Goal: Task Accomplishment & Management: Complete application form

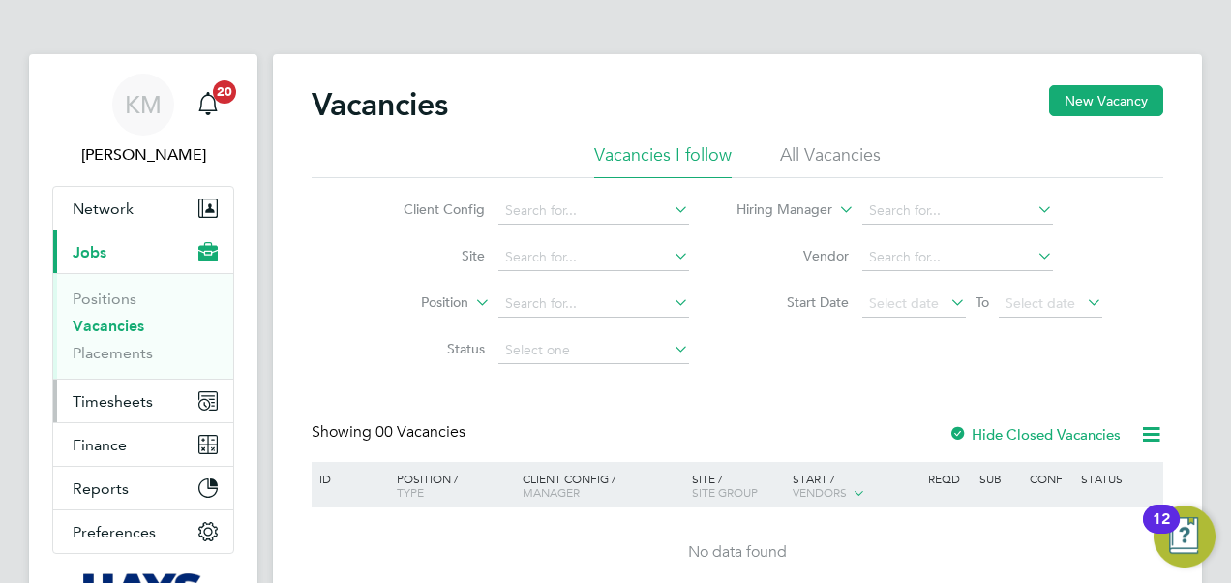
click at [128, 398] on span "Timesheets" at bounding box center [113, 401] width 80 height 18
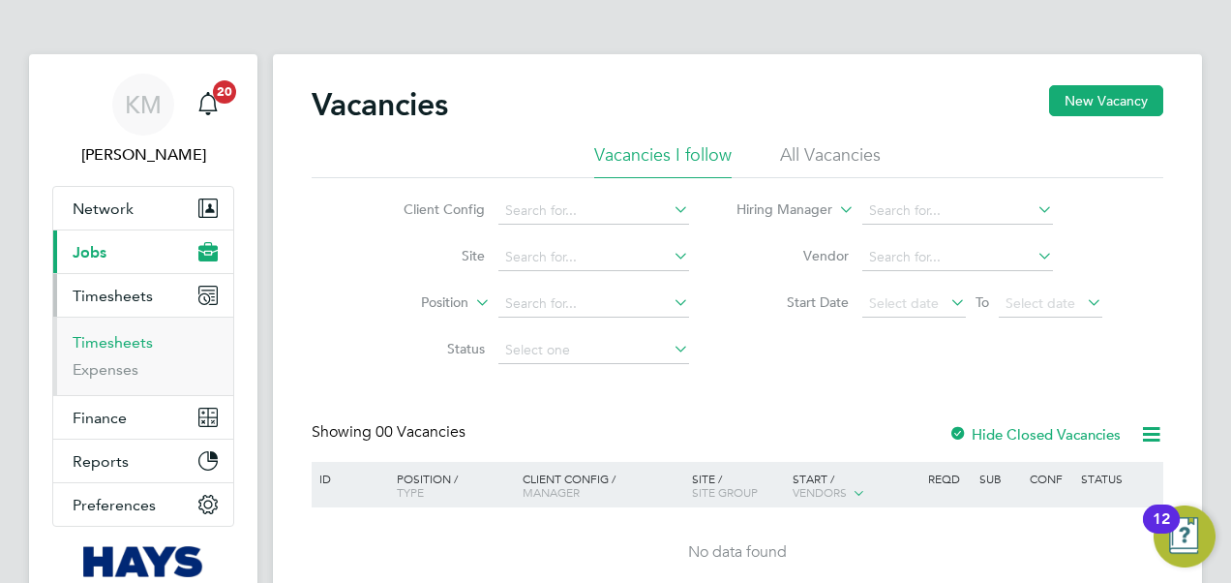
click at [122, 339] on link "Timesheets" at bounding box center [113, 342] width 80 height 18
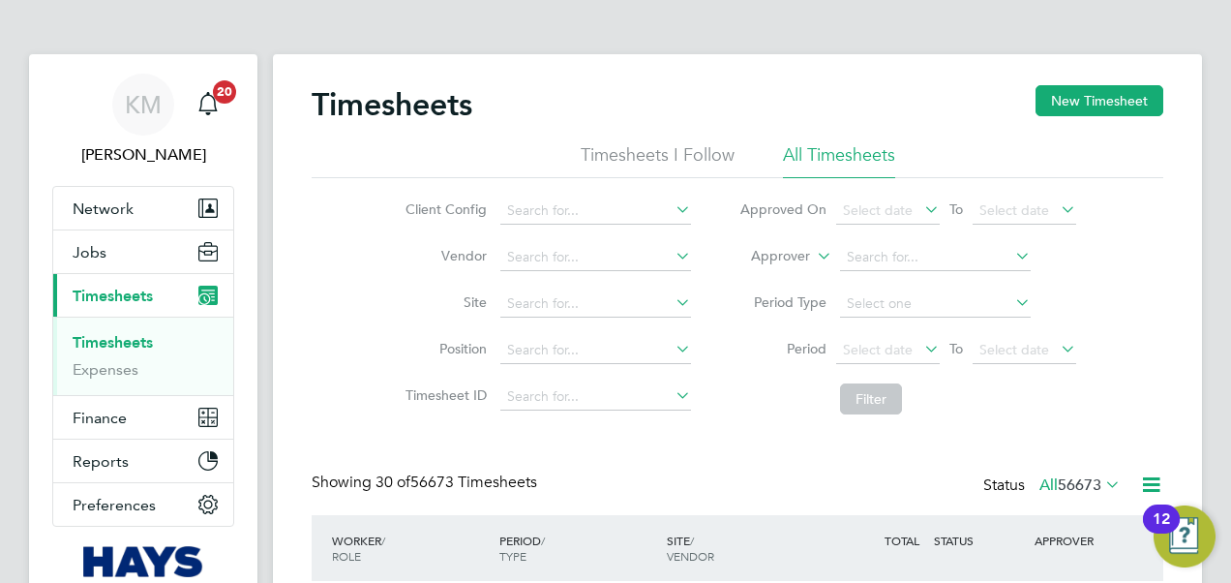
click at [813, 253] on icon at bounding box center [813, 250] width 0 height 17
click at [776, 281] on li "Worker" at bounding box center [762, 278] width 95 height 25
click at [852, 259] on input at bounding box center [935, 257] width 191 height 27
click at [894, 281] on b "Laurence" at bounding box center [903, 283] width 112 height 16
type input "[PERSON_NAME]"
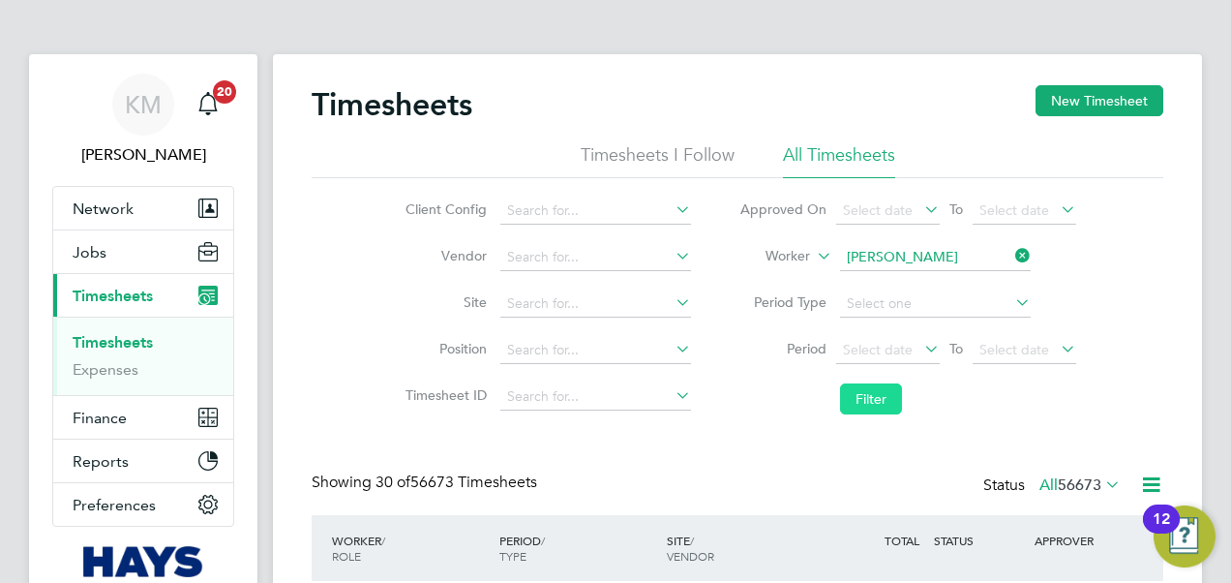
click at [871, 403] on button "Filter" at bounding box center [871, 398] width 62 height 31
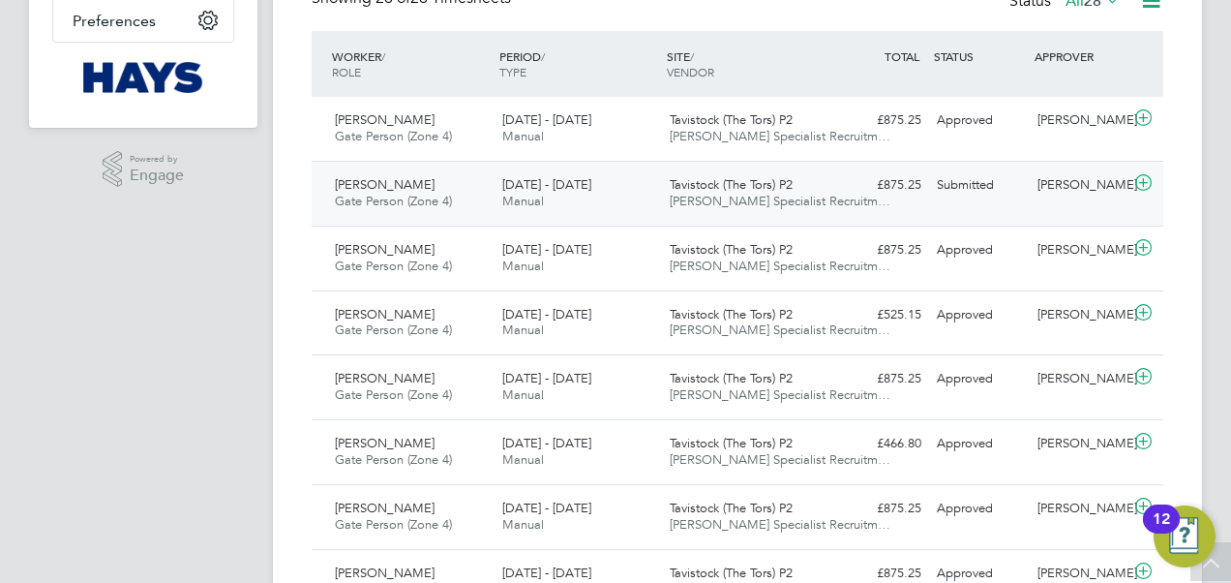
click at [583, 180] on span "[DATE] - [DATE]" at bounding box center [546, 184] width 89 height 16
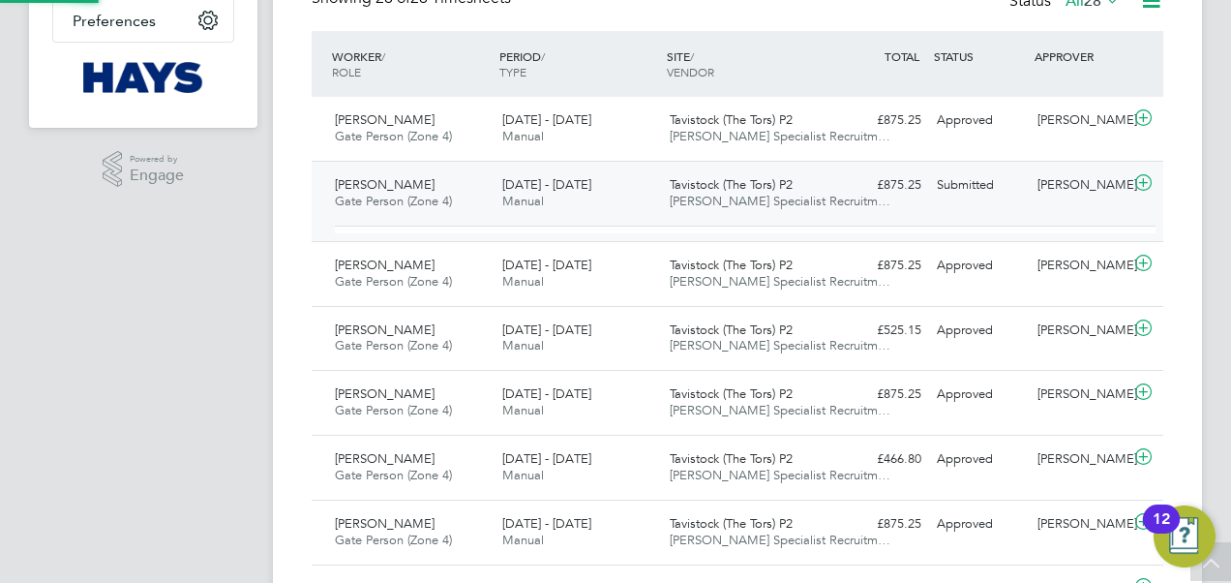
scroll to position [33, 189]
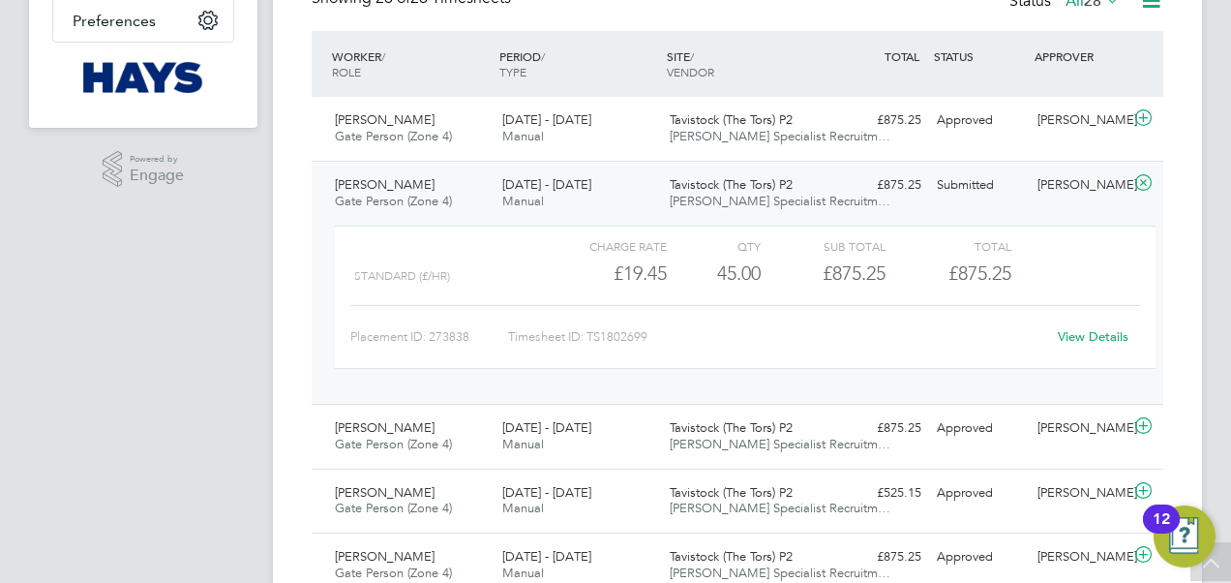
click at [1080, 334] on link "View Details" at bounding box center [1093, 336] width 71 height 16
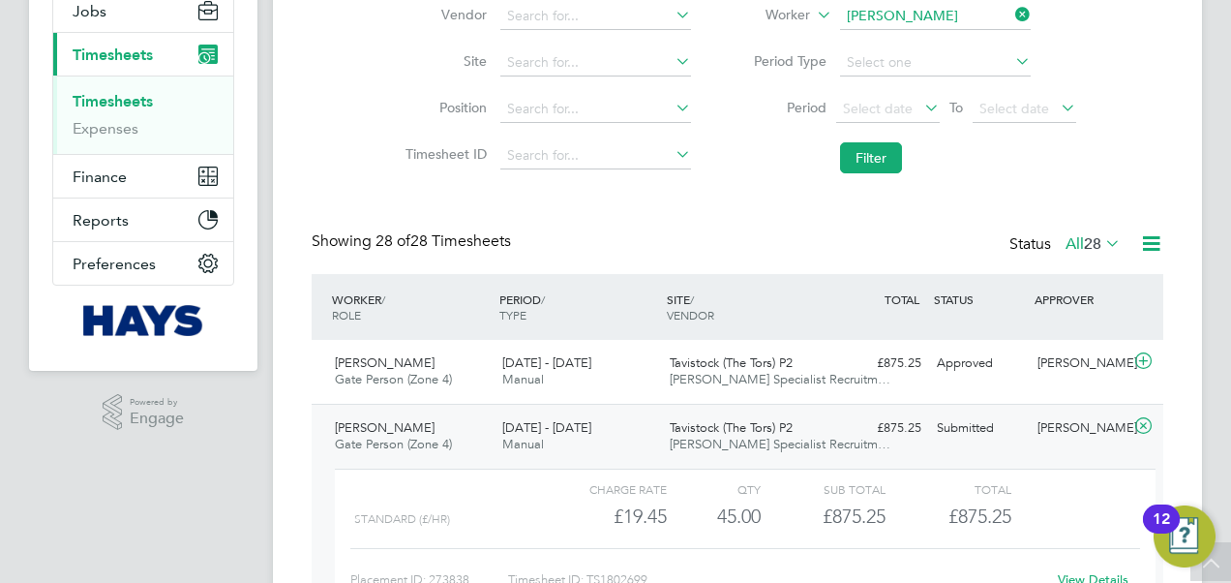
scroll to position [0, 0]
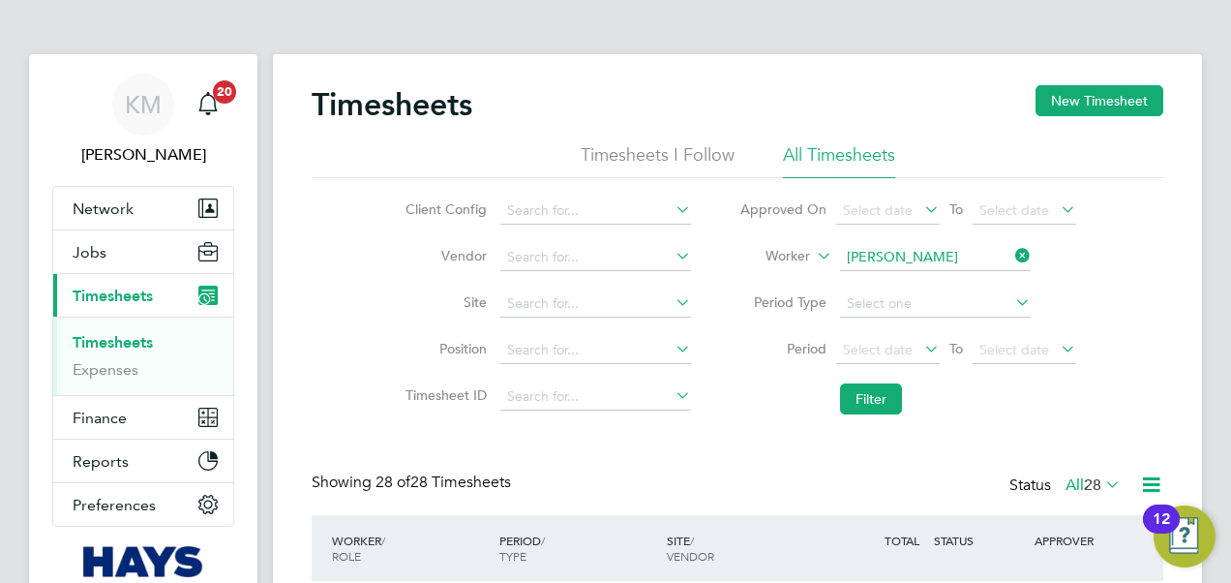
click at [847, 253] on input "[PERSON_NAME]" at bounding box center [935, 257] width 191 height 27
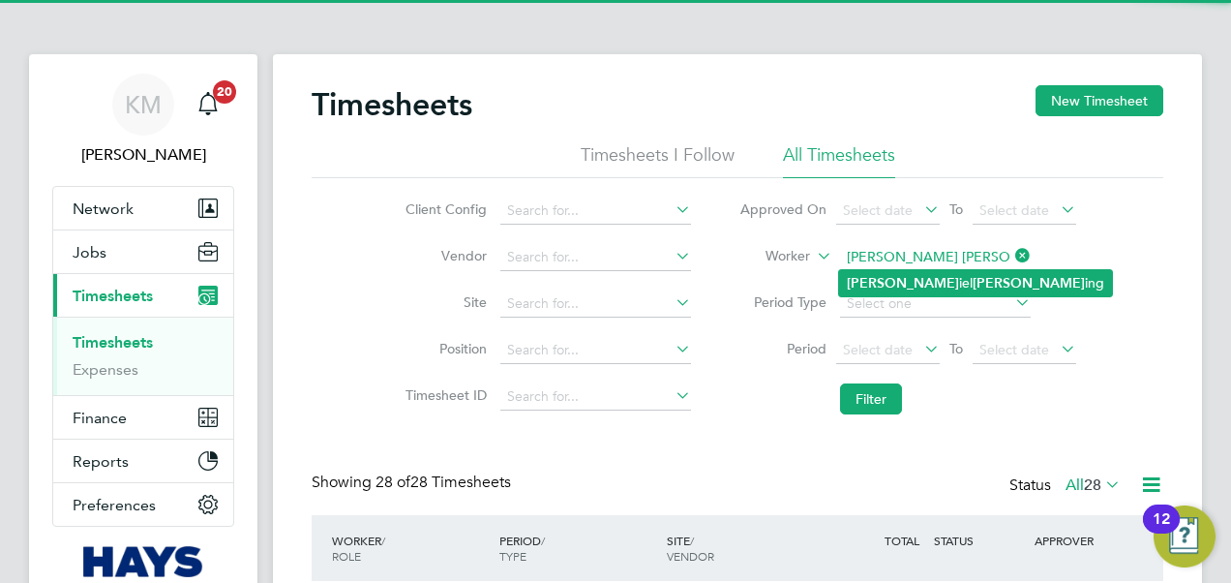
click at [879, 275] on li "Dan iel Irv ing" at bounding box center [975, 283] width 273 height 26
type input "Daniel Irving"
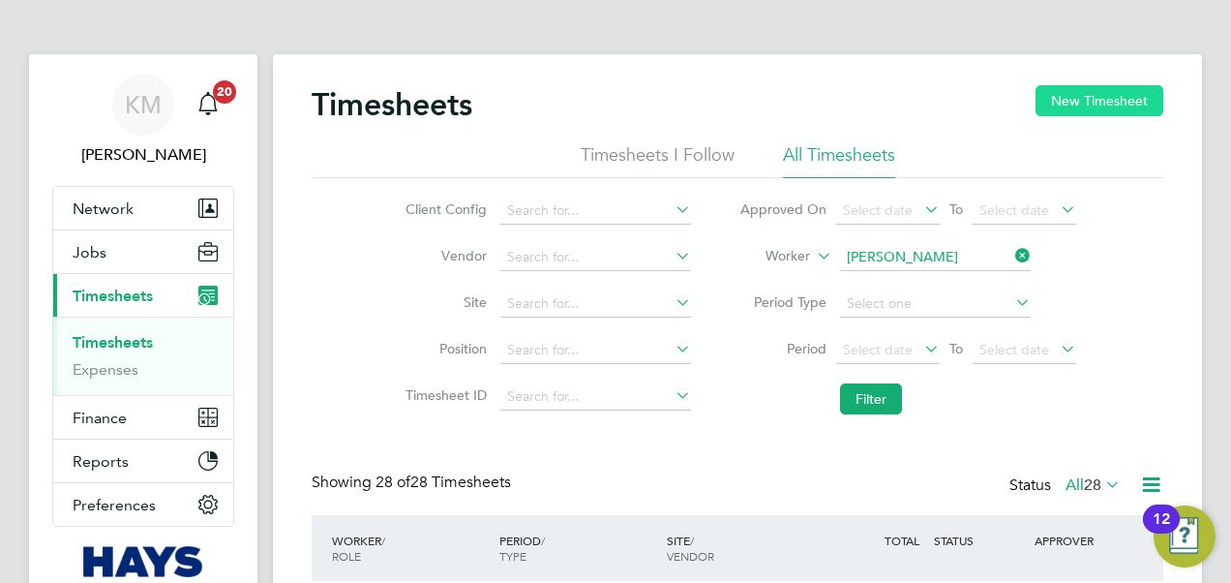
click at [1085, 102] on button "New Timesheet" at bounding box center [1100, 100] width 128 height 31
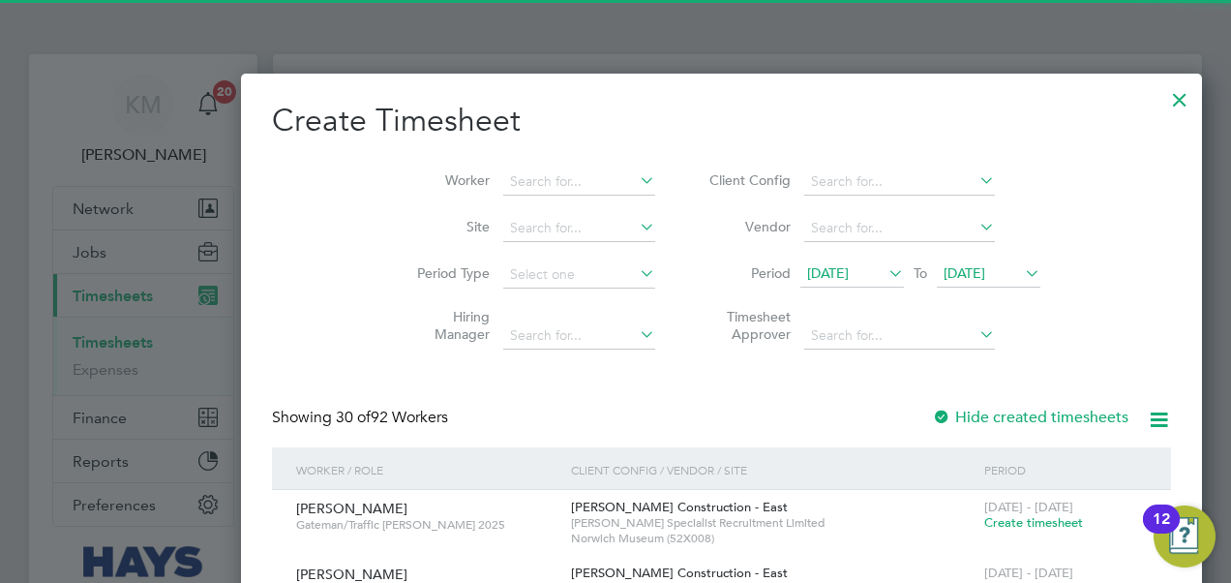
scroll to position [3850, 749]
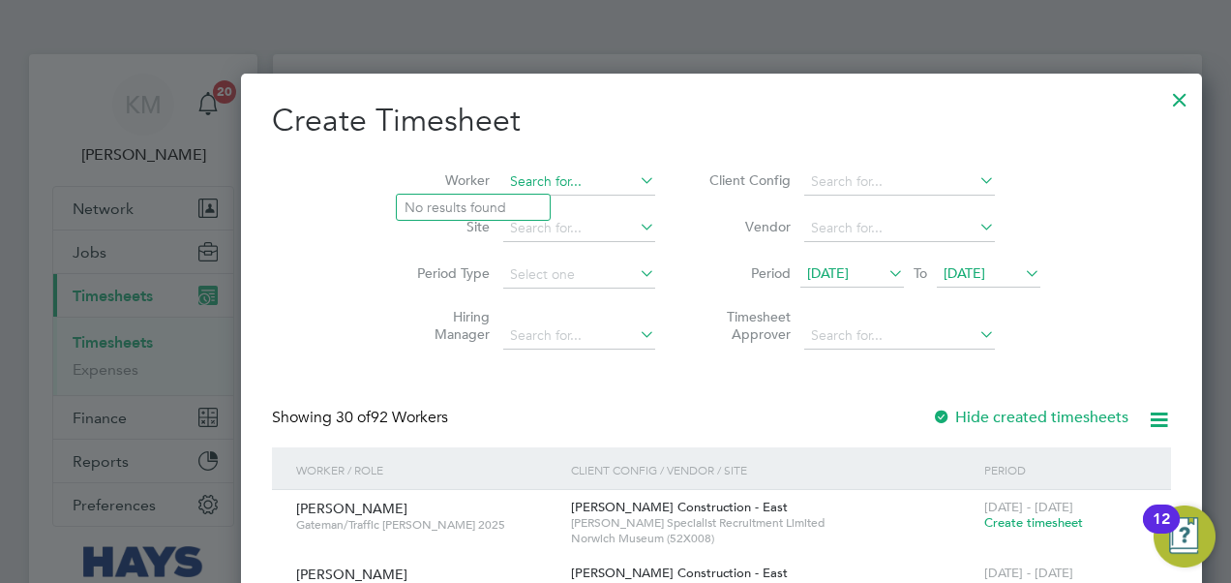
click at [503, 184] on input at bounding box center [579, 181] width 152 height 27
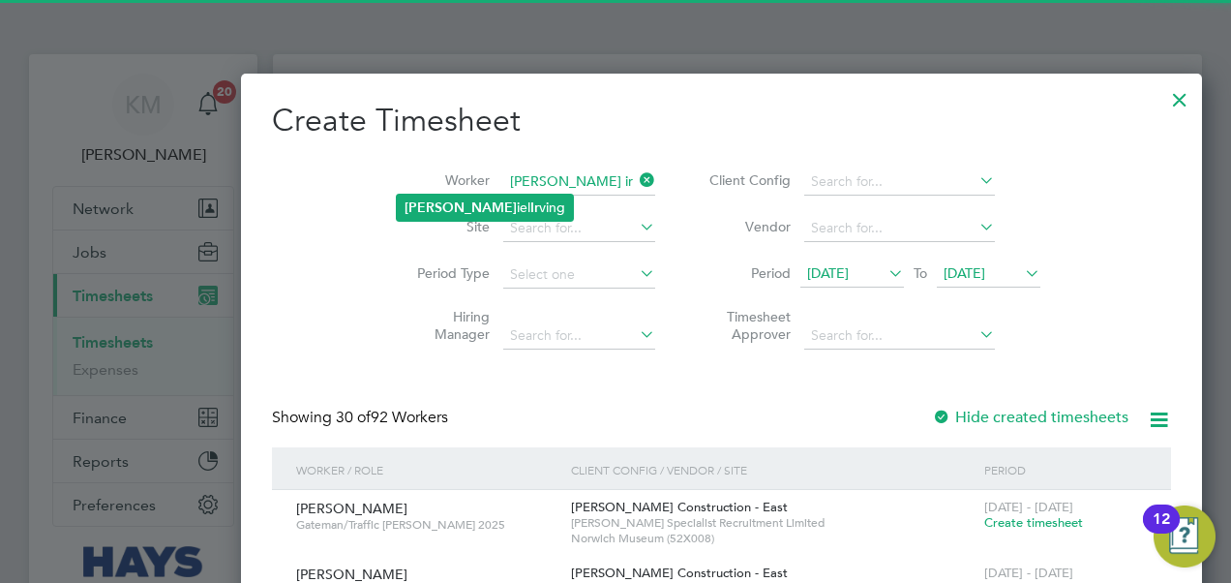
click at [436, 202] on li "Dan iel Ir ving" at bounding box center [485, 208] width 176 height 26
type input "Daniel Irving"
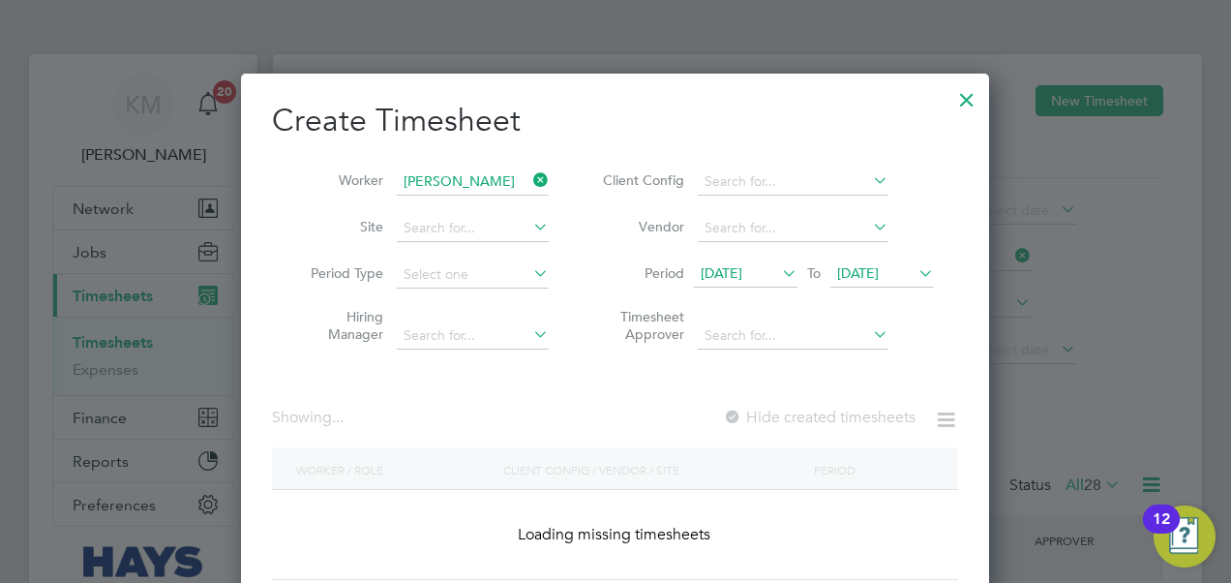
scroll to position [522, 749]
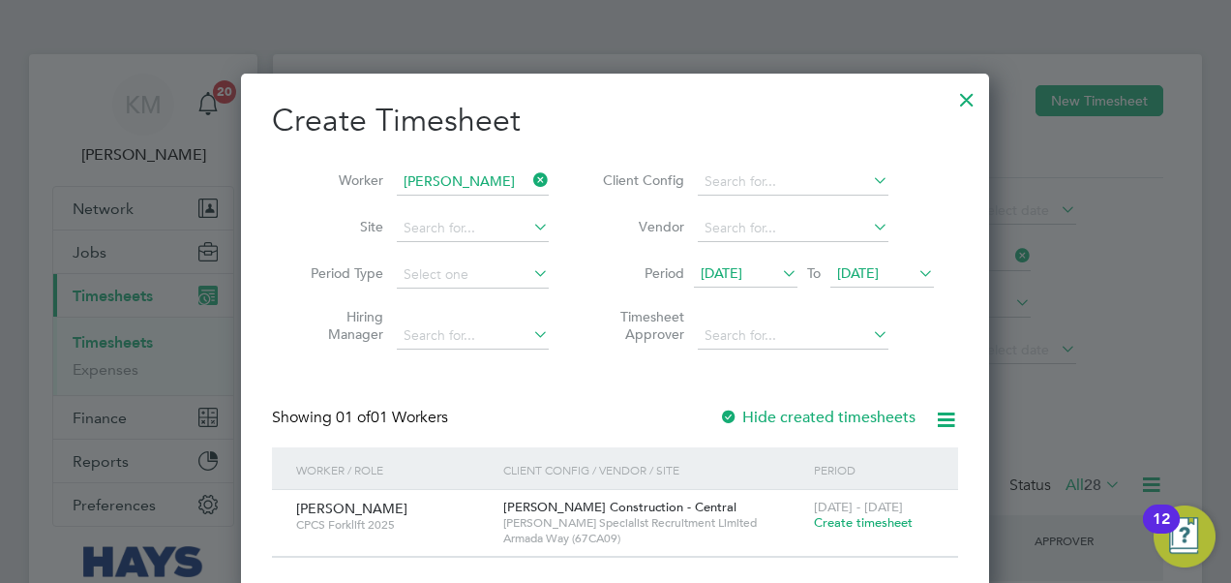
click at [1037, 35] on div at bounding box center [615, 291] width 1231 height 583
click at [915, 273] on icon at bounding box center [915, 272] width 0 height 27
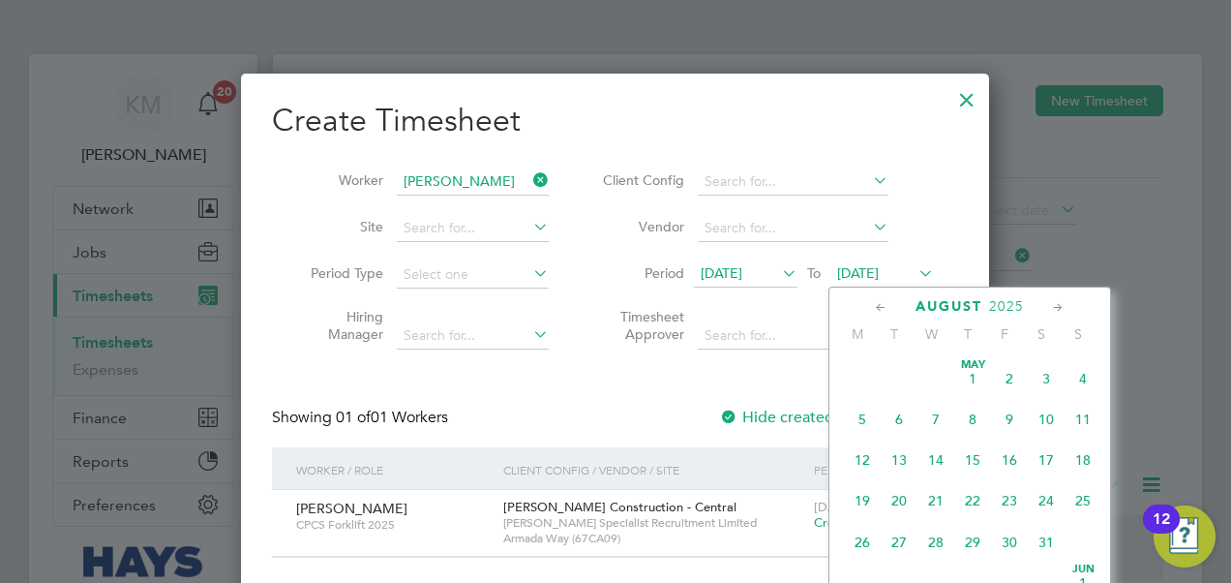
scroll to position [706, 0]
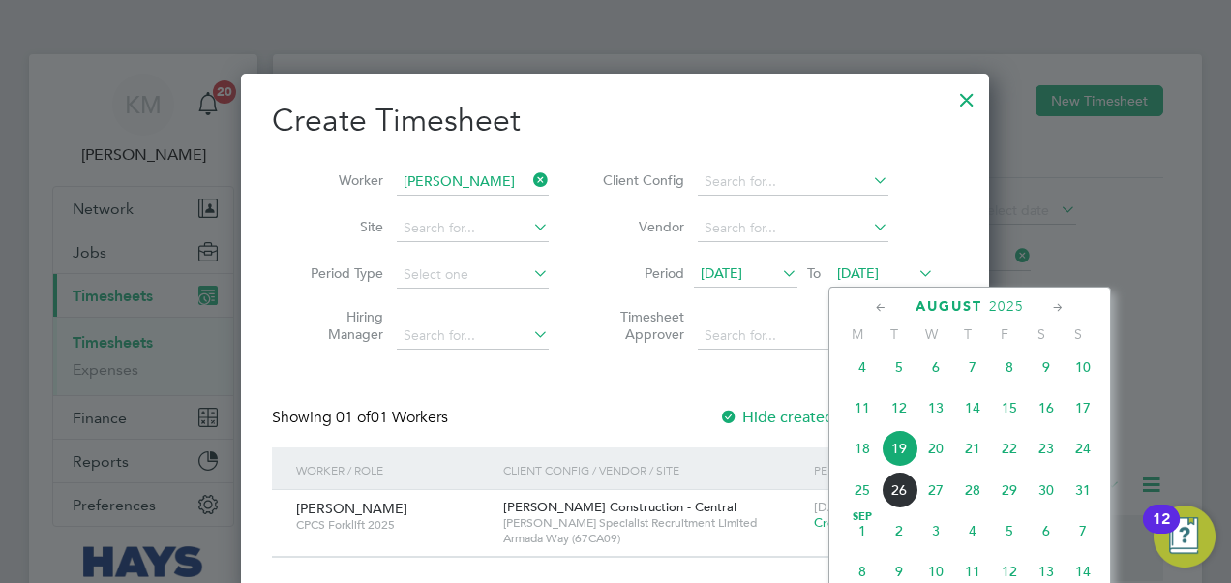
click at [1047, 457] on span "23" at bounding box center [1046, 448] width 37 height 37
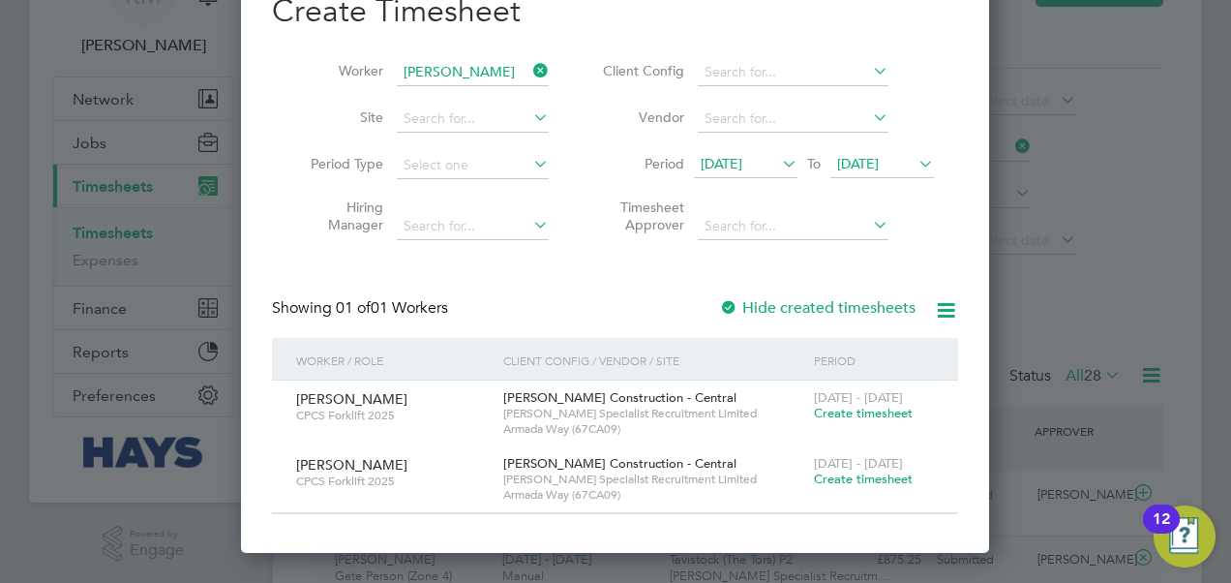
scroll to position [194, 0]
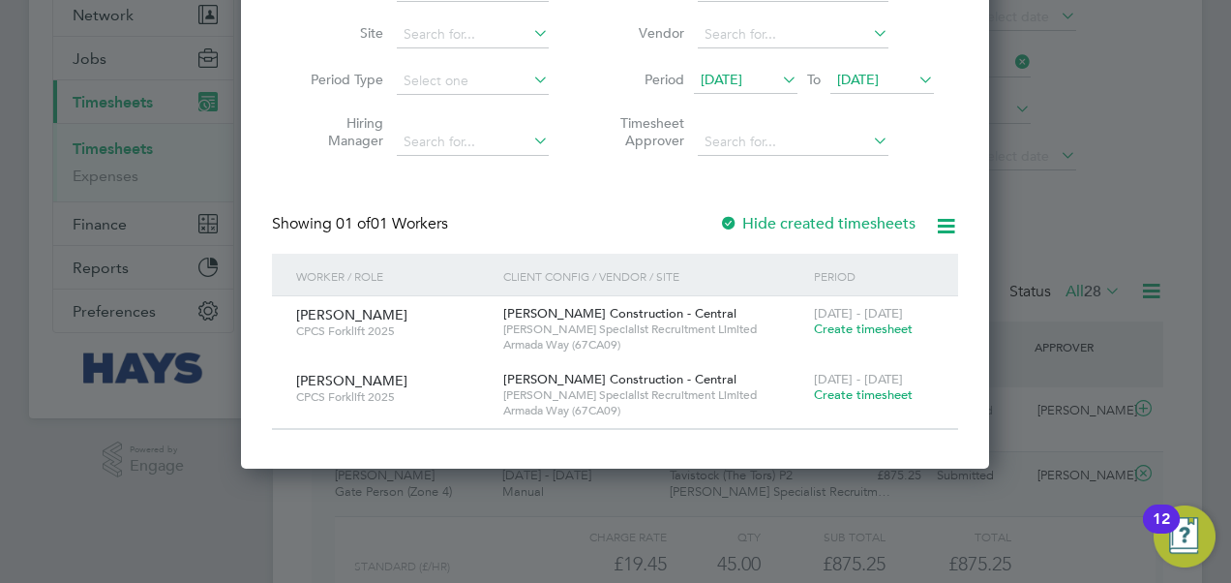
click at [868, 329] on span "Create timesheet" at bounding box center [863, 328] width 99 height 16
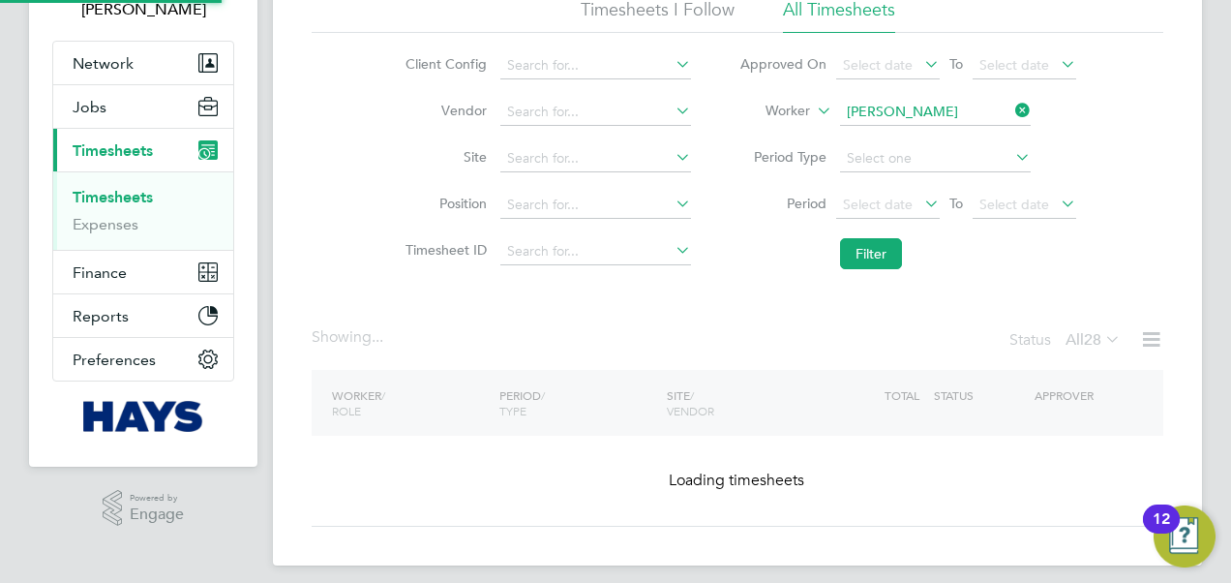
scroll to position [73, 0]
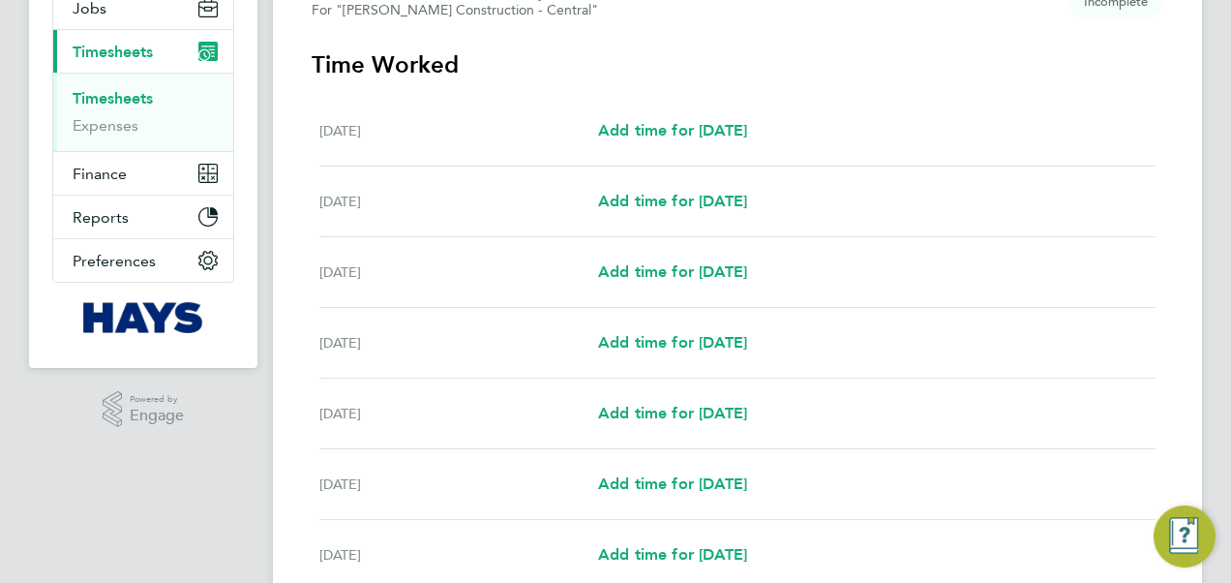
scroll to position [290, 0]
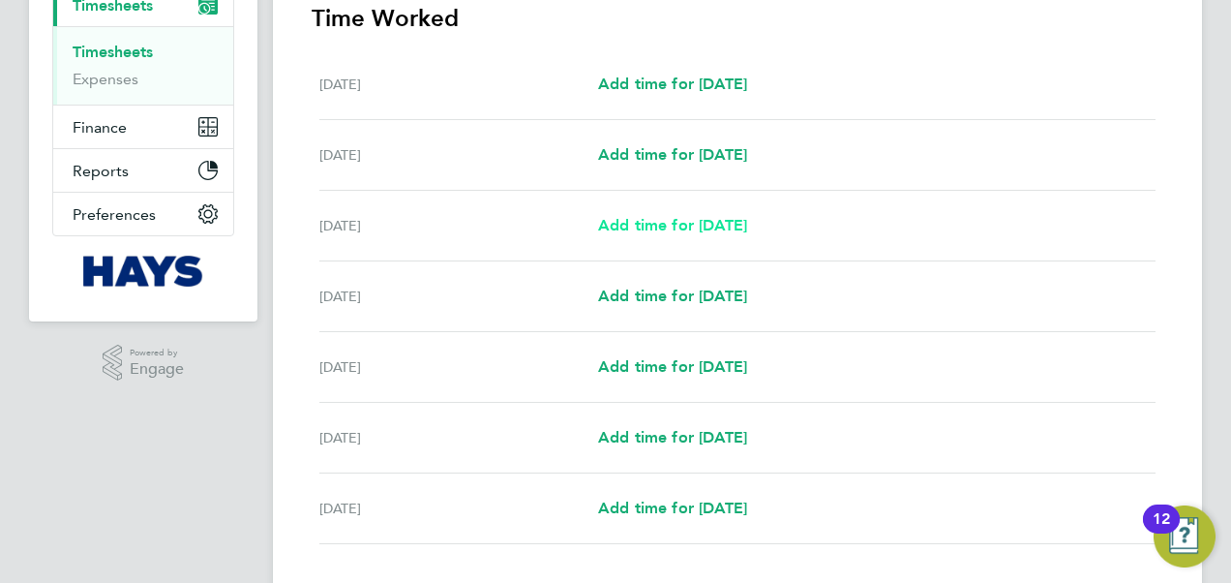
click at [734, 227] on span "Add time for Mon 18 Aug" at bounding box center [672, 225] width 149 height 18
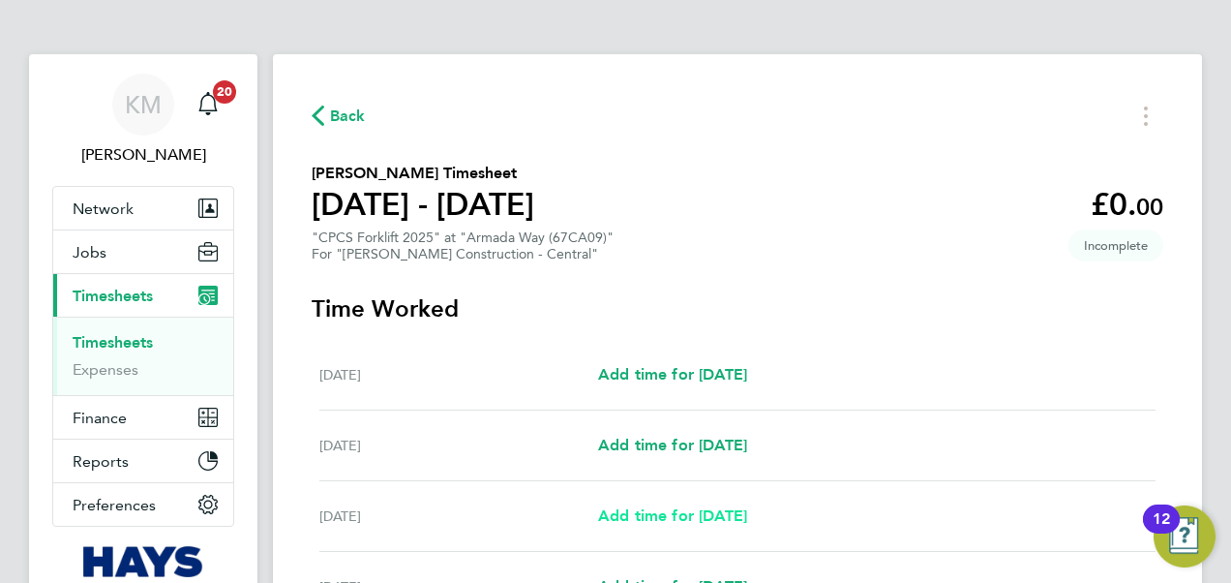
select select "30"
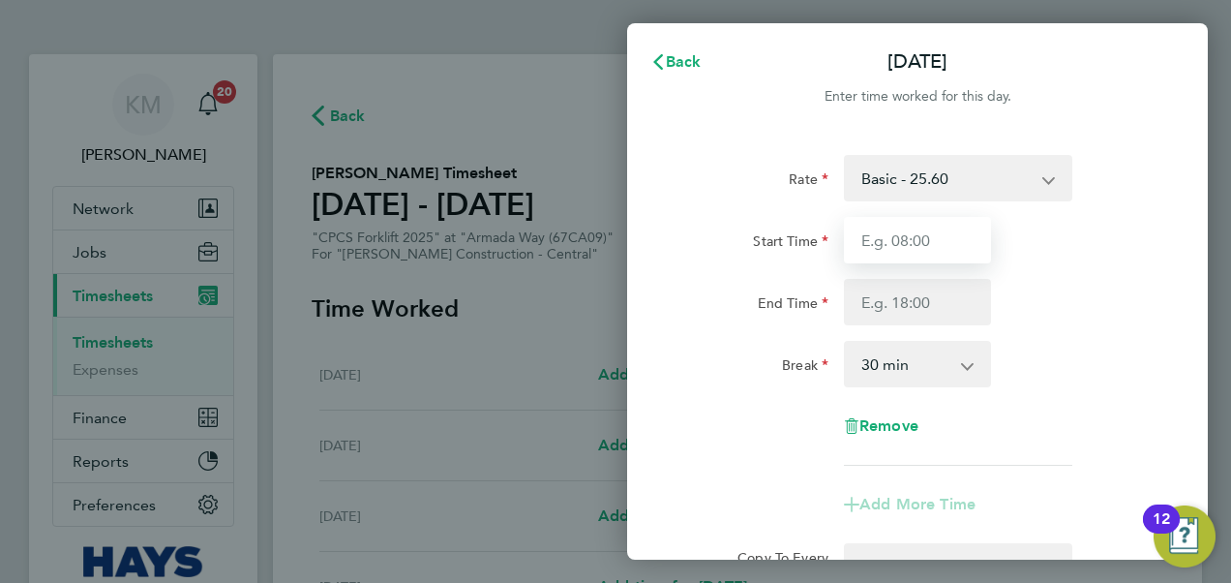
click at [895, 242] on input "Start Time" at bounding box center [917, 240] width 147 height 46
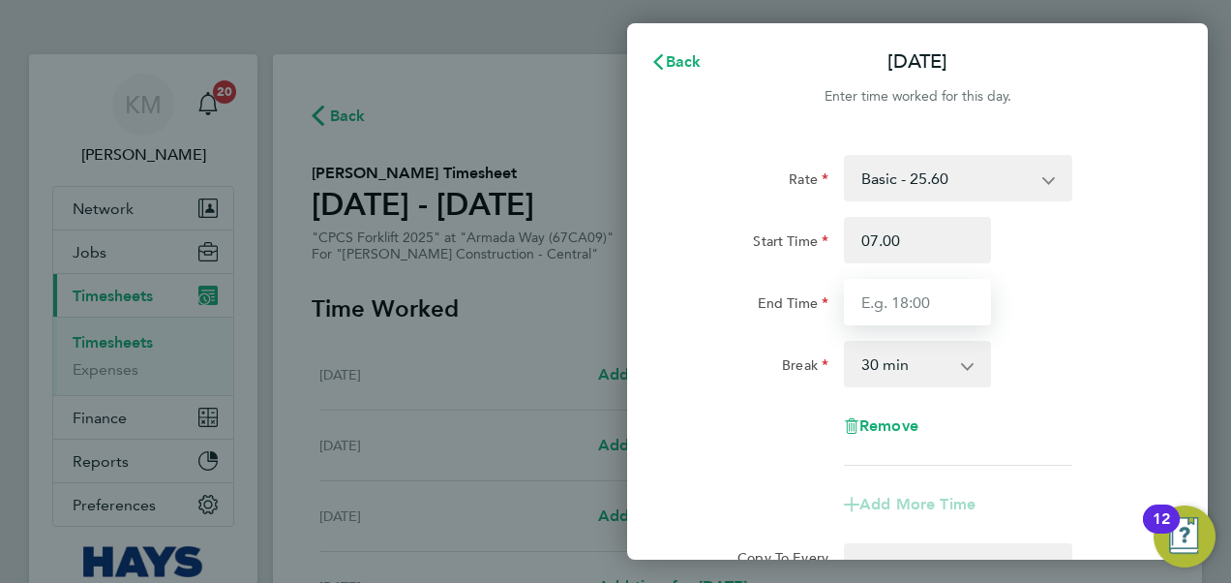
type input "07:00"
type input "17:30"
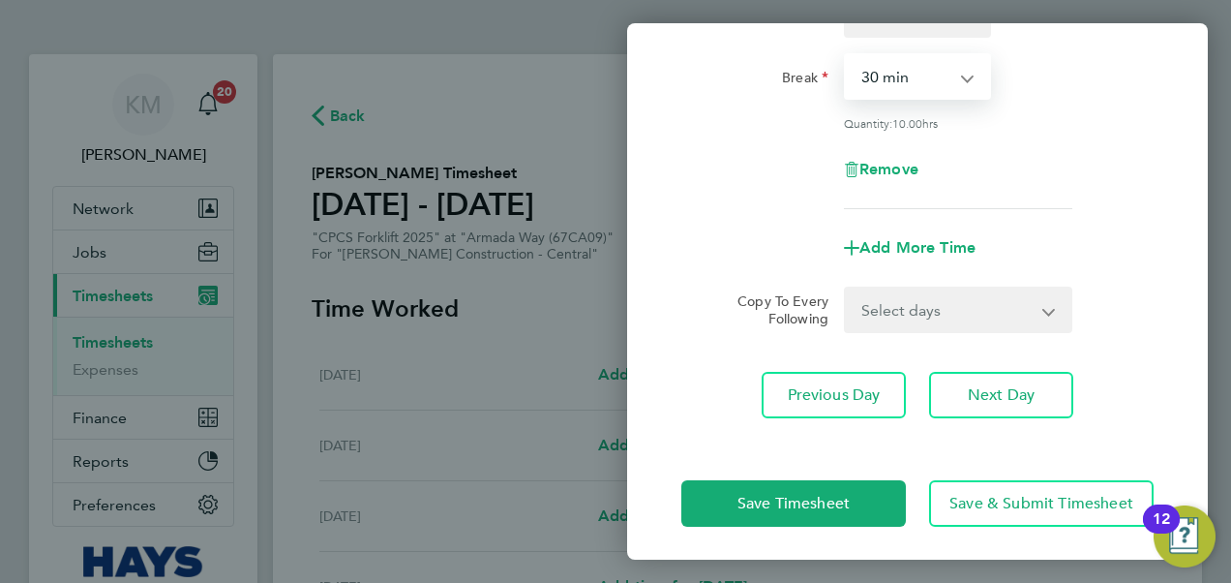
scroll to position [291, 0]
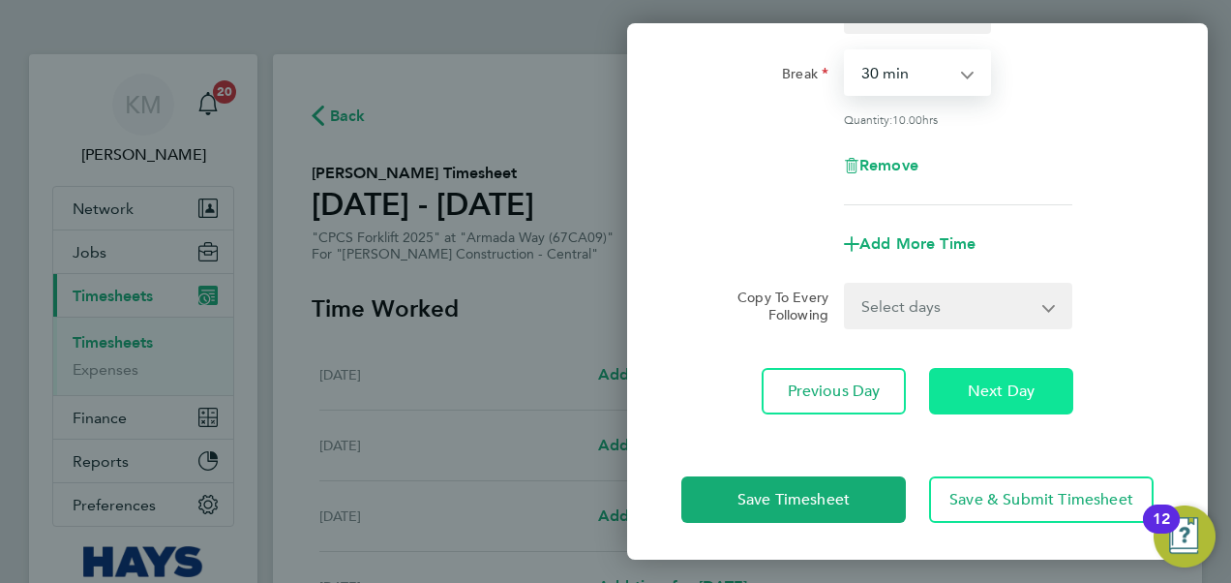
click at [995, 391] on span "Next Day" at bounding box center [1001, 390] width 67 height 19
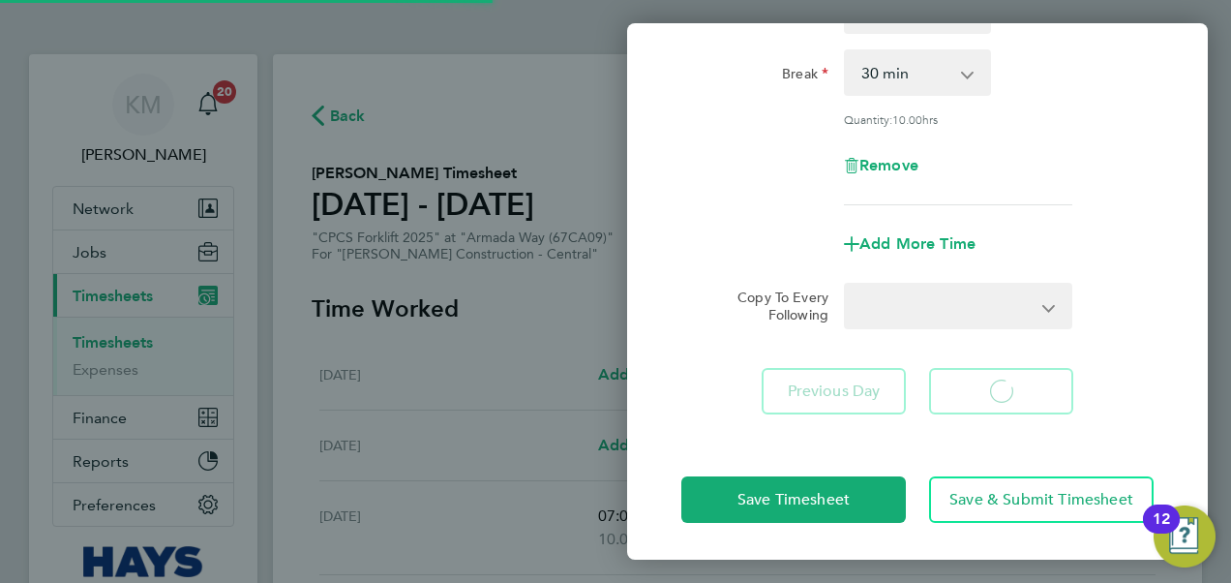
select select "30"
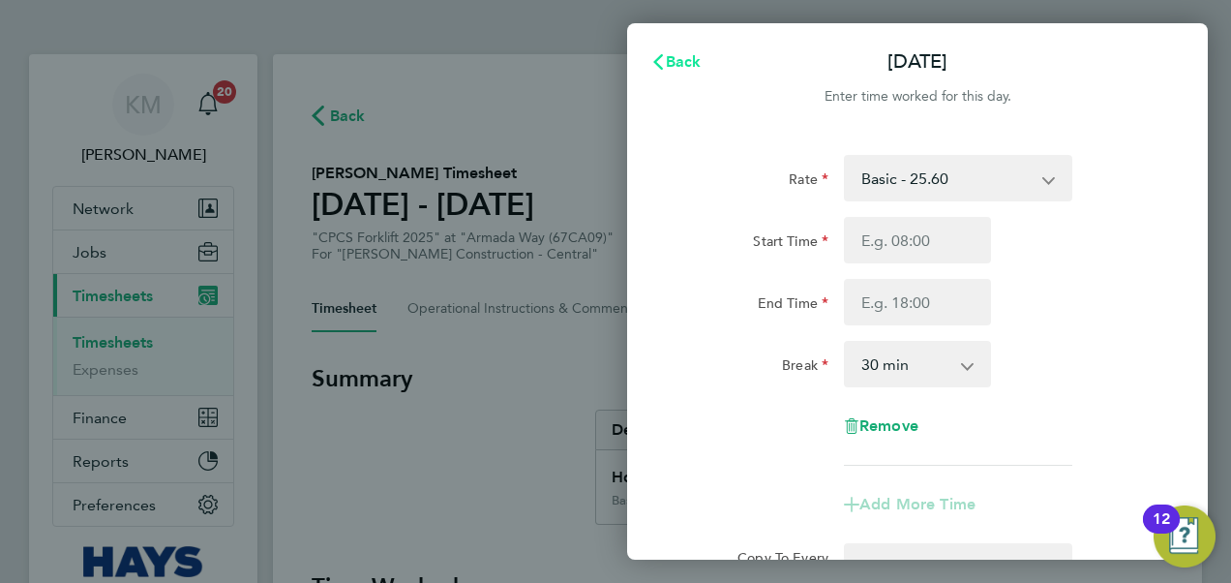
click at [676, 56] on span "Back" at bounding box center [684, 61] width 36 height 18
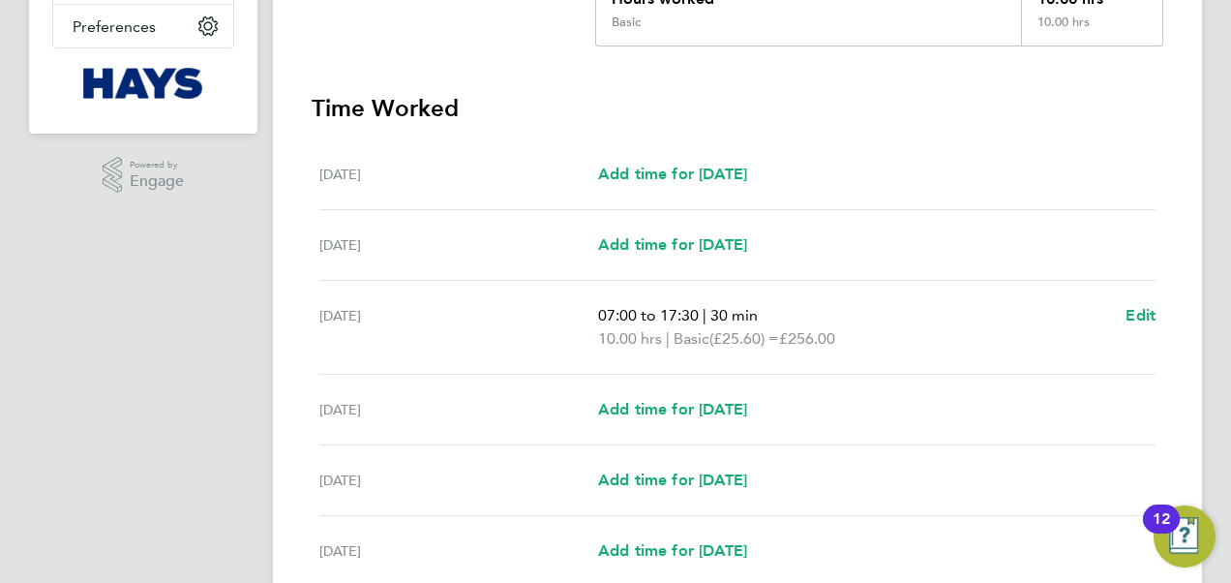
scroll to position [678, 0]
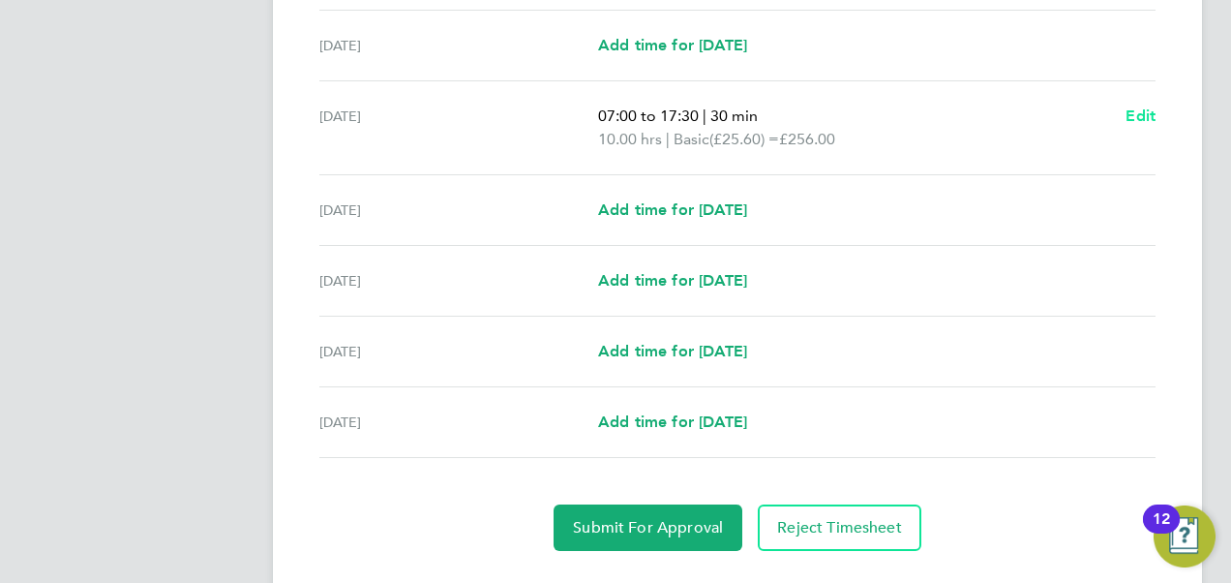
click at [1145, 108] on span "Edit" at bounding box center [1141, 115] width 30 height 18
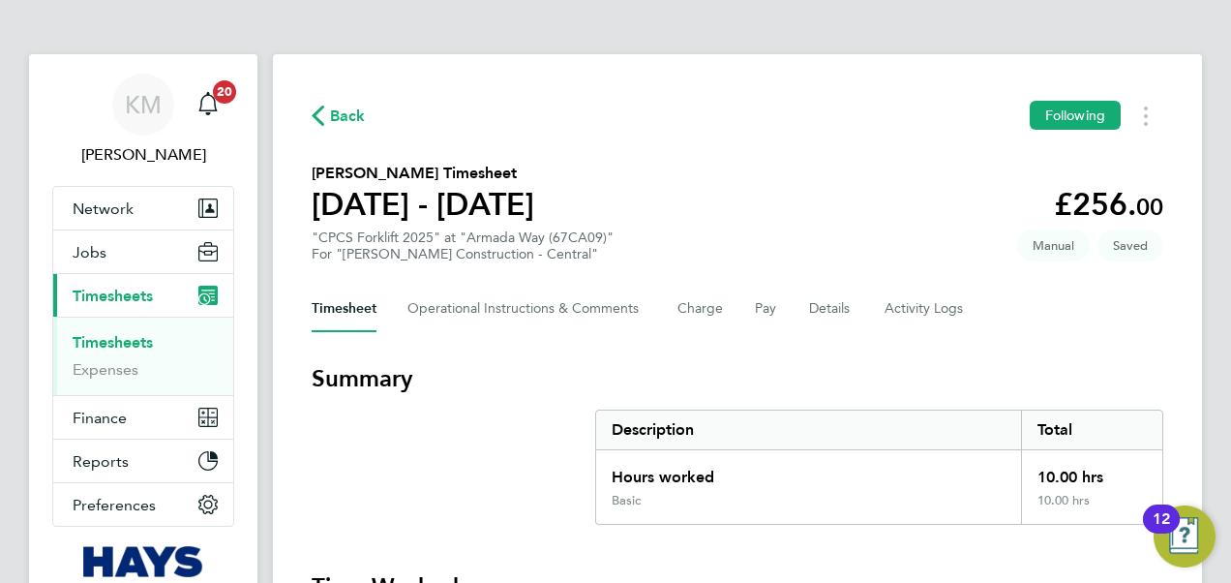
select select "30"
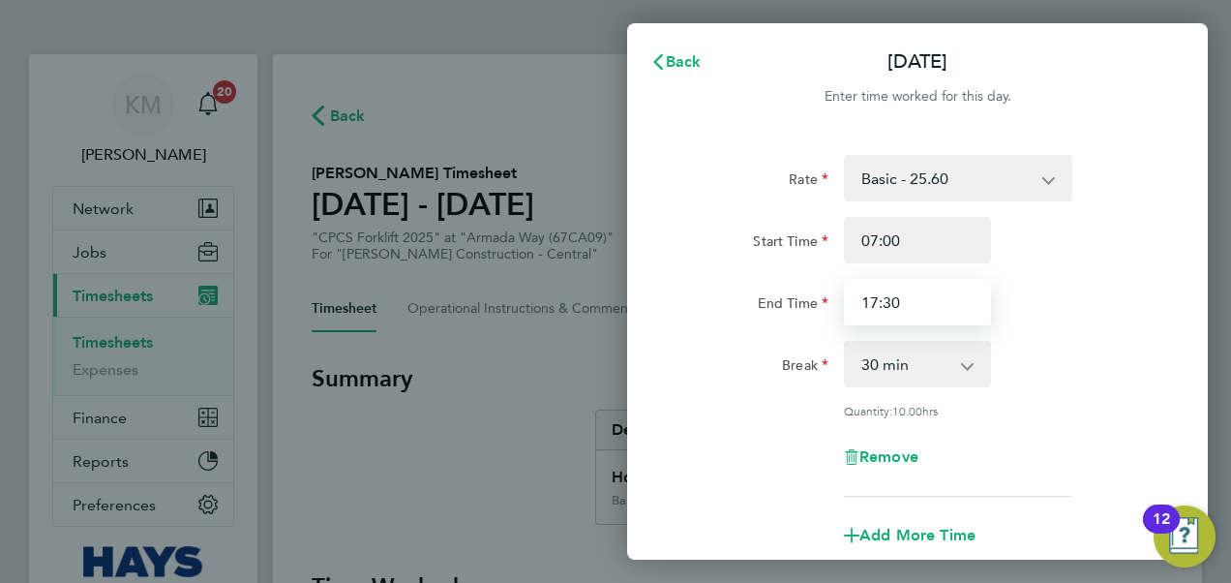
drag, startPoint x: 942, startPoint y: 308, endPoint x: 768, endPoint y: 312, distance: 174.3
click at [768, 312] on div "End Time 17:30" at bounding box center [918, 302] width 488 height 46
type input "18:30"
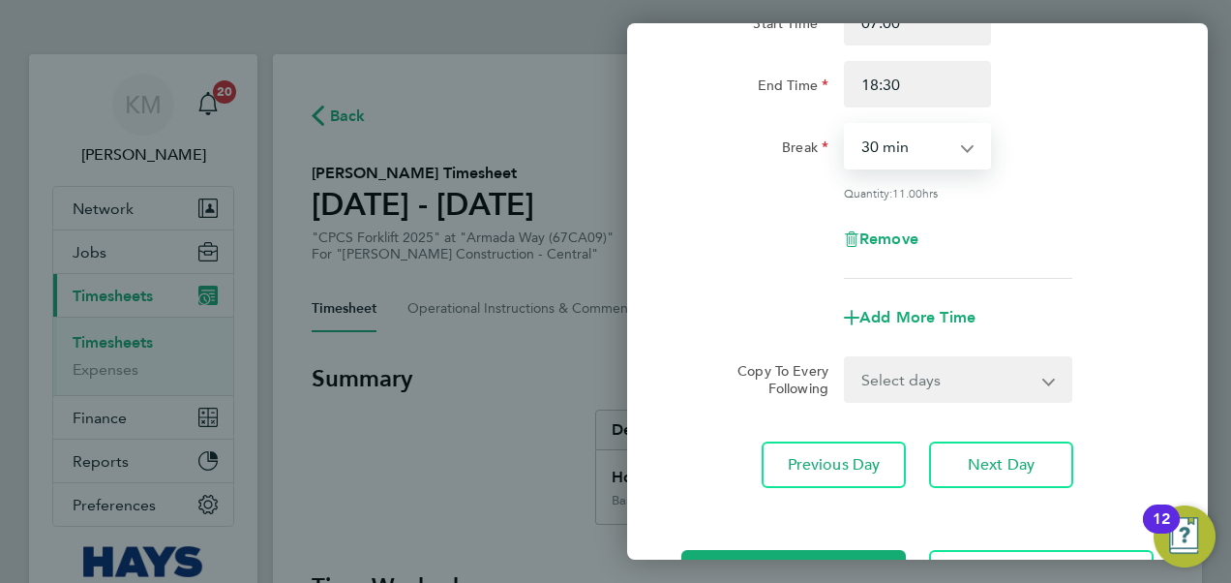
scroll to position [291, 0]
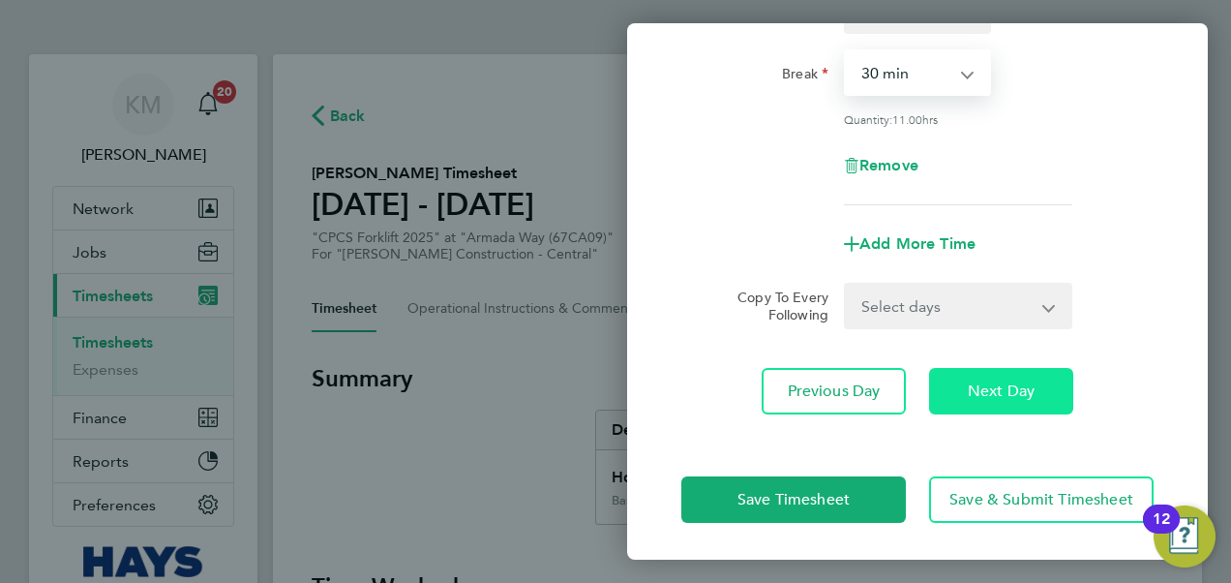
click at [1018, 386] on span "Next Day" at bounding box center [1001, 390] width 67 height 19
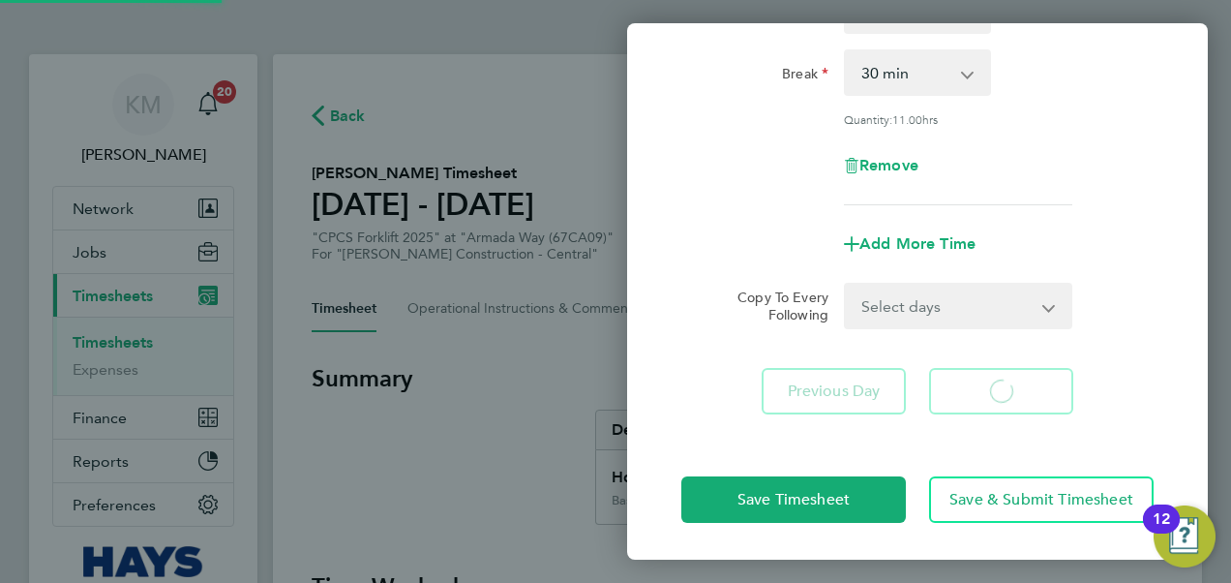
select select "30"
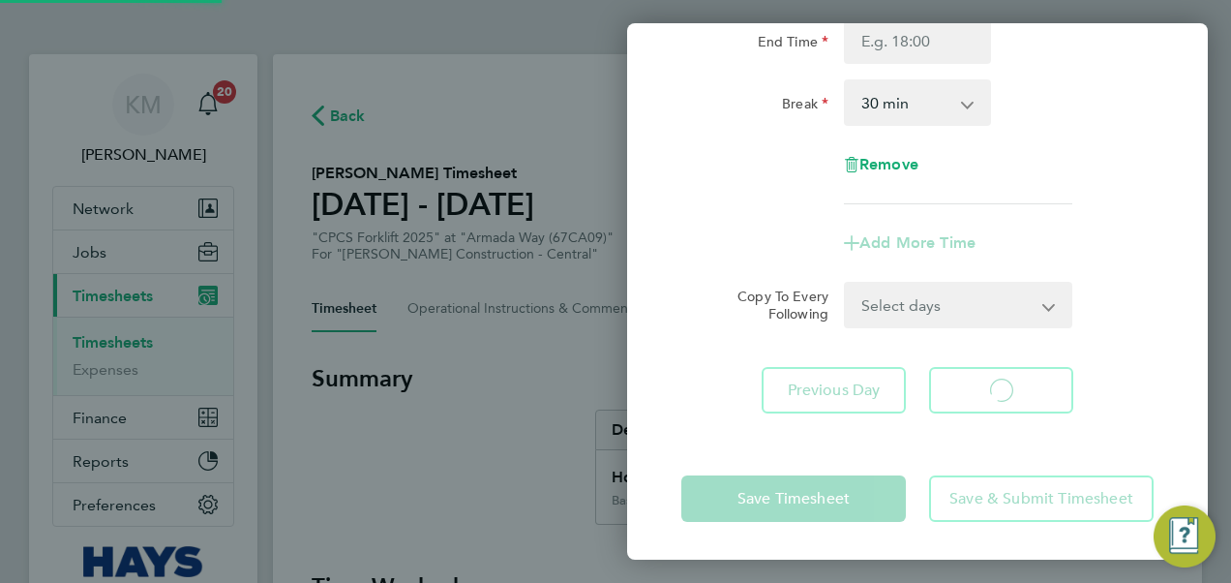
select select "30"
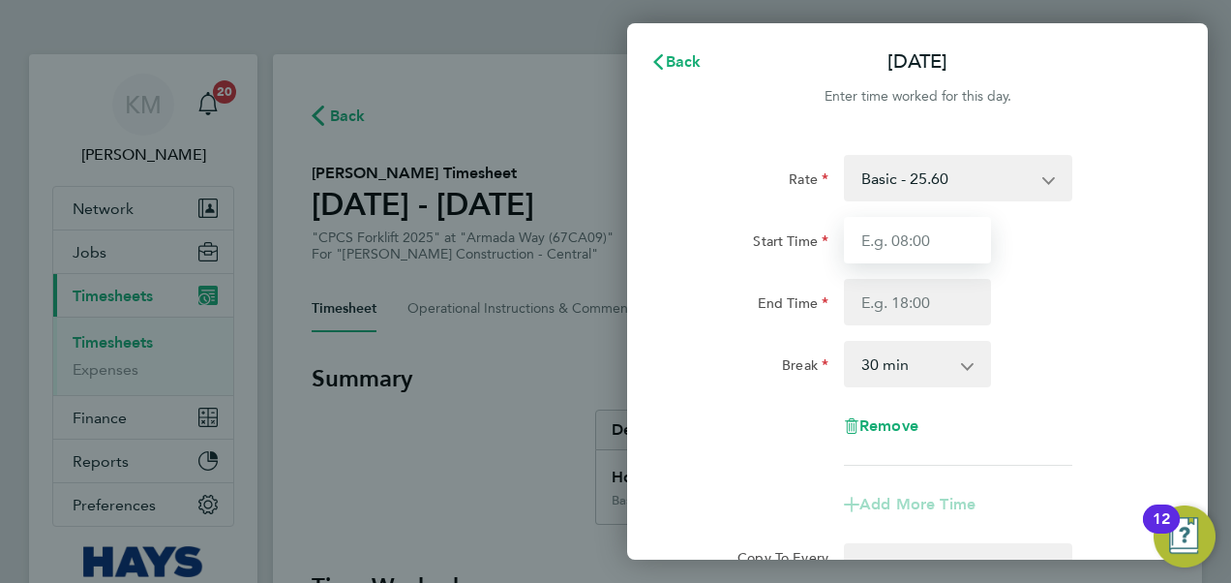
click at [872, 229] on input "Start Time" at bounding box center [917, 240] width 147 height 46
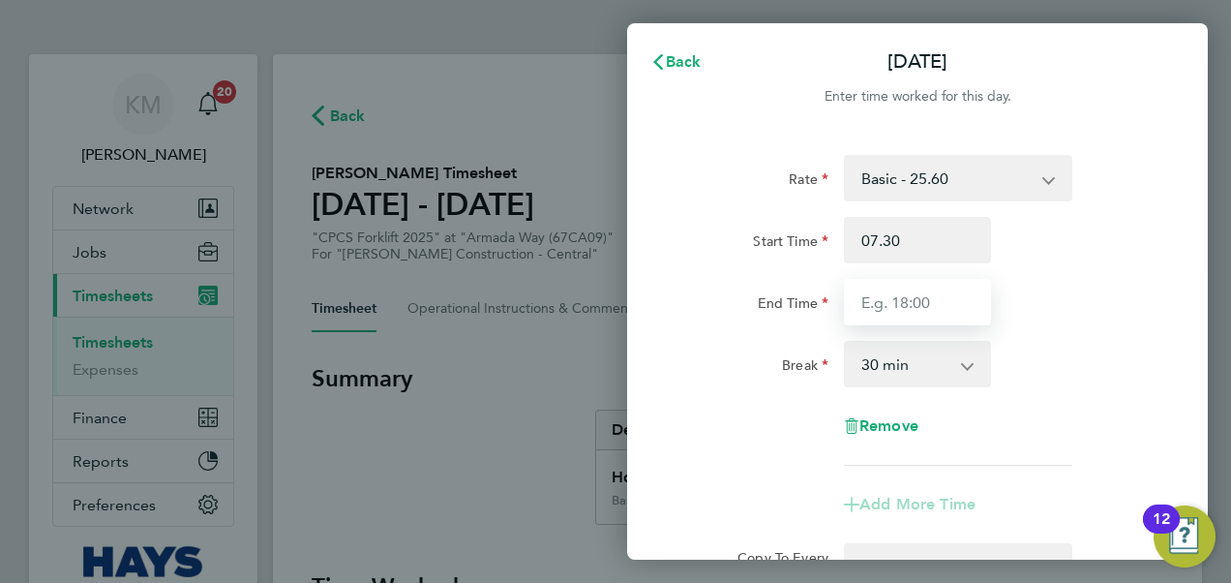
type input "07:30"
type input "18:30"
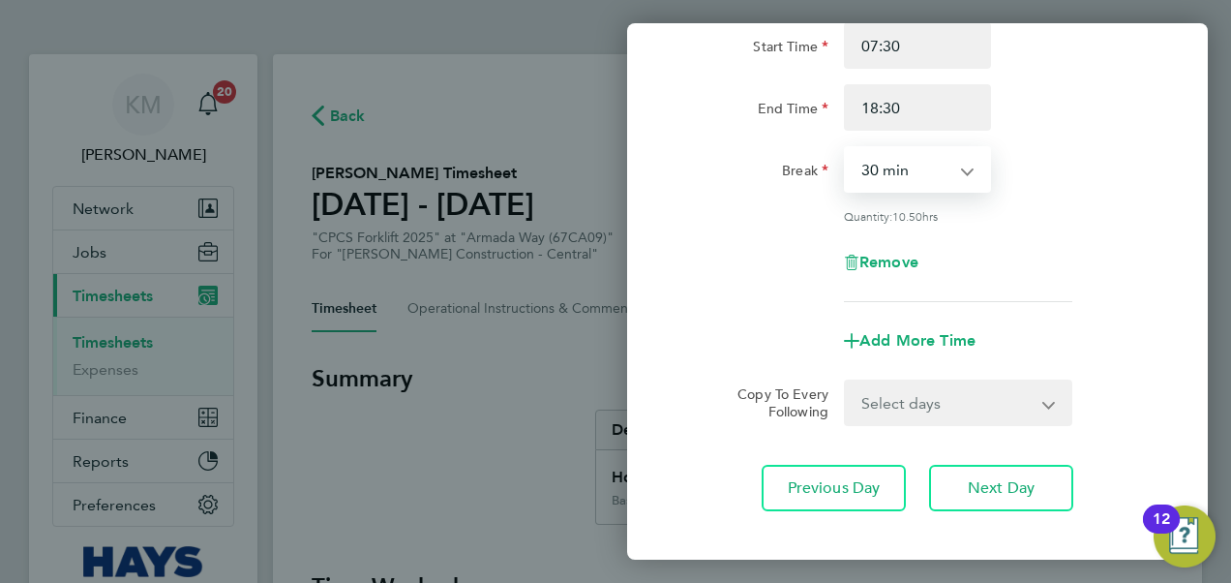
scroll to position [291, 0]
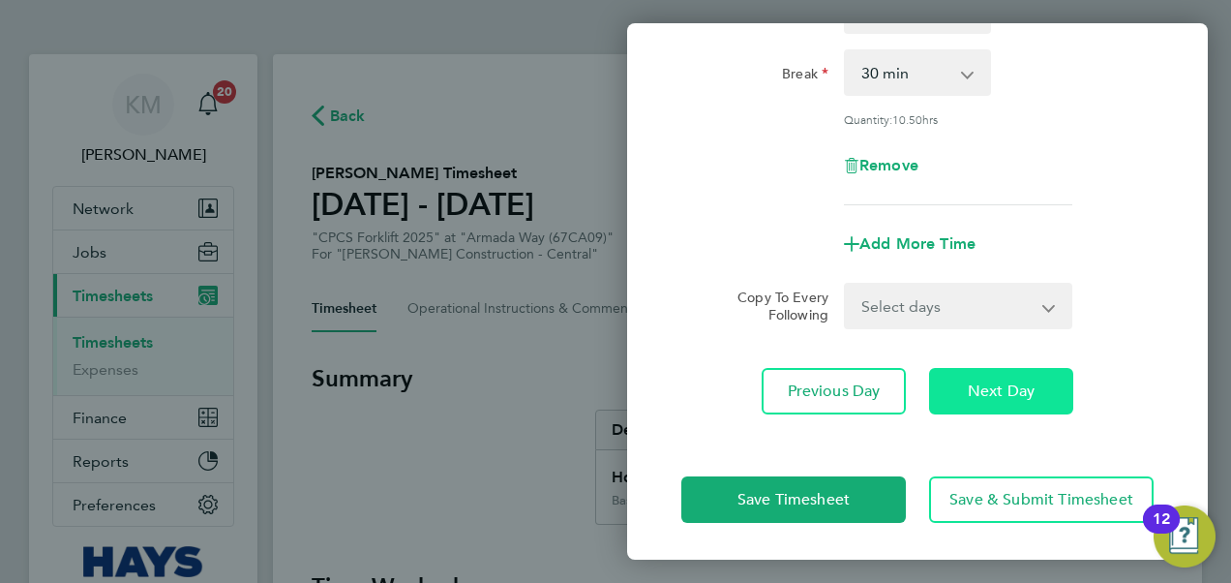
click at [1024, 385] on span "Next Day" at bounding box center [1001, 390] width 67 height 19
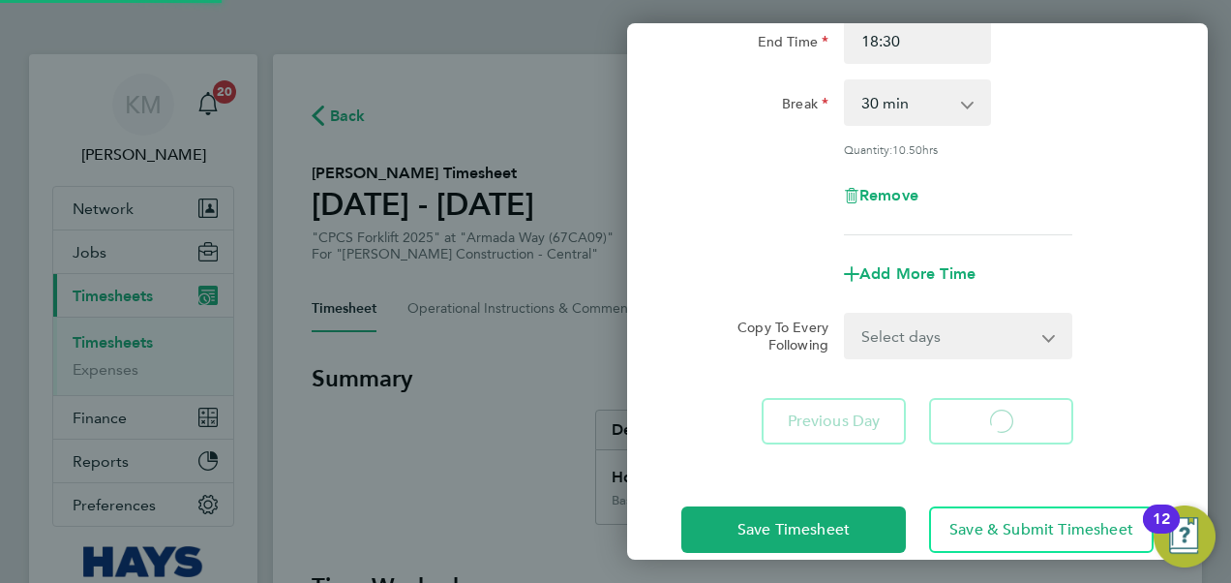
select select "30"
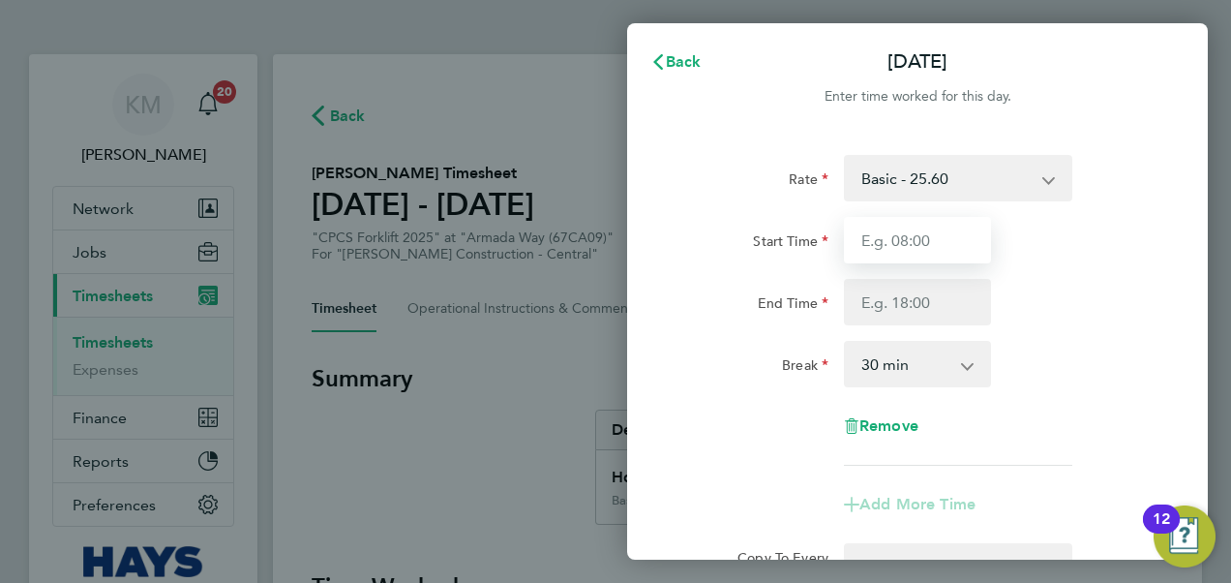
click at [890, 240] on input "Start Time" at bounding box center [917, 240] width 147 height 46
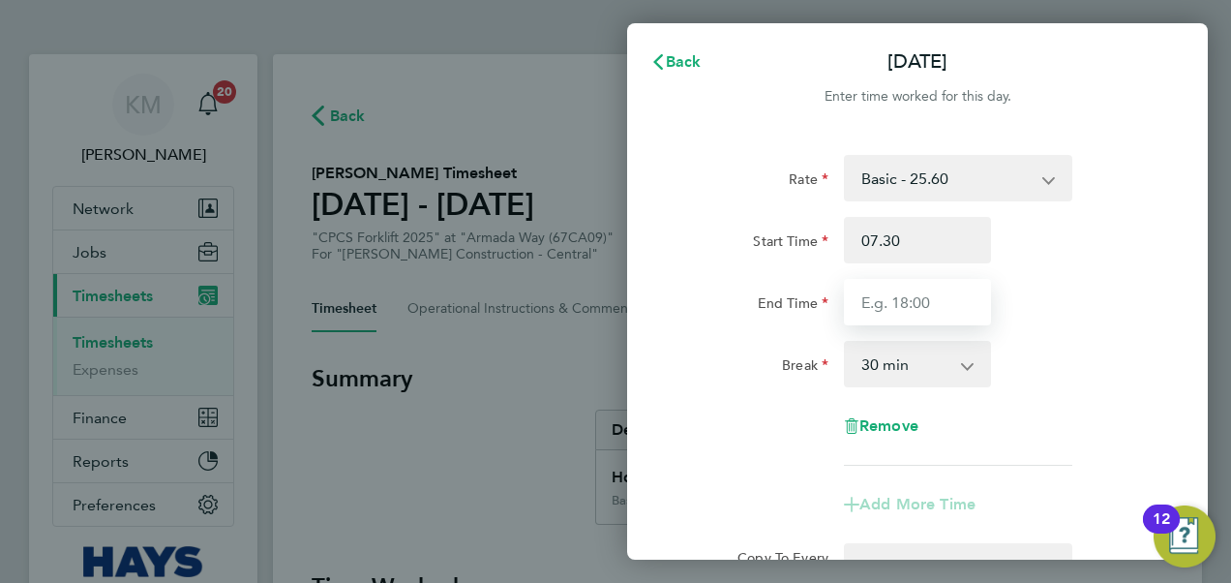
type input "07:30"
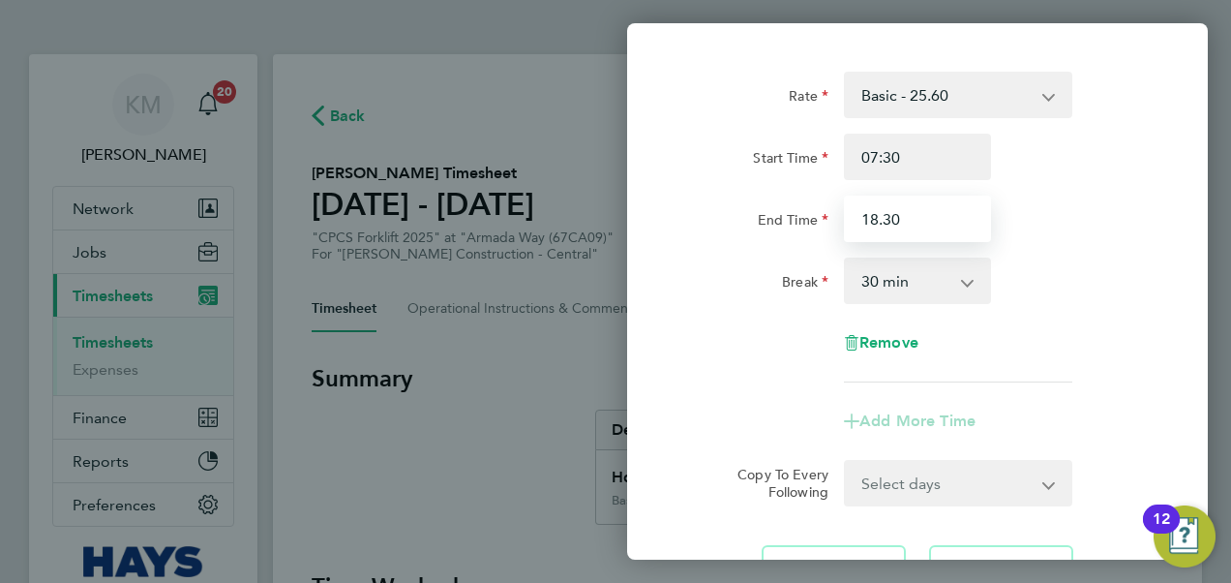
scroll to position [261, 0]
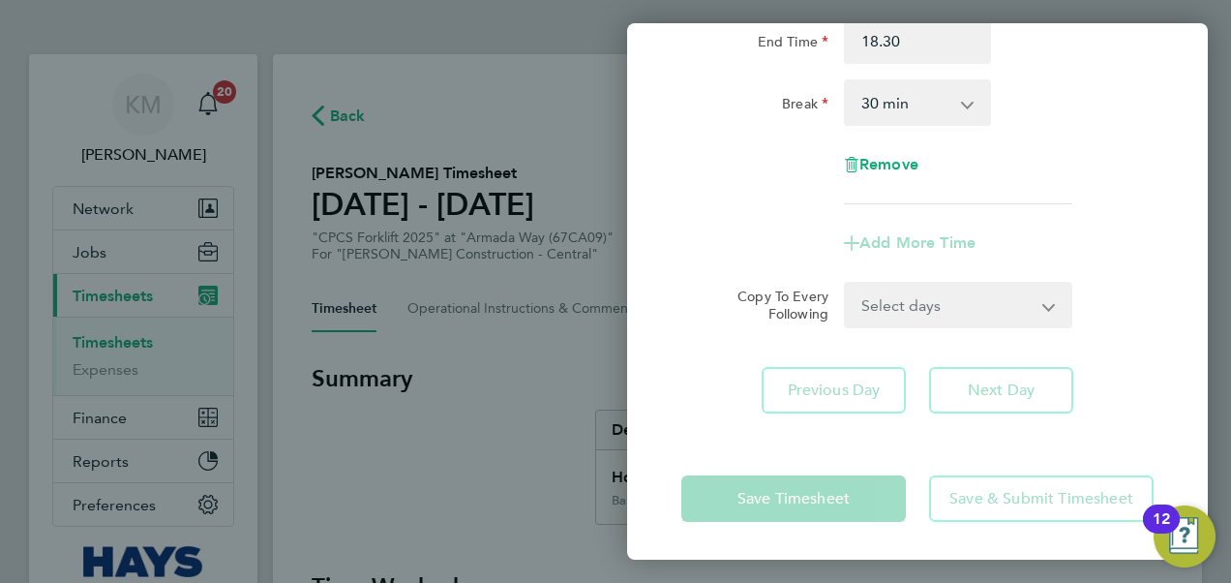
type input "18:30"
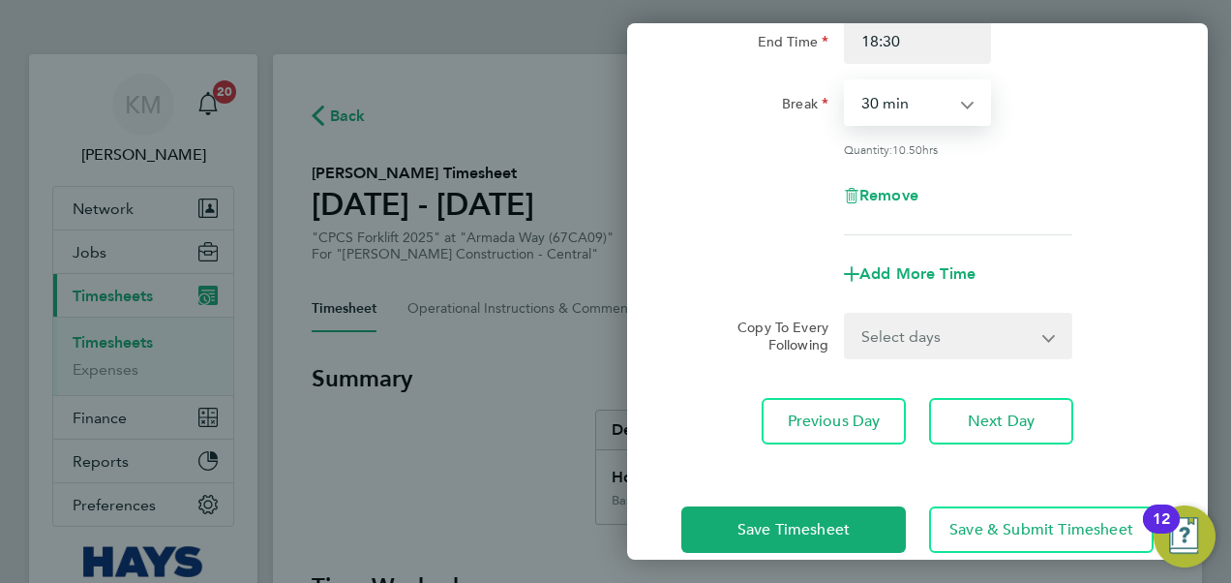
click at [911, 107] on select "0 min 15 min 30 min 45 min 60 min 75 min 90 min" at bounding box center [906, 102] width 120 height 43
click at [846, 81] on select "0 min 15 min 30 min 45 min 60 min 75 min 90 min" at bounding box center [906, 102] width 120 height 43
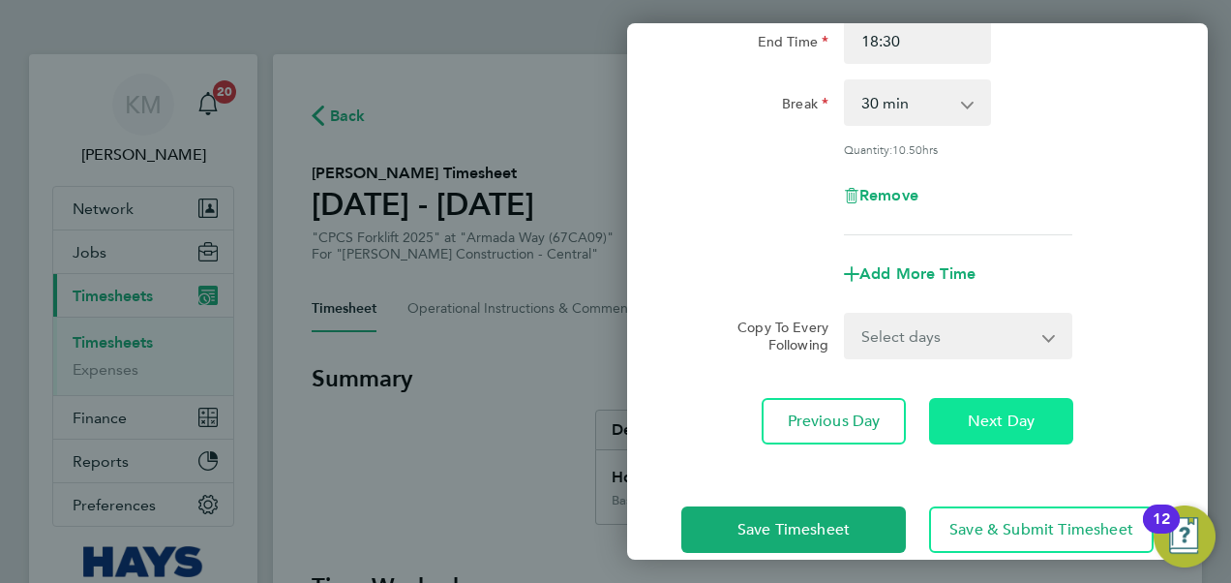
click at [994, 424] on span "Next Day" at bounding box center [1001, 420] width 67 height 19
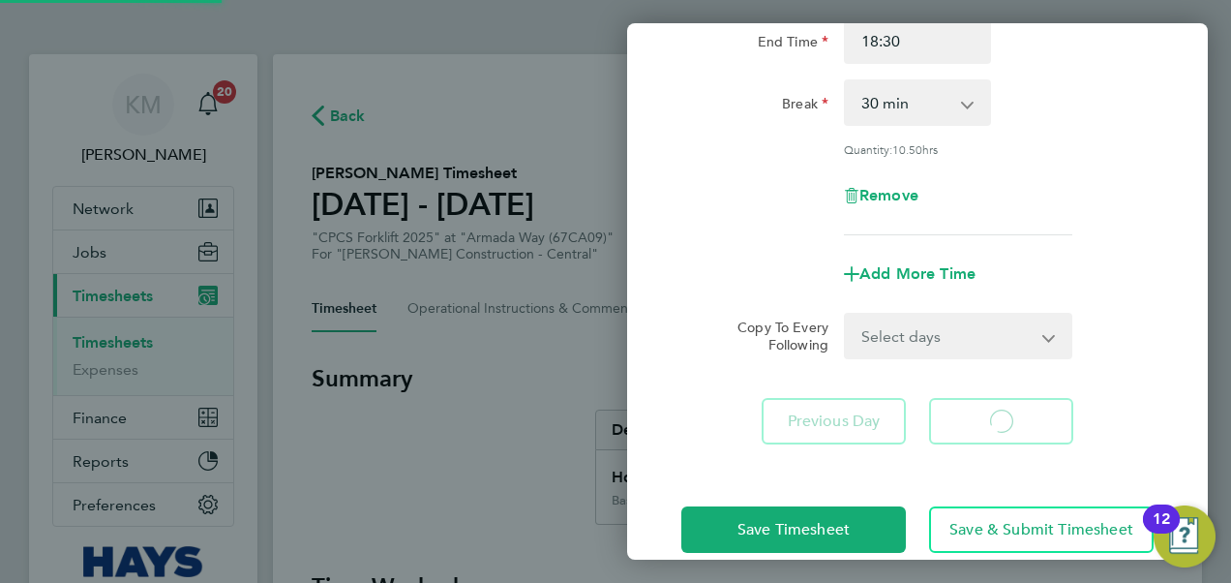
select select "30"
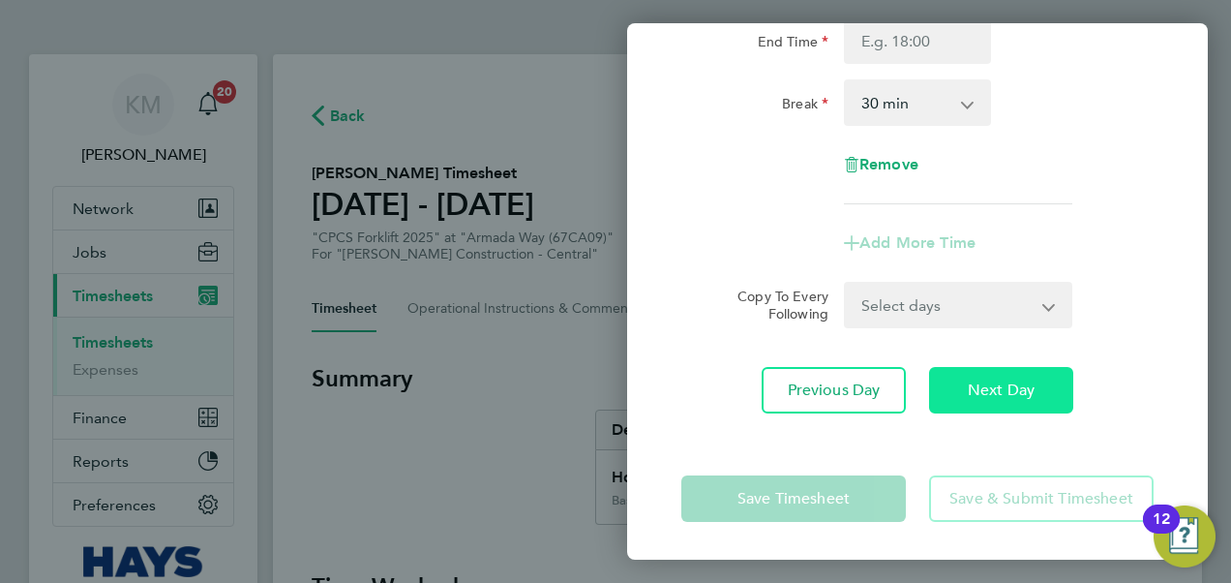
click at [963, 387] on button "Next Day" at bounding box center [1001, 390] width 144 height 46
select select "30"
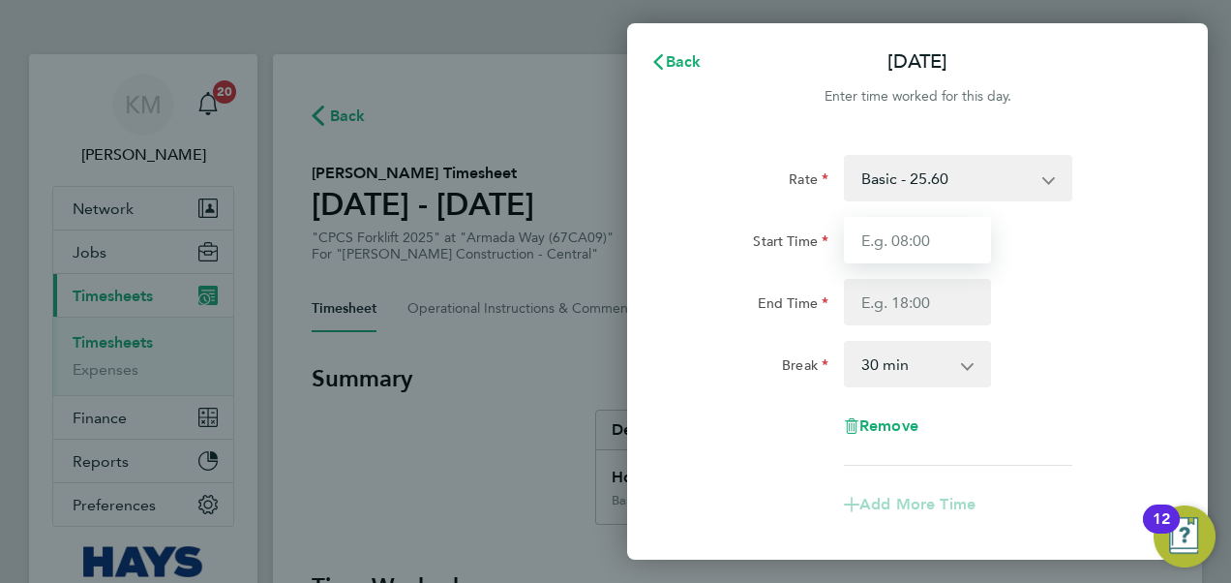
click at [891, 248] on input "Start Time" at bounding box center [917, 240] width 147 height 46
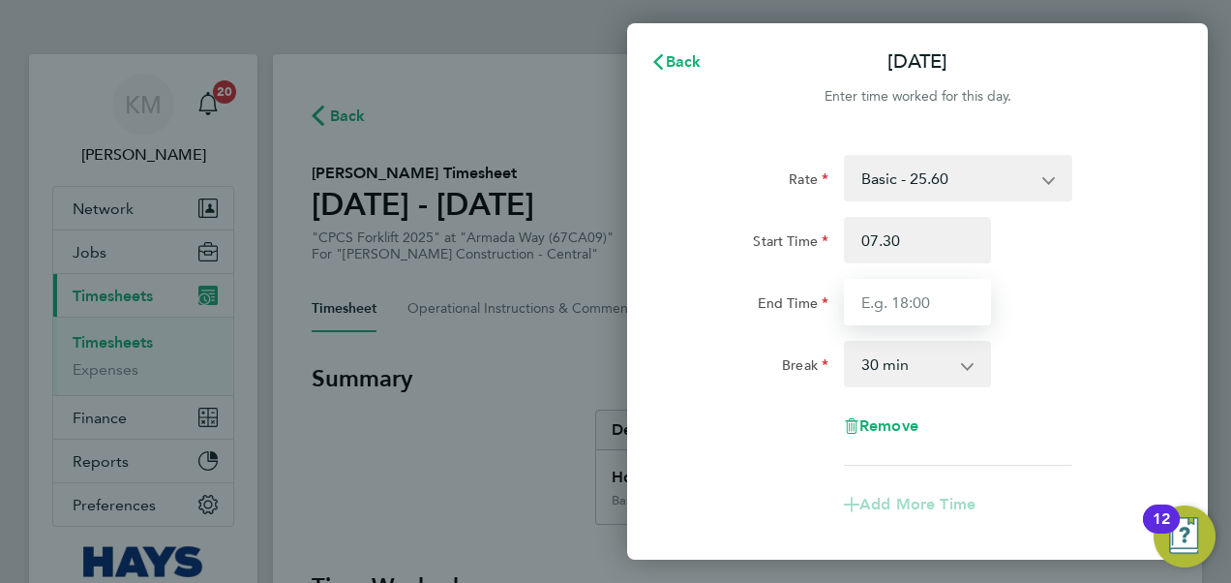
type input "07:30"
click at [891, 293] on input "End Time" at bounding box center [917, 302] width 147 height 46
type input "18:30"
click at [893, 366] on select "0 min 15 min 30 min 45 min 60 min 75 min 90 min" at bounding box center [906, 364] width 120 height 43
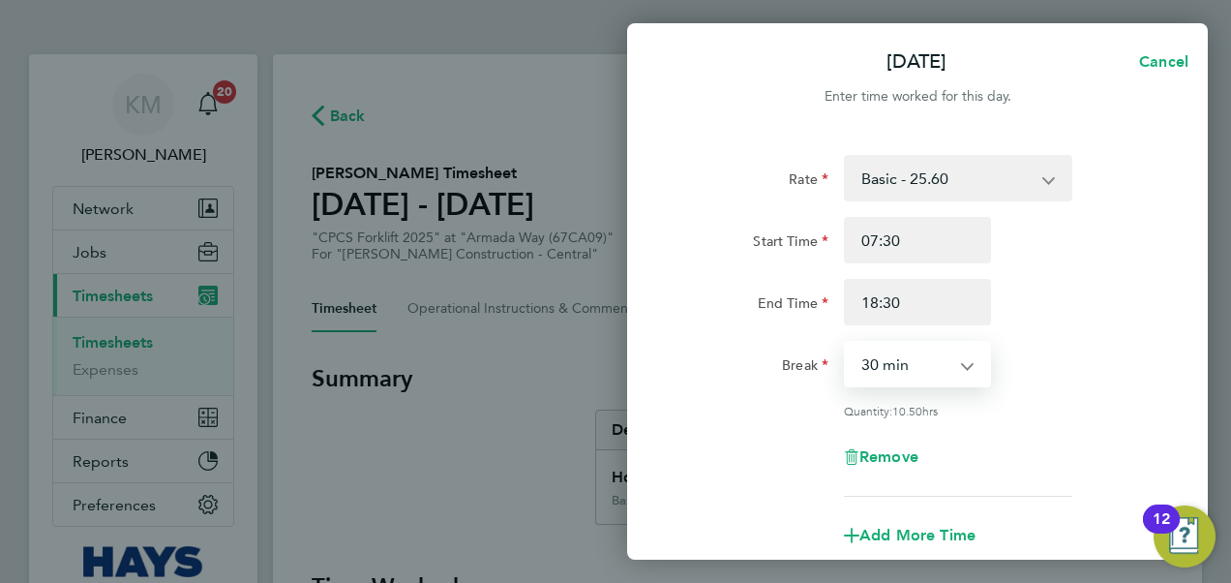
click at [846, 343] on select "0 min 15 min 30 min 45 min 60 min 75 min 90 min" at bounding box center [906, 364] width 120 height 43
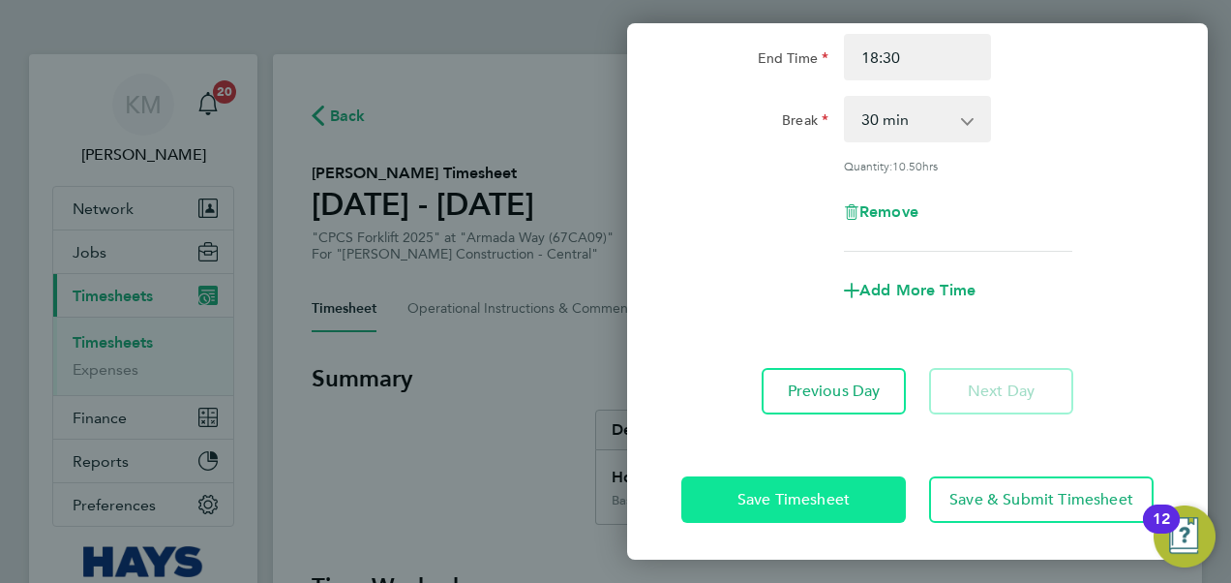
click at [831, 499] on span "Save Timesheet" at bounding box center [794, 499] width 112 height 19
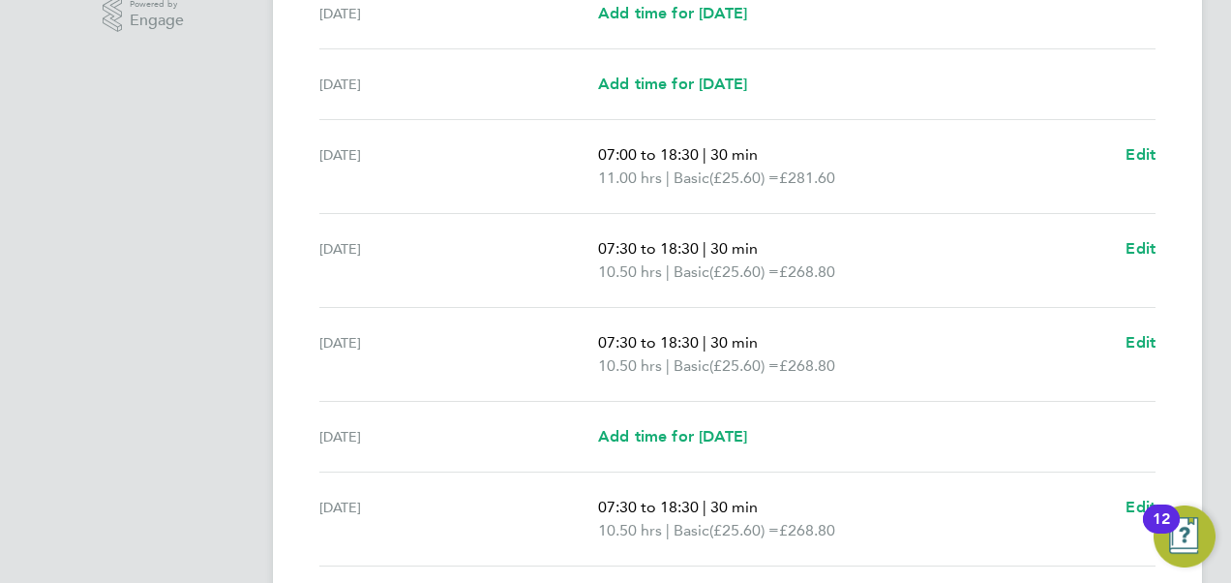
scroll to position [678, 0]
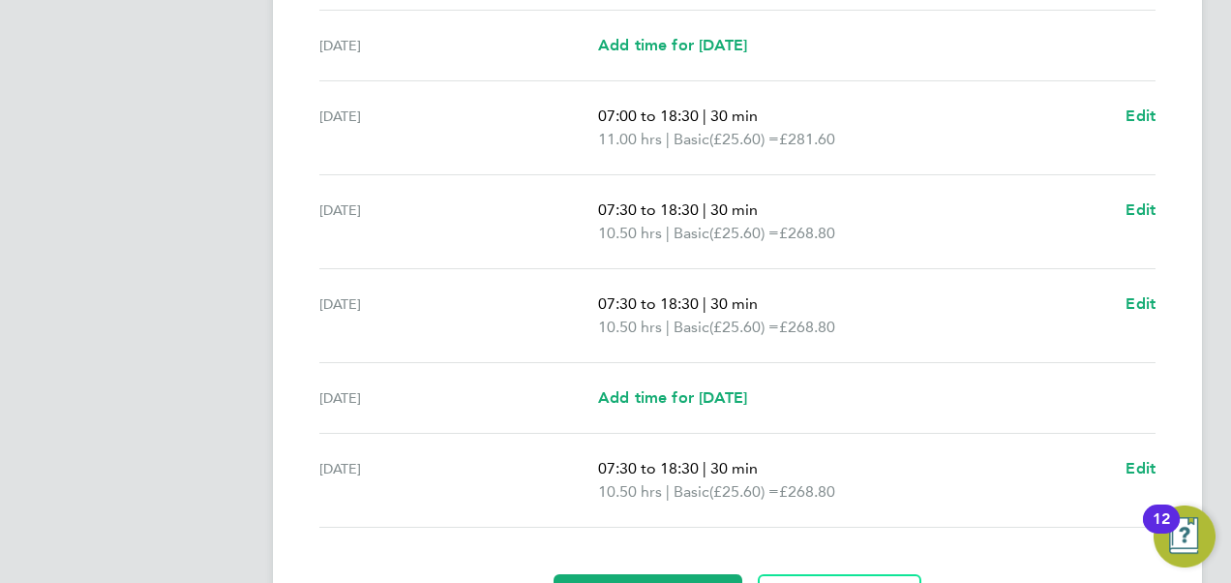
drag, startPoint x: 1050, startPoint y: 58, endPoint x: 1026, endPoint y: 72, distance: 27.7
click at [1049, 58] on div "Sun 17 Aug Add time for Sun 17 Aug Add time for Sun 17 Aug" at bounding box center [737, 46] width 836 height 71
click at [689, 392] on span "Add time for Thu 21 Aug" at bounding box center [672, 397] width 149 height 18
select select "30"
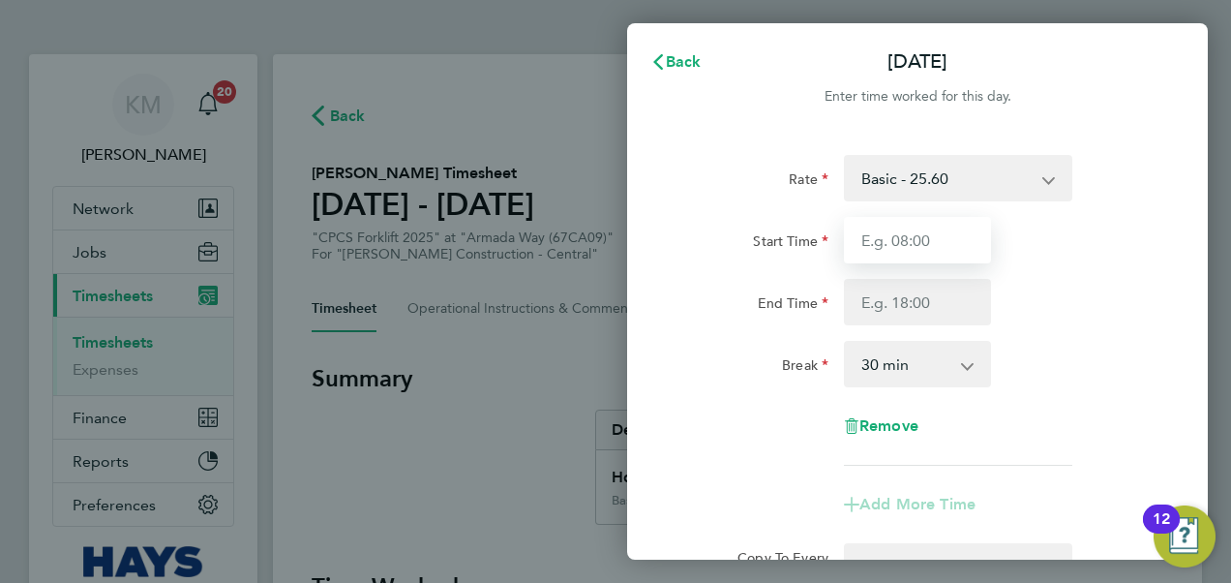
click at [935, 228] on input "Start Time" at bounding box center [917, 240] width 147 height 46
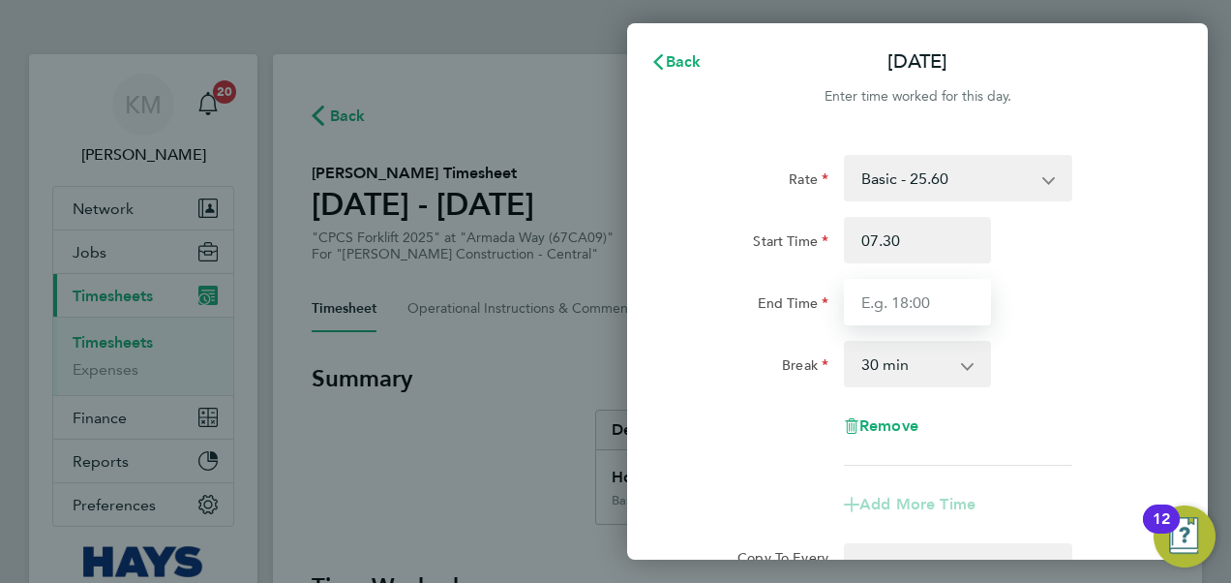
type input "07:30"
click at [927, 300] on input "End Time" at bounding box center [917, 302] width 147 height 46
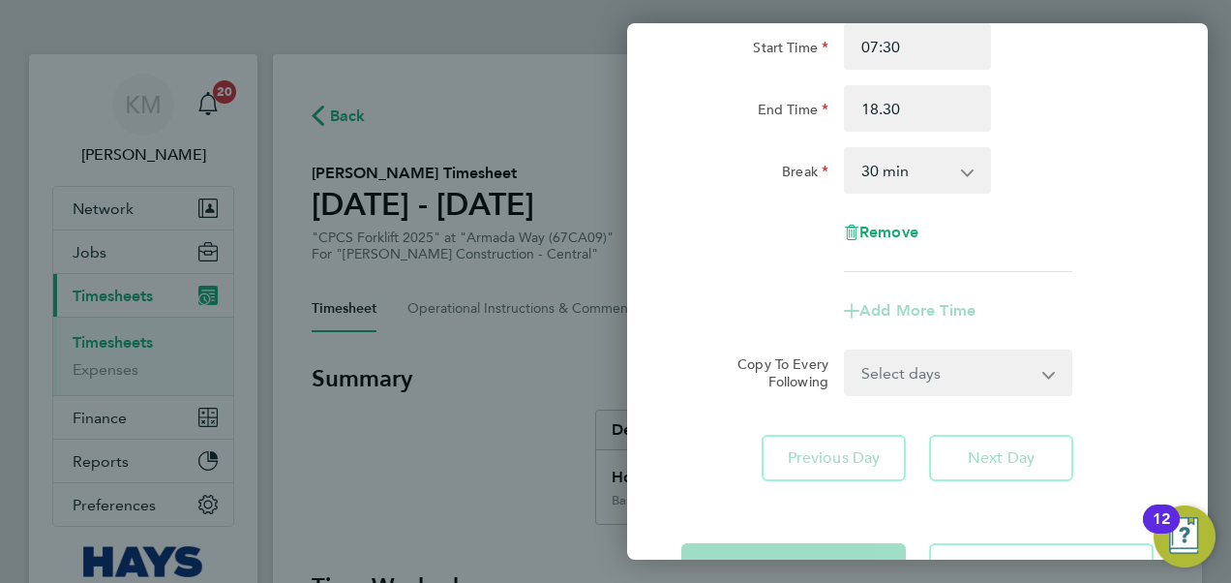
type input "18:30"
click at [902, 171] on select "0 min 15 min 30 min 45 min 60 min 75 min 90 min" at bounding box center [906, 170] width 120 height 43
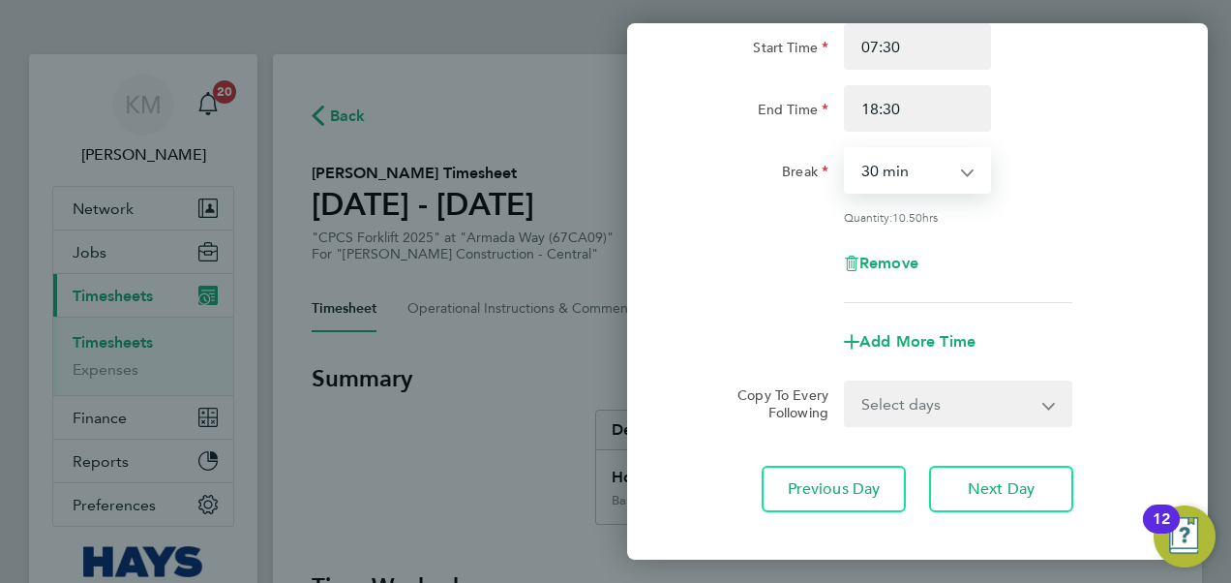
click at [846, 149] on select "0 min 15 min 30 min 45 min 60 min 75 min 90 min" at bounding box center [906, 170] width 120 height 43
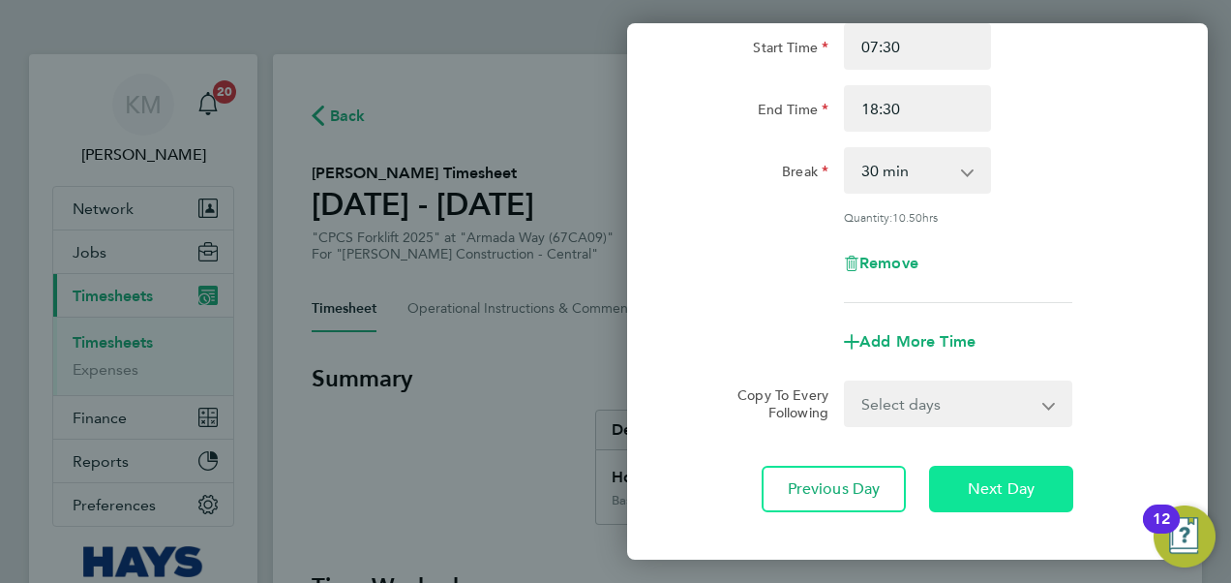
click at [964, 492] on button "Next Day" at bounding box center [1001, 489] width 144 height 46
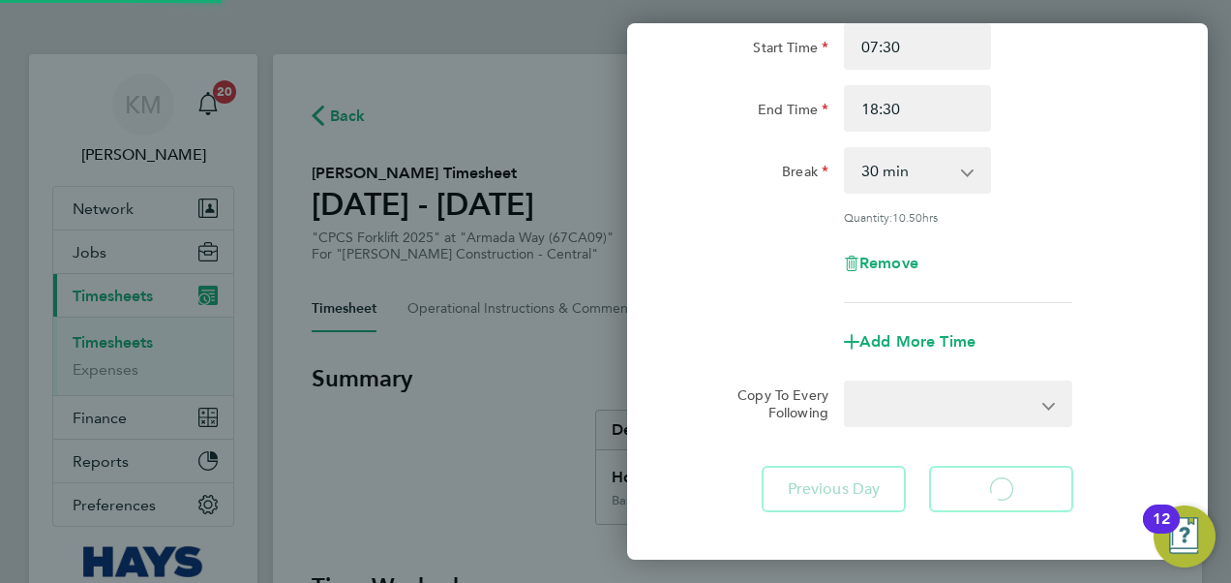
select select "30"
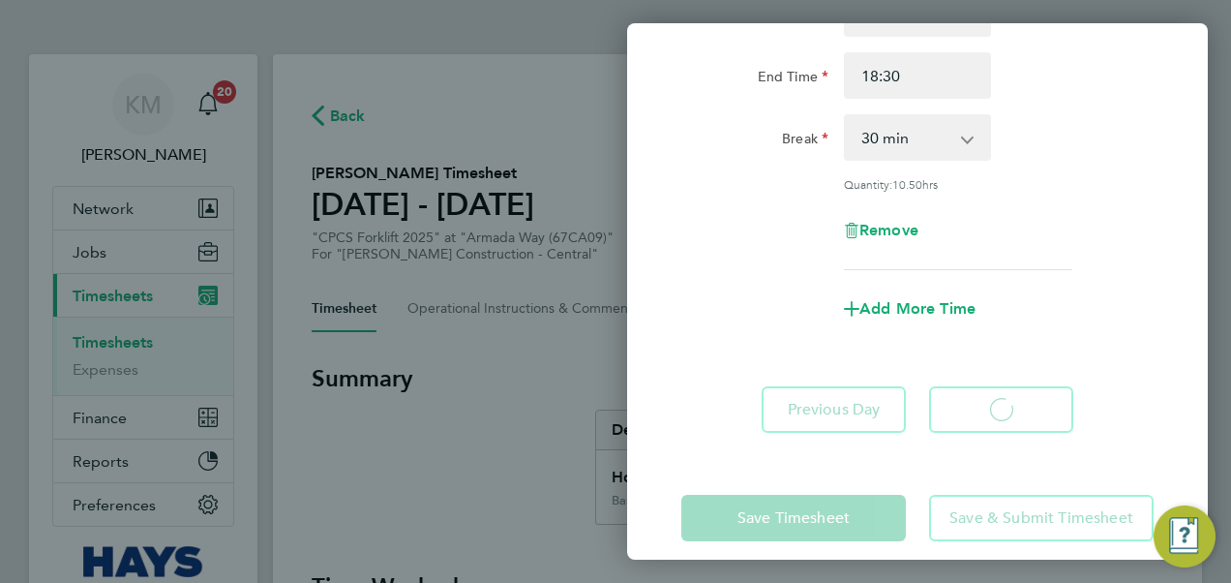
select select "30"
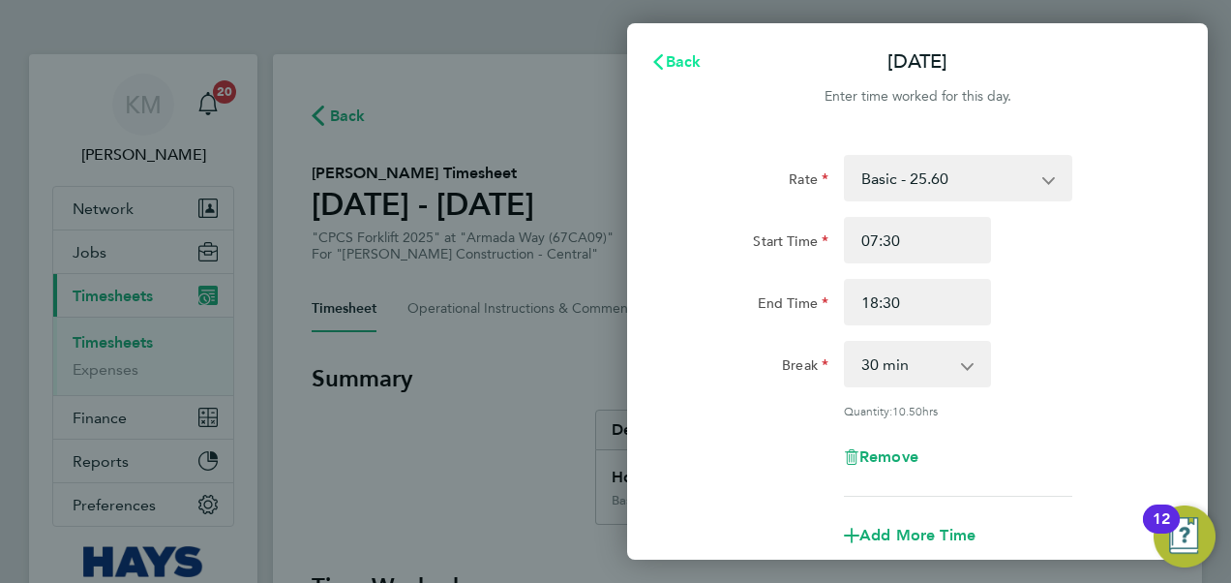
click at [674, 64] on span "Back" at bounding box center [684, 61] width 36 height 18
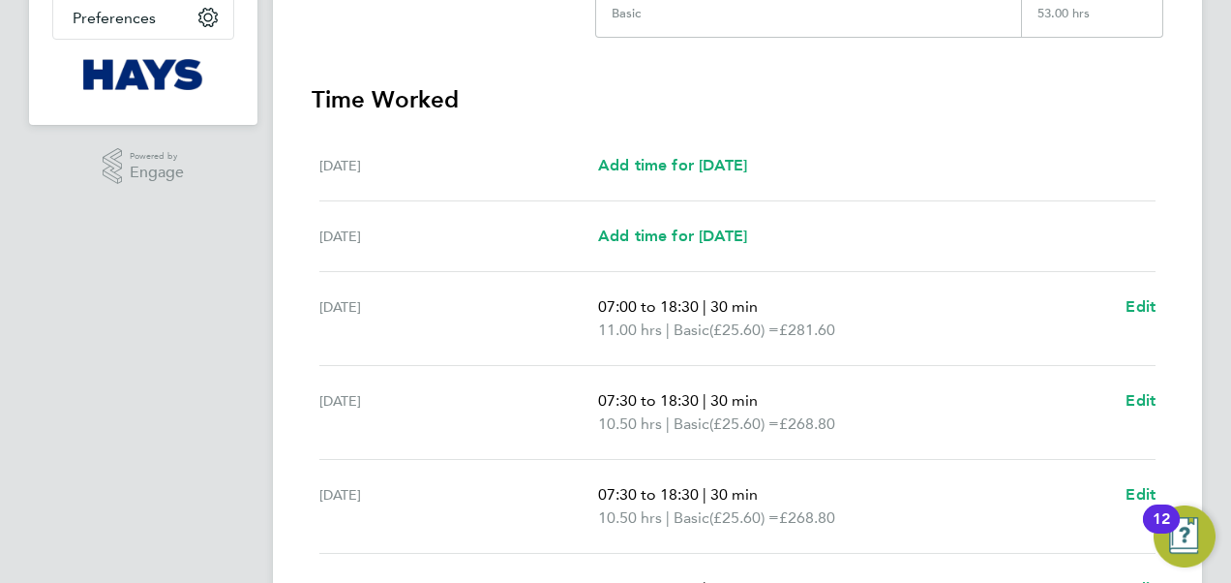
scroll to position [678, 0]
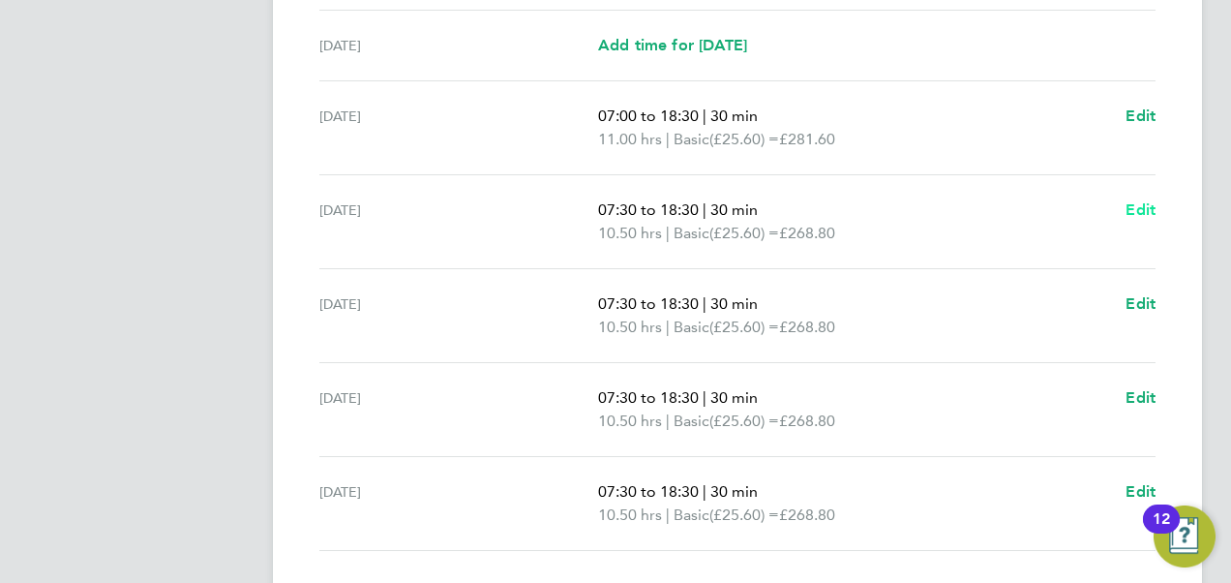
click at [1146, 208] on span "Edit" at bounding box center [1141, 209] width 30 height 18
select select "30"
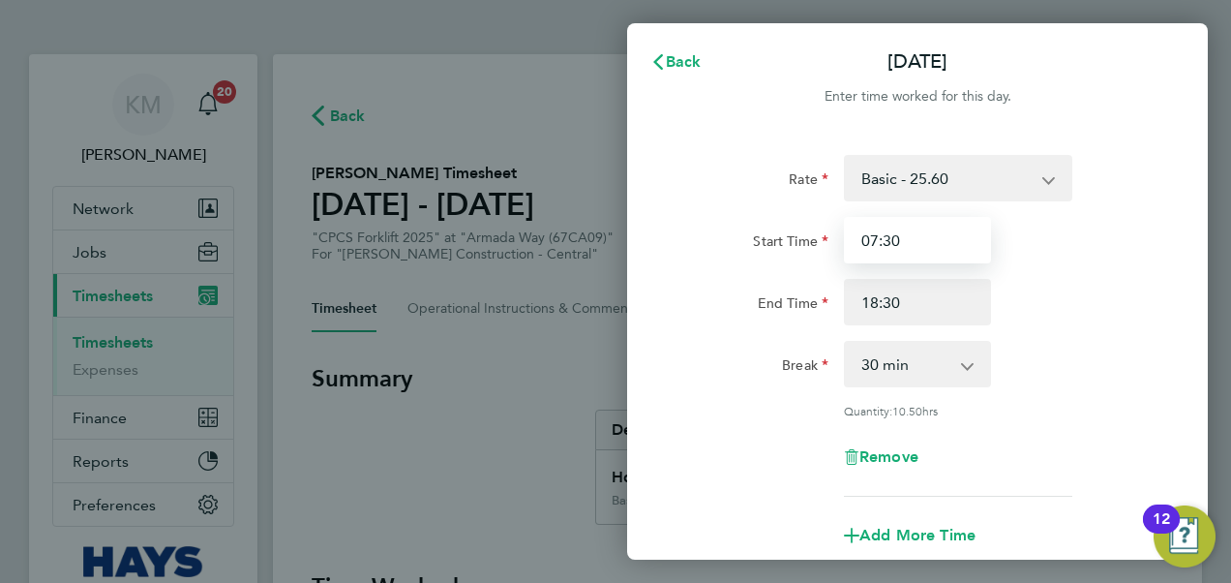
drag, startPoint x: 873, startPoint y: 240, endPoint x: 639, endPoint y: 247, distance: 234.4
click at [639, 247] on div "Rate Basic - 25.60 Weekday OT 45h+ - 37.51 Sat first 4h - 37.51 Sat after 4h - …" at bounding box center [917, 430] width 581 height 597
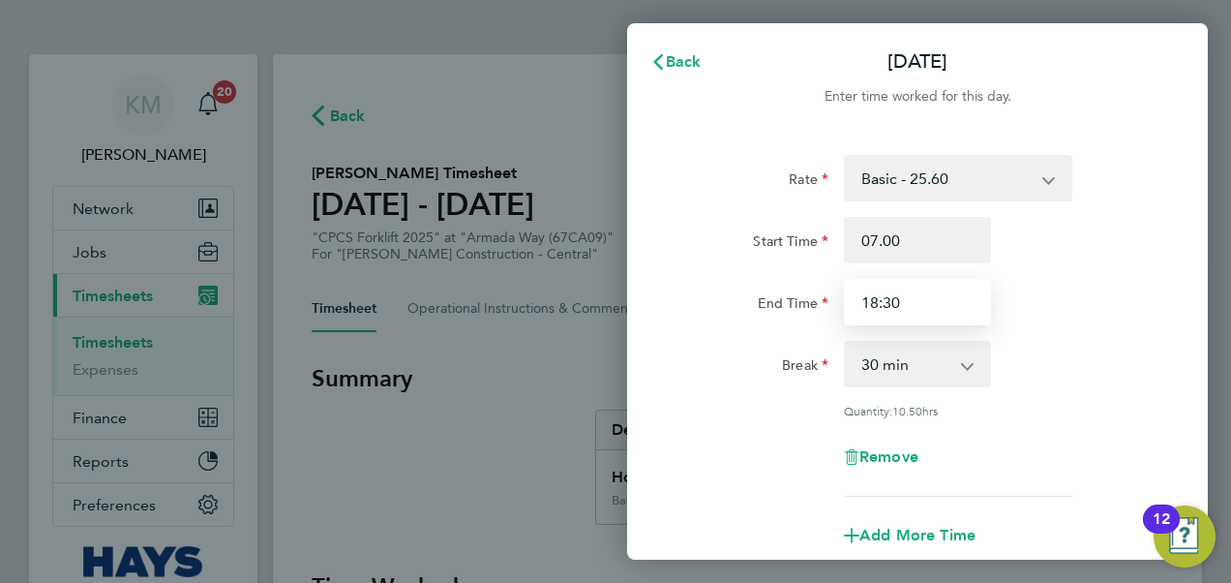
type input "07:00"
click at [962, 304] on input "18:30" at bounding box center [917, 302] width 147 height 46
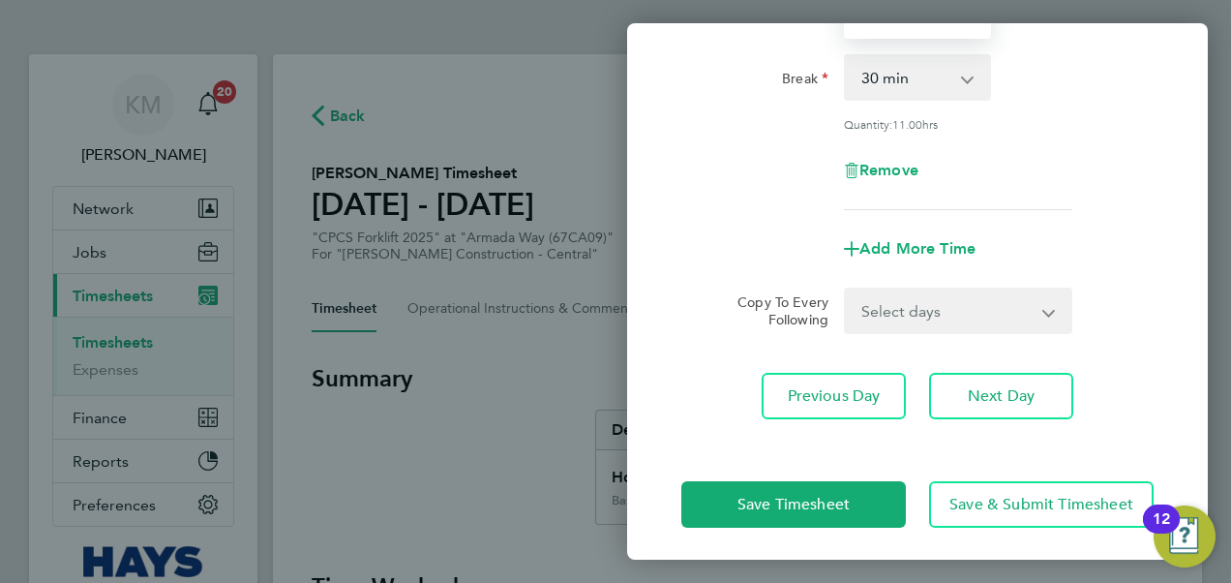
scroll to position [290, 0]
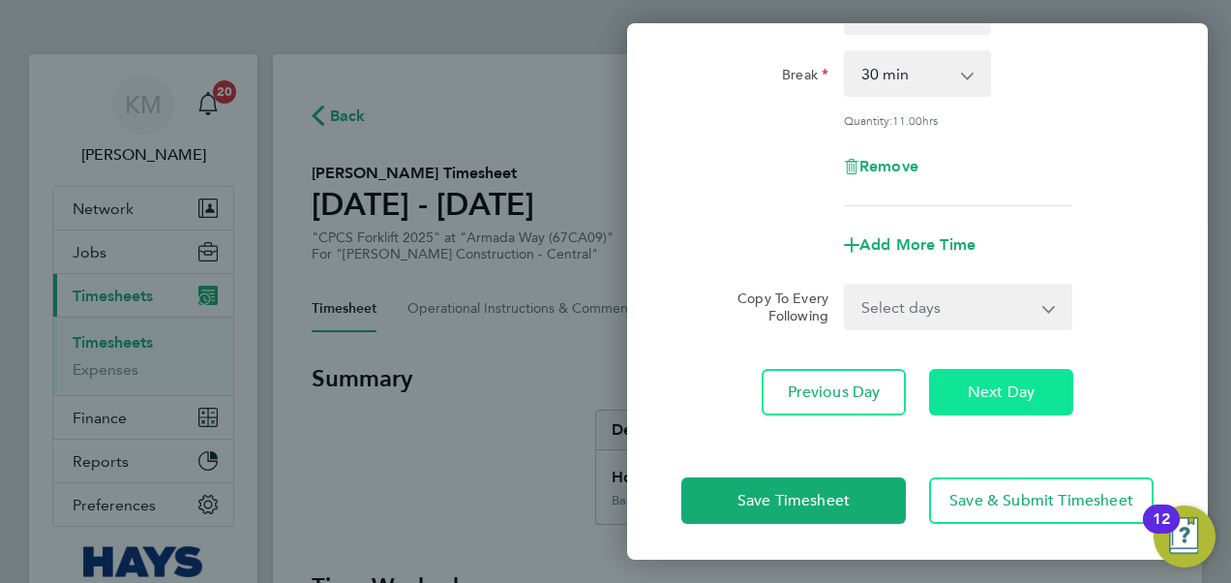
click at [1001, 391] on span "Next Day" at bounding box center [1001, 391] width 67 height 19
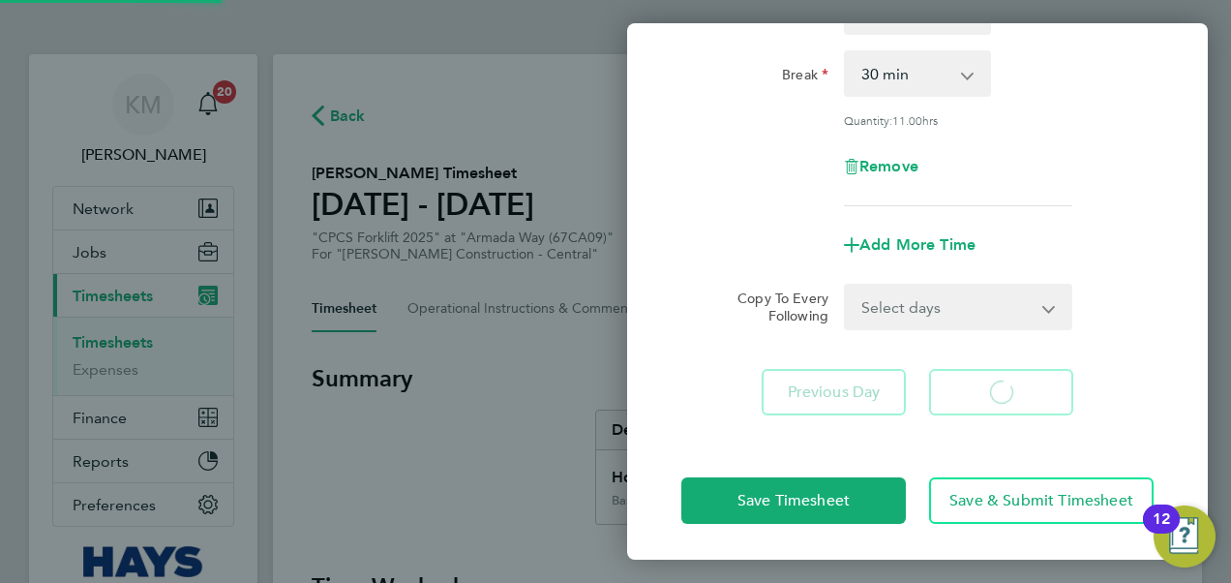
select select "30"
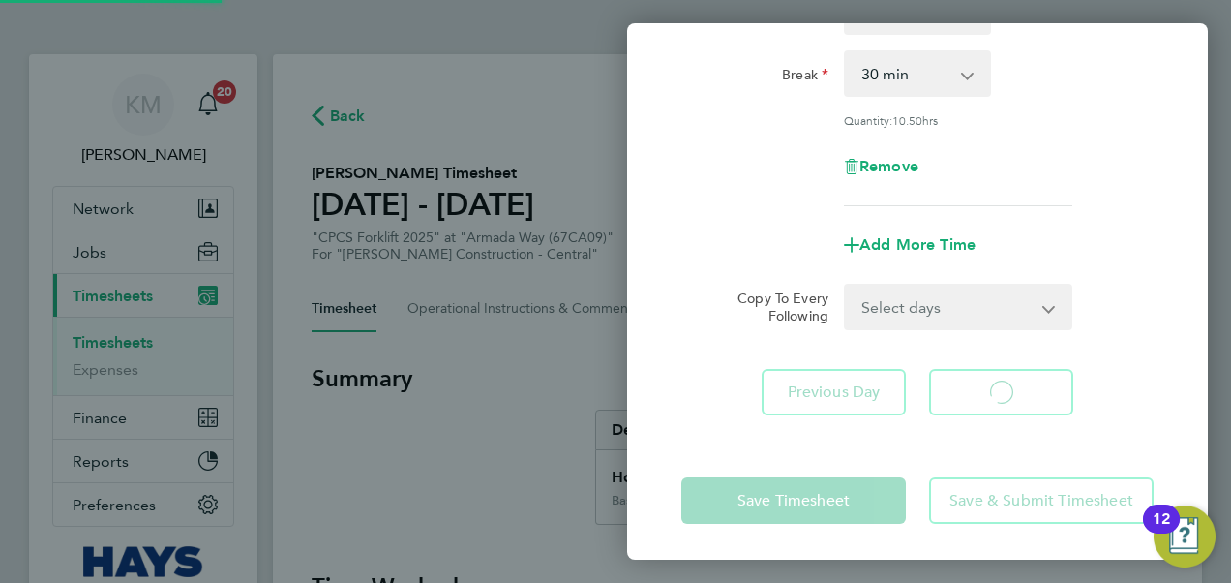
select select "30"
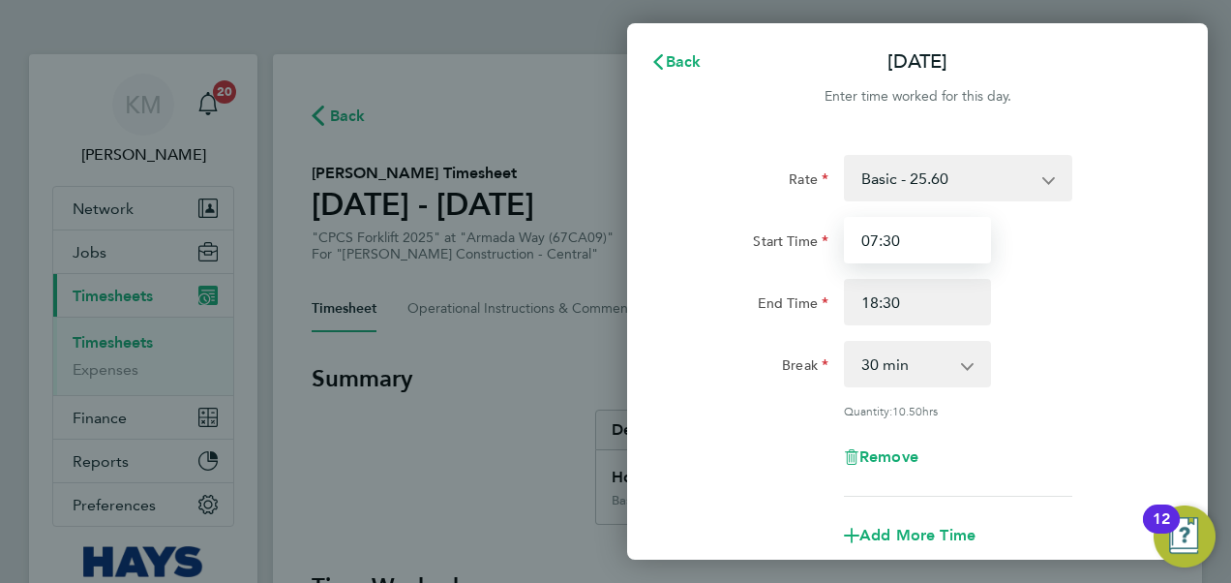
click at [768, 236] on div "Start Time 07:30" at bounding box center [918, 240] width 488 height 46
type input "07:00"
click at [1139, 327] on div "Rate Basic - 25.60 Weekday OT 45h+ - 37.51 Sat first 4h - 37.51 Sat after 4h - …" at bounding box center [918, 326] width 472 height 342
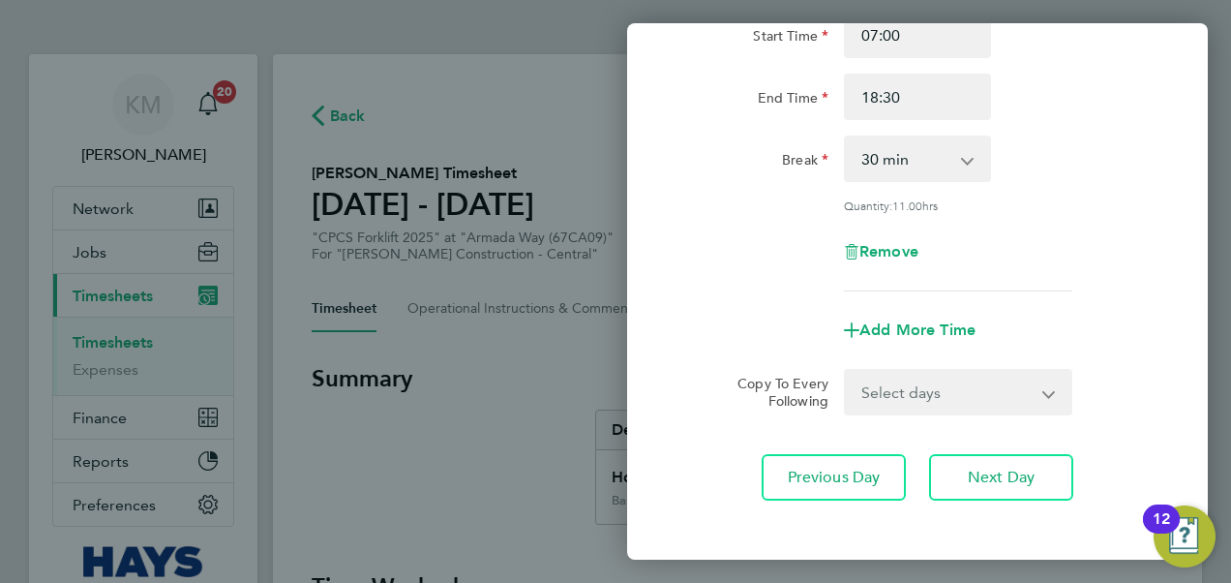
scroll to position [291, 0]
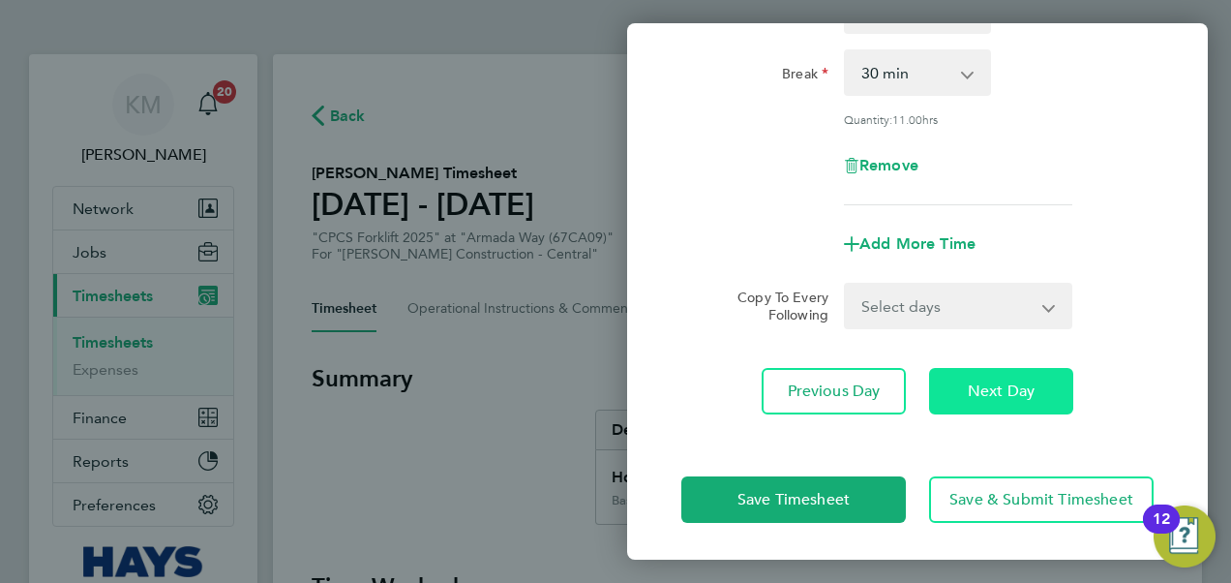
click at [1028, 383] on span "Next Day" at bounding box center [1001, 390] width 67 height 19
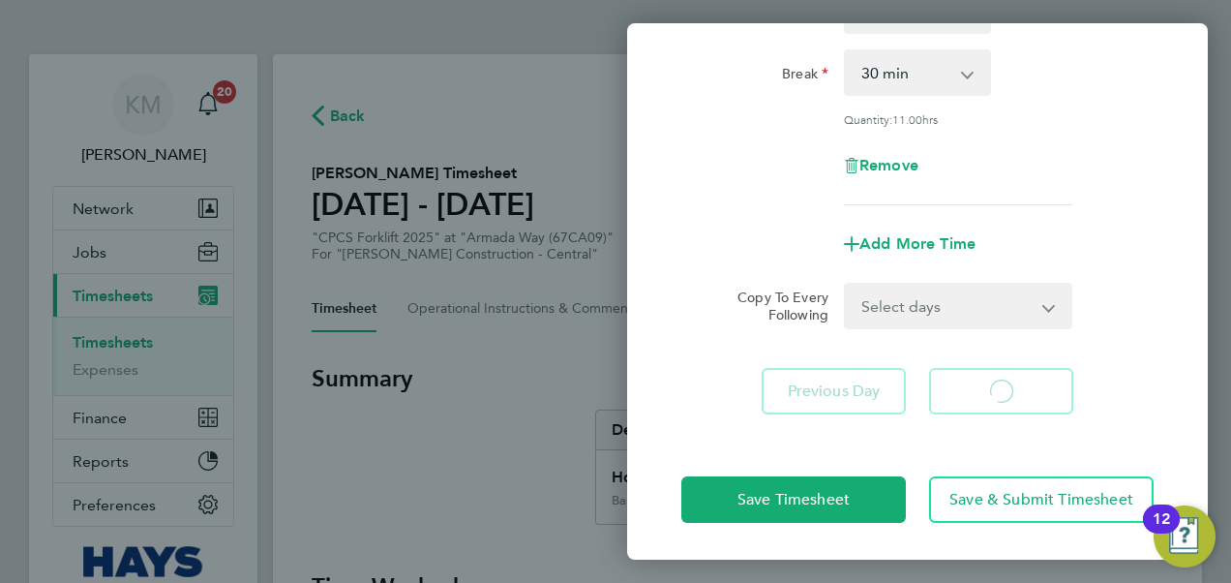
select select "30"
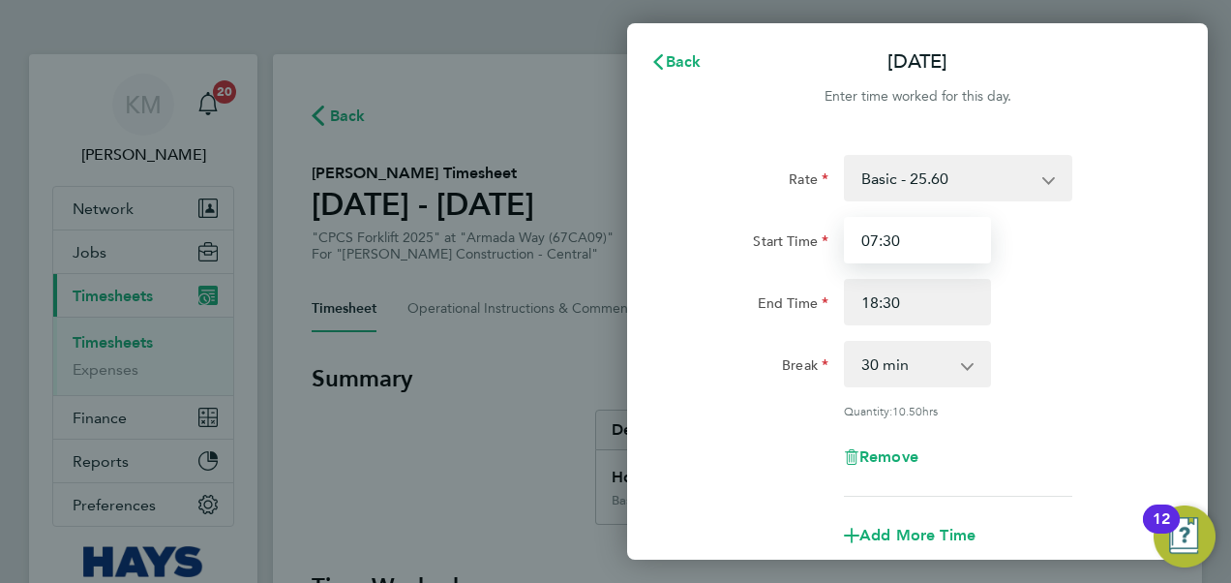
drag, startPoint x: 924, startPoint y: 232, endPoint x: 760, endPoint y: 230, distance: 163.6
click at [760, 230] on div "Start Time 07:30" at bounding box center [918, 240] width 488 height 46
type input "07:00"
click at [1072, 306] on div "End Time 18:30" at bounding box center [918, 302] width 488 height 46
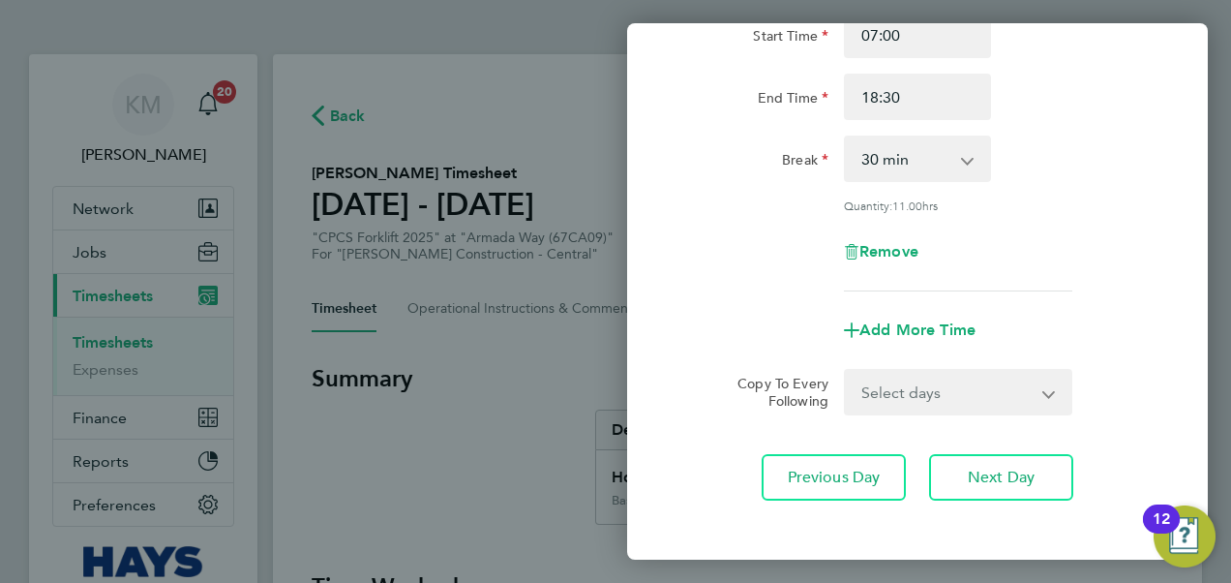
scroll to position [291, 0]
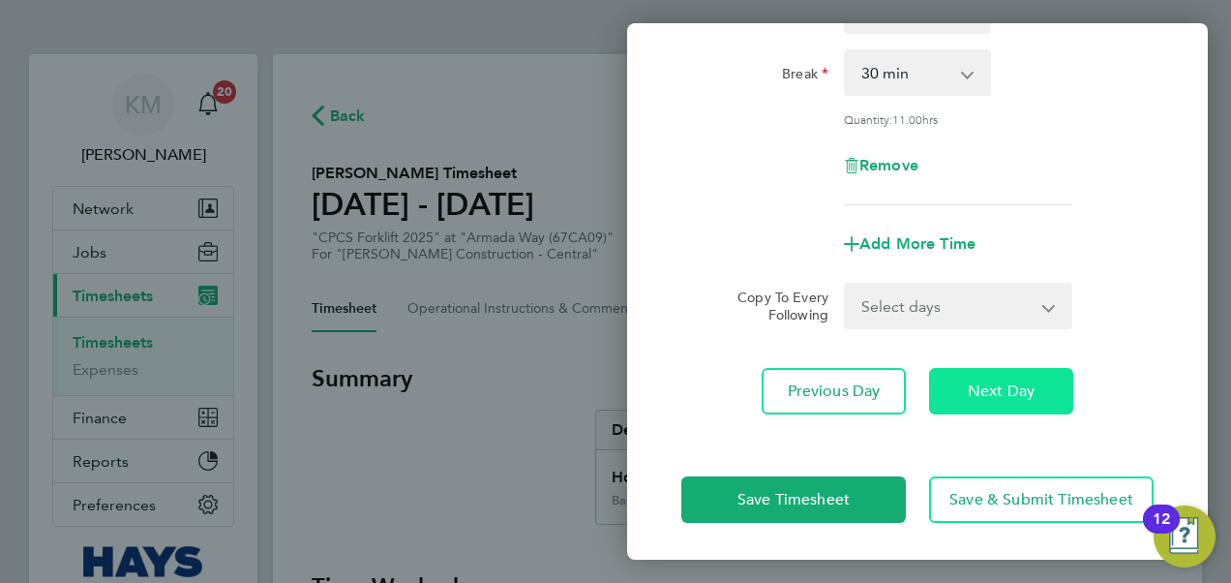
click at [987, 395] on span "Next Day" at bounding box center [1001, 390] width 67 height 19
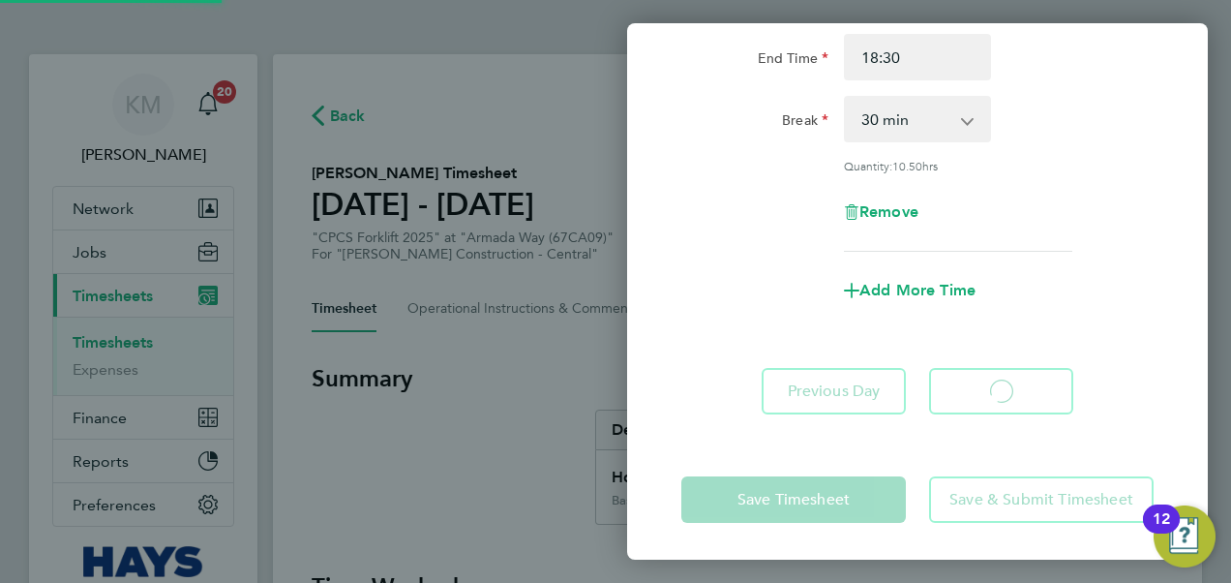
select select "30"
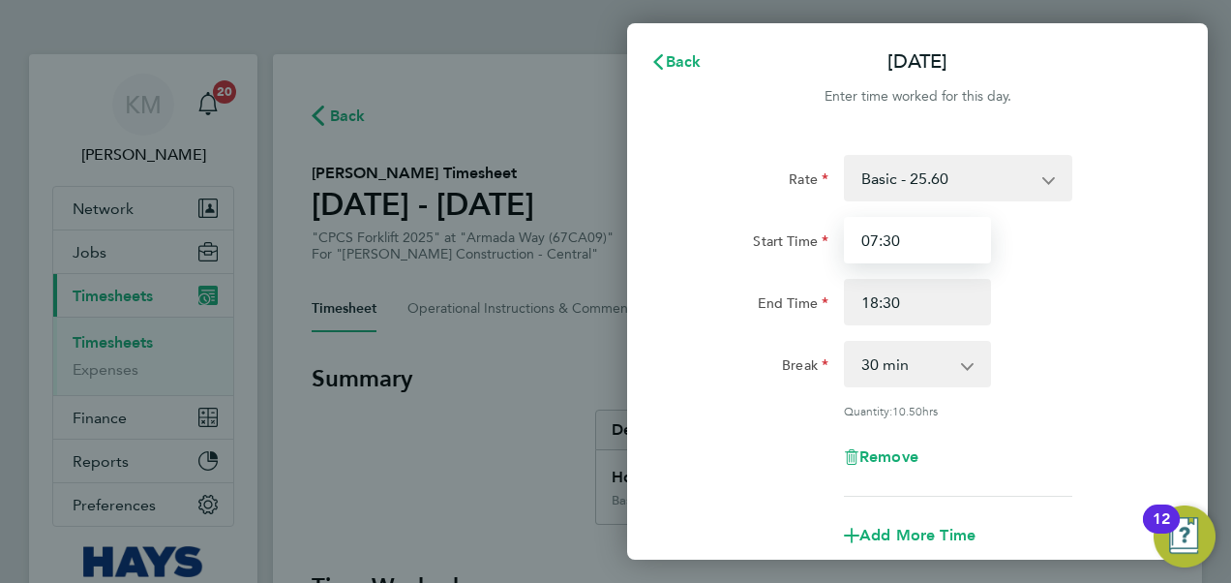
drag, startPoint x: 925, startPoint y: 248, endPoint x: 713, endPoint y: 244, distance: 212.1
click at [713, 244] on div "Start Time 07:30" at bounding box center [918, 240] width 488 height 46
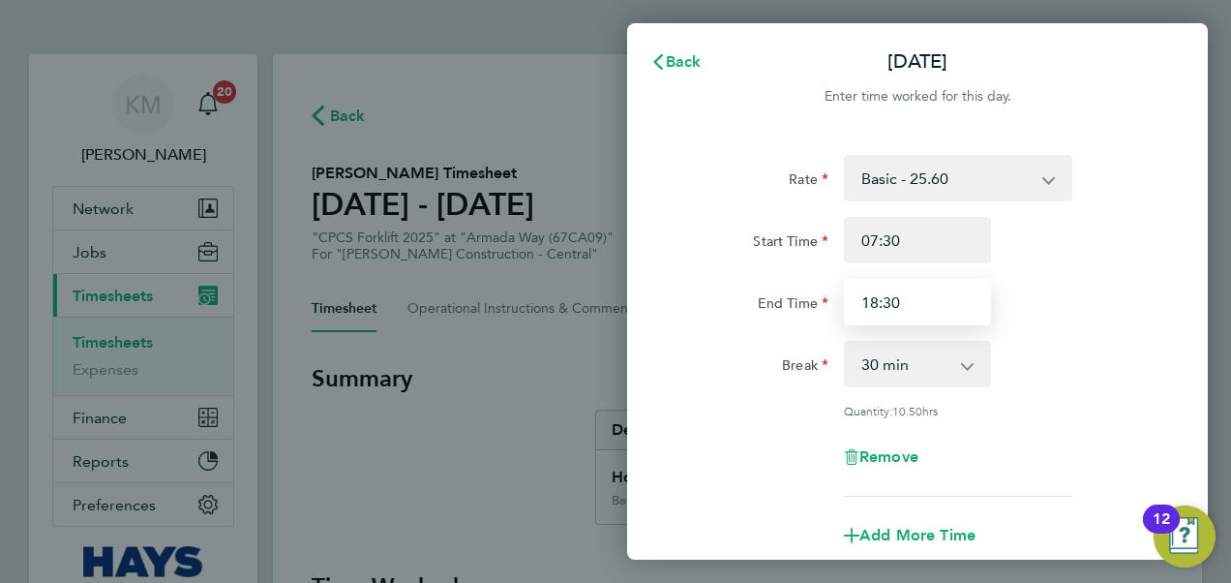
drag, startPoint x: 917, startPoint y: 304, endPoint x: 800, endPoint y: 299, distance: 117.2
click at [796, 308] on div "End Time 18:30" at bounding box center [918, 302] width 488 height 46
type input "17:30"
click at [1020, 272] on div "Start Time 07:30 End Time 17:30" at bounding box center [918, 271] width 488 height 108
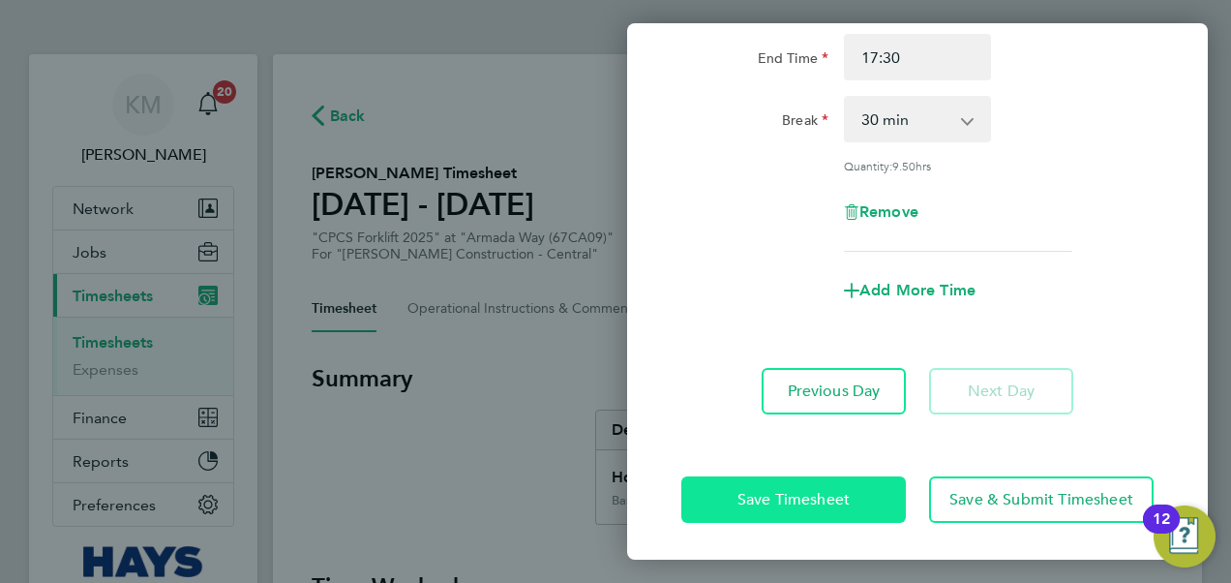
click at [829, 490] on span "Save Timesheet" at bounding box center [794, 499] width 112 height 19
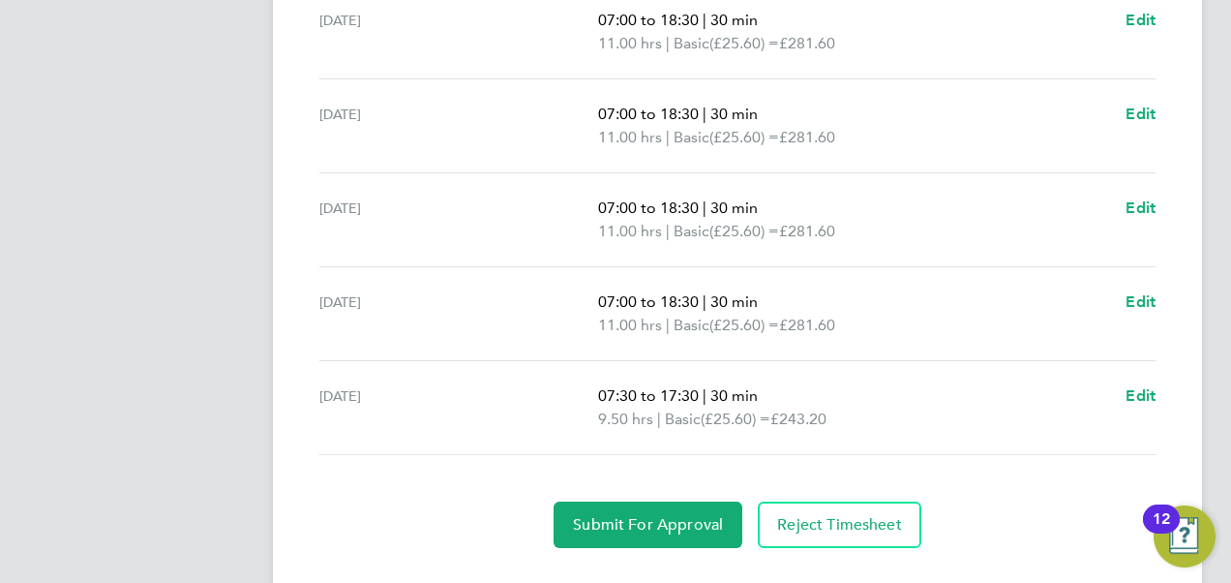
scroll to position [775, 0]
click at [1146, 392] on span "Edit" at bounding box center [1141, 394] width 30 height 18
select select "30"
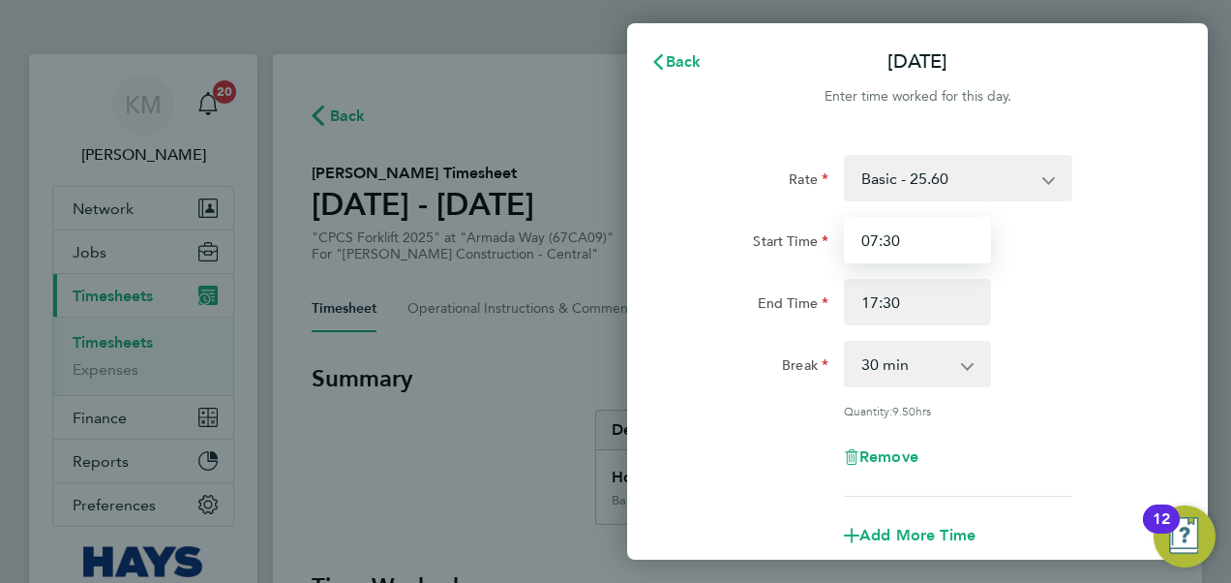
drag, startPoint x: 938, startPoint y: 234, endPoint x: 761, endPoint y: 252, distance: 178.0
click at [761, 252] on div "Start Time 07:30" at bounding box center [918, 240] width 488 height 46
type input "07:00"
click at [1103, 333] on div "Rate Basic - 25.60 Weekday OT 45h+ - 37.51 Sat first 4h - 37.51 Sat after 4h - …" at bounding box center [918, 326] width 472 height 342
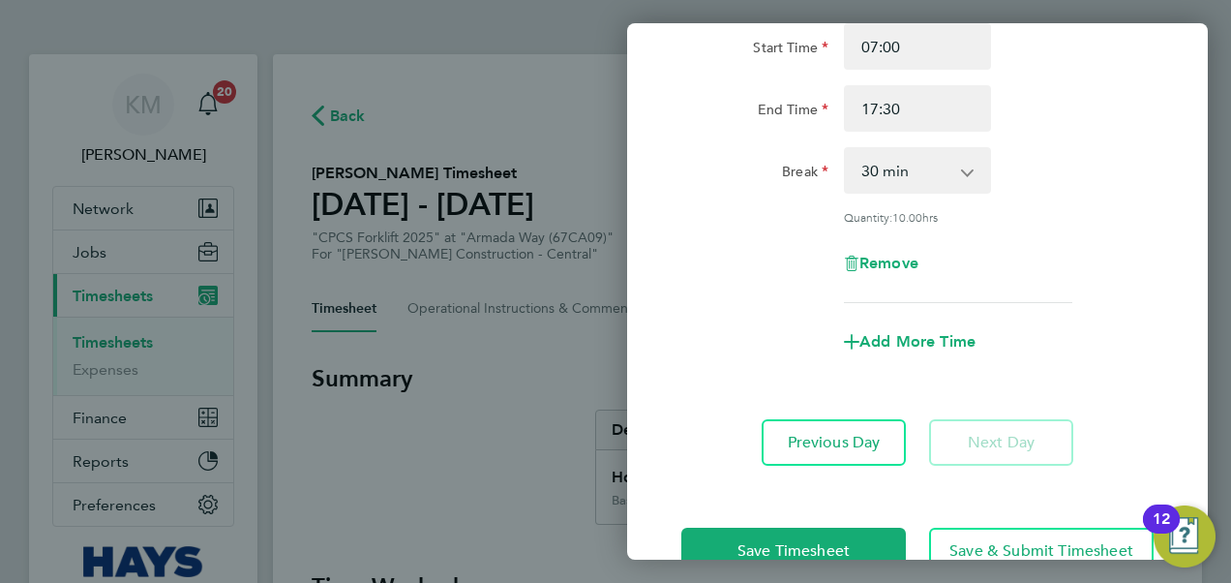
scroll to position [245, 0]
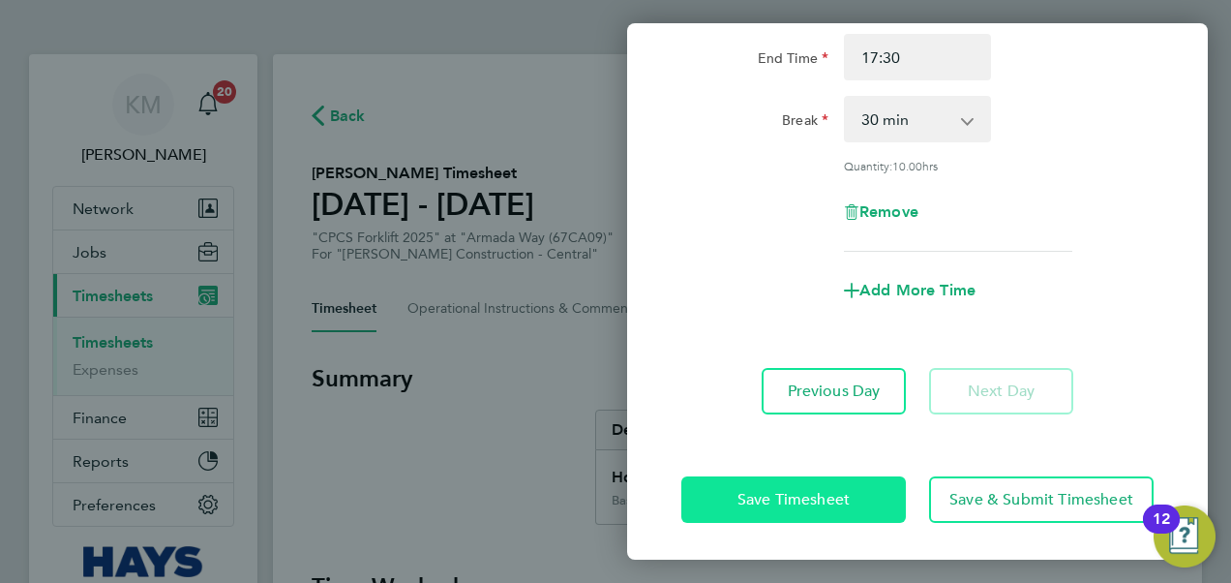
click at [726, 500] on button "Save Timesheet" at bounding box center [794, 499] width 225 height 46
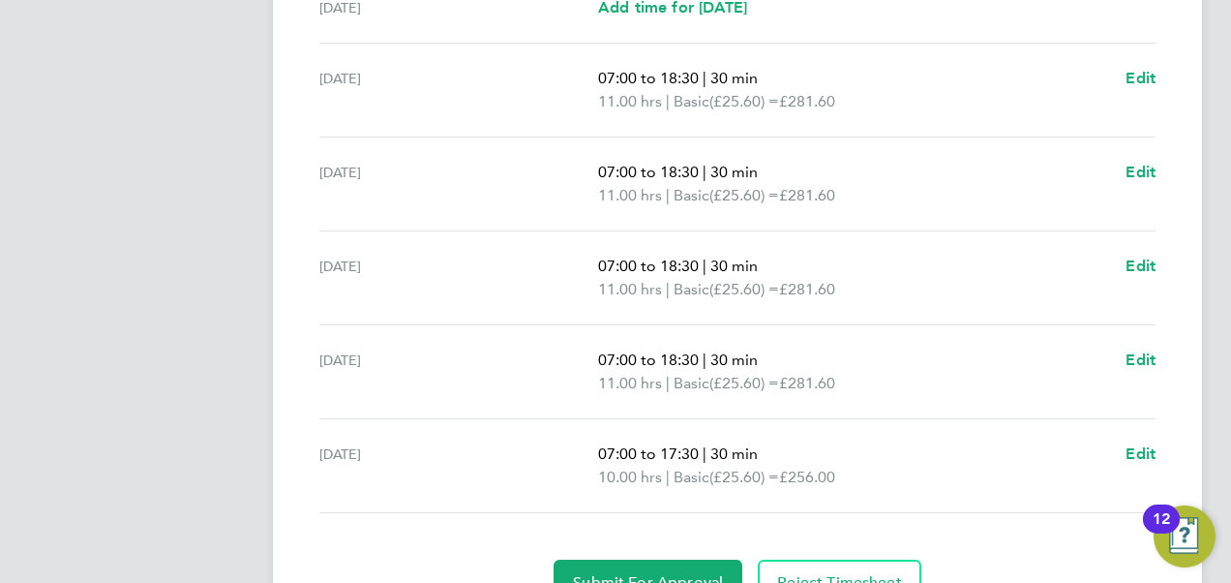
scroll to position [812, 0]
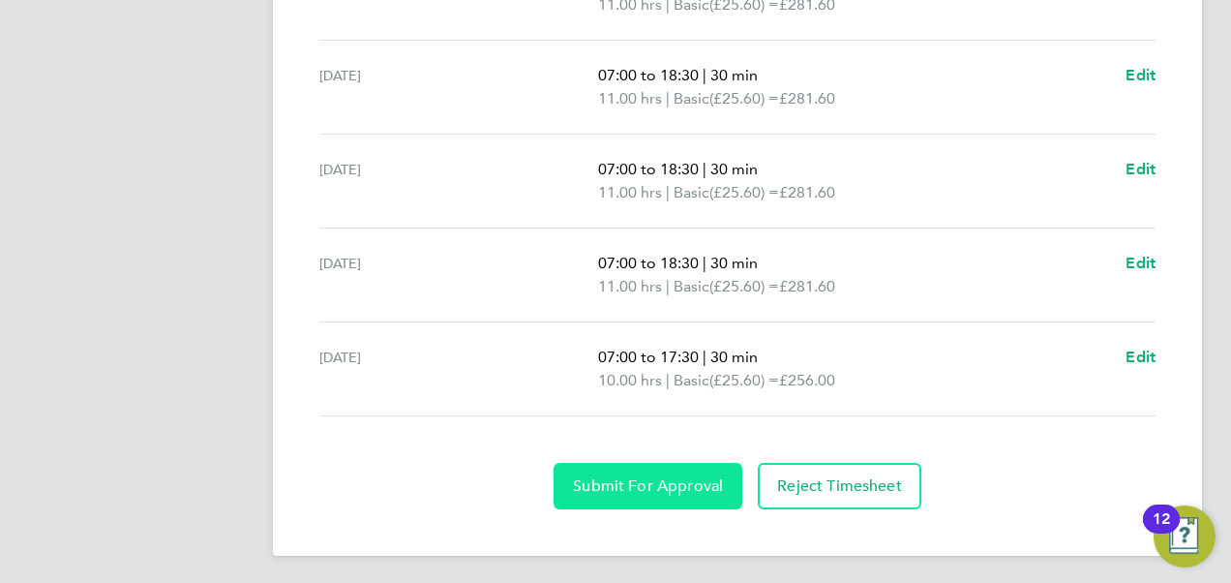
click at [615, 481] on span "Submit For Approval" at bounding box center [648, 485] width 150 height 19
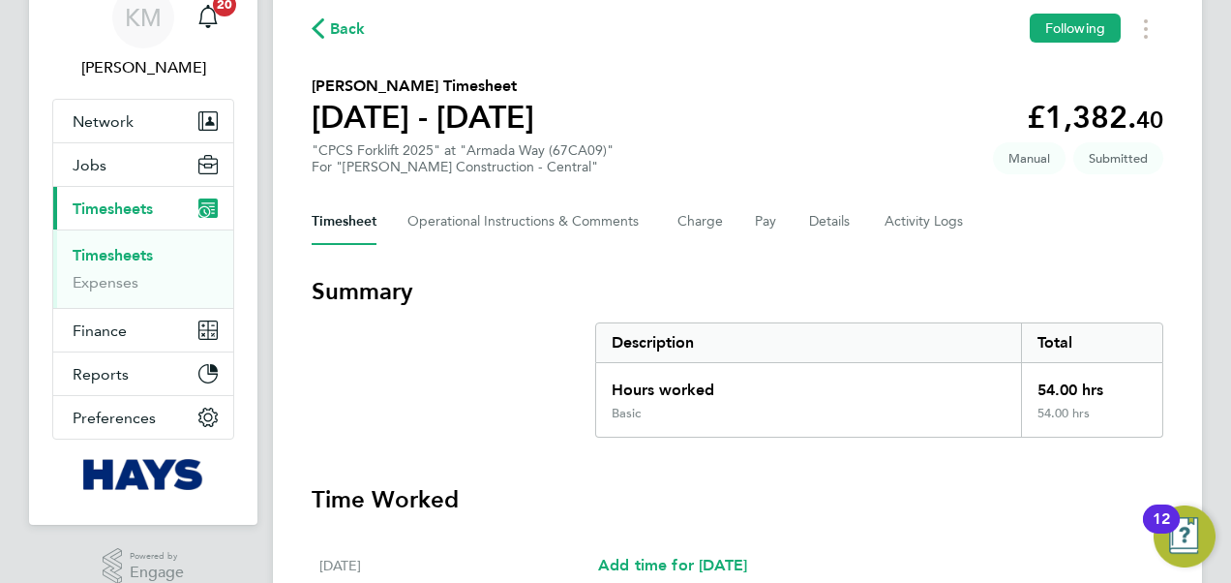
scroll to position [0, 0]
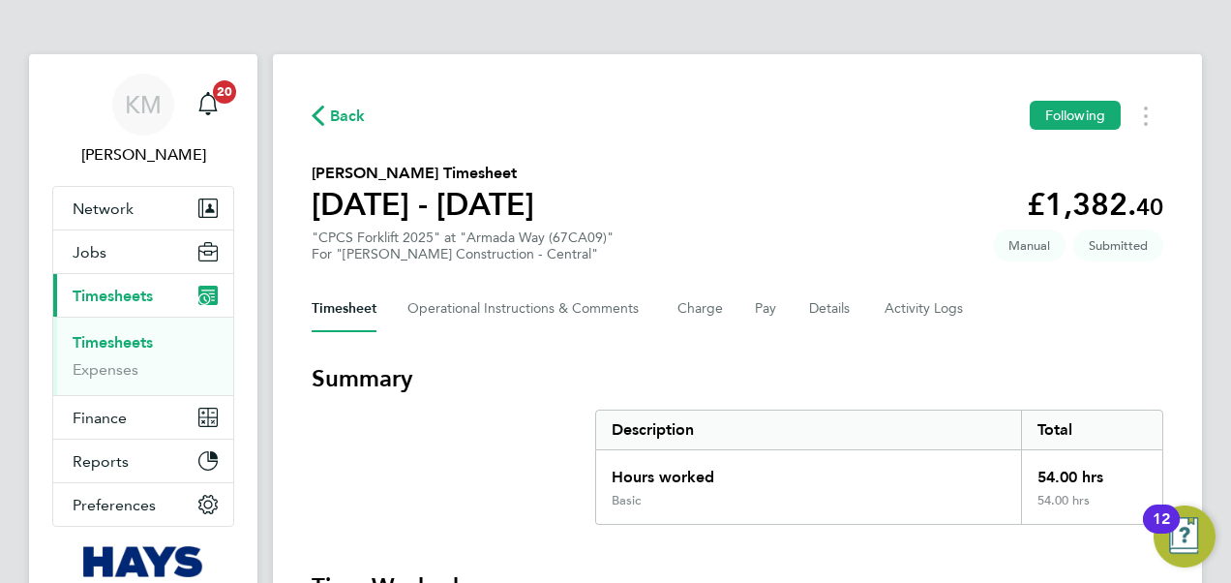
click at [127, 338] on link "Timesheets" at bounding box center [113, 342] width 80 height 18
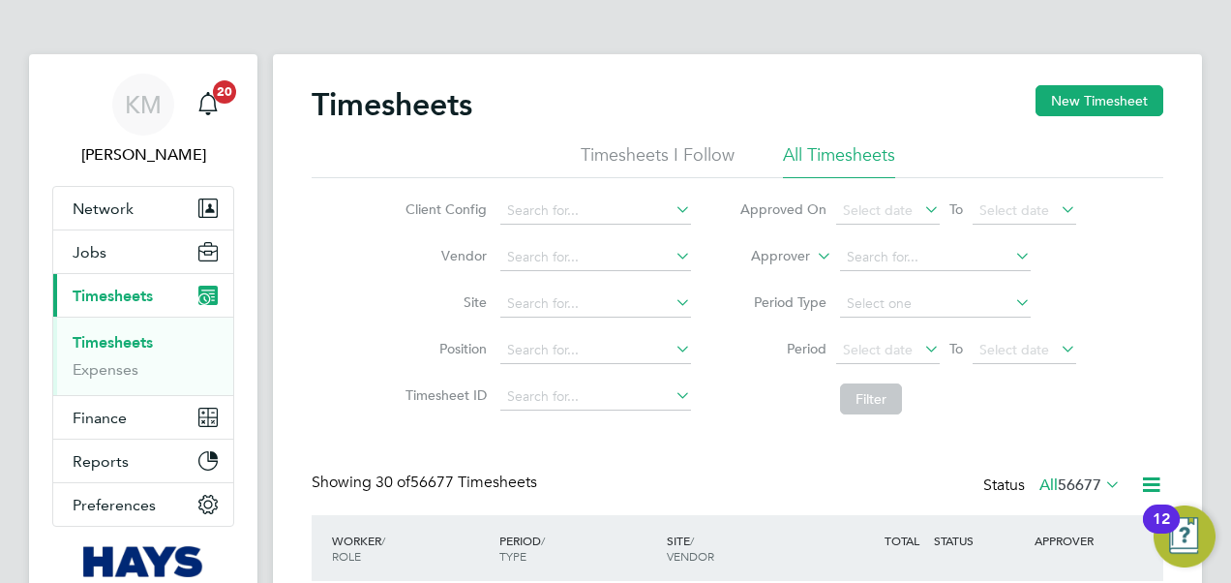
click at [813, 256] on icon at bounding box center [813, 250] width 0 height 17
click at [796, 277] on li "Worker" at bounding box center [762, 278] width 95 height 25
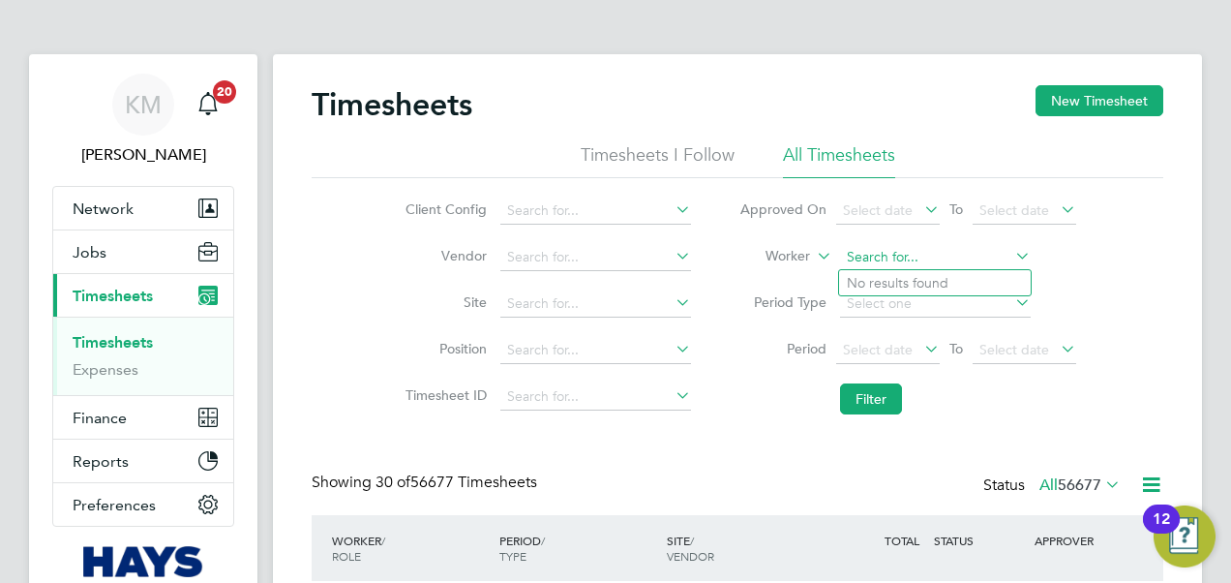
click at [906, 260] on input at bounding box center [935, 257] width 191 height 27
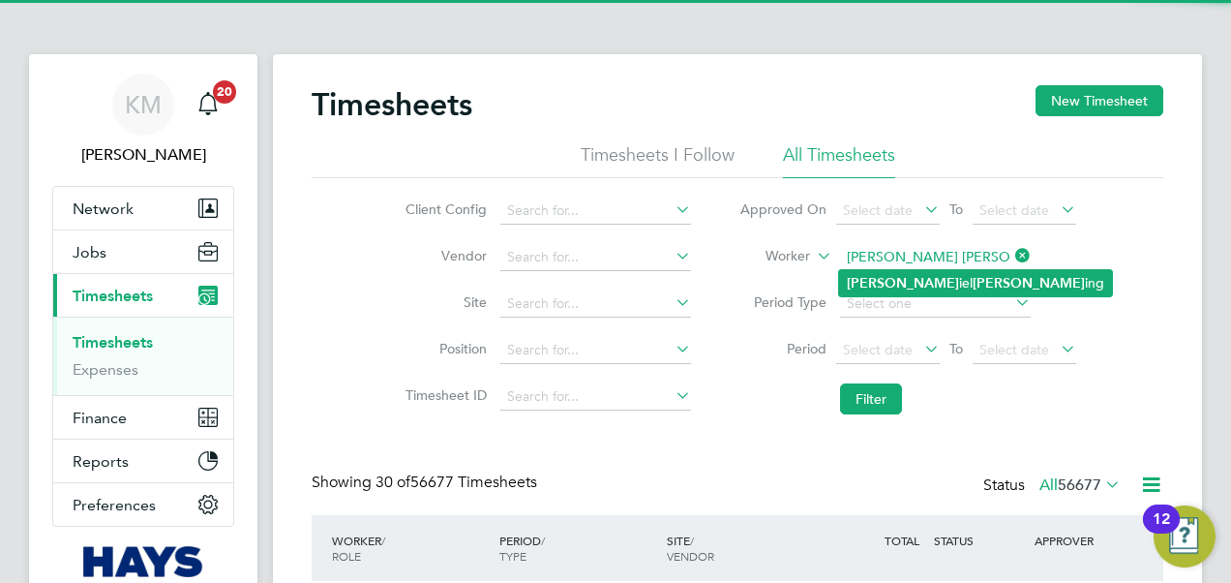
click at [919, 275] on li "Dan iel Irv ing" at bounding box center [975, 283] width 273 height 26
type input "Daniel Irving"
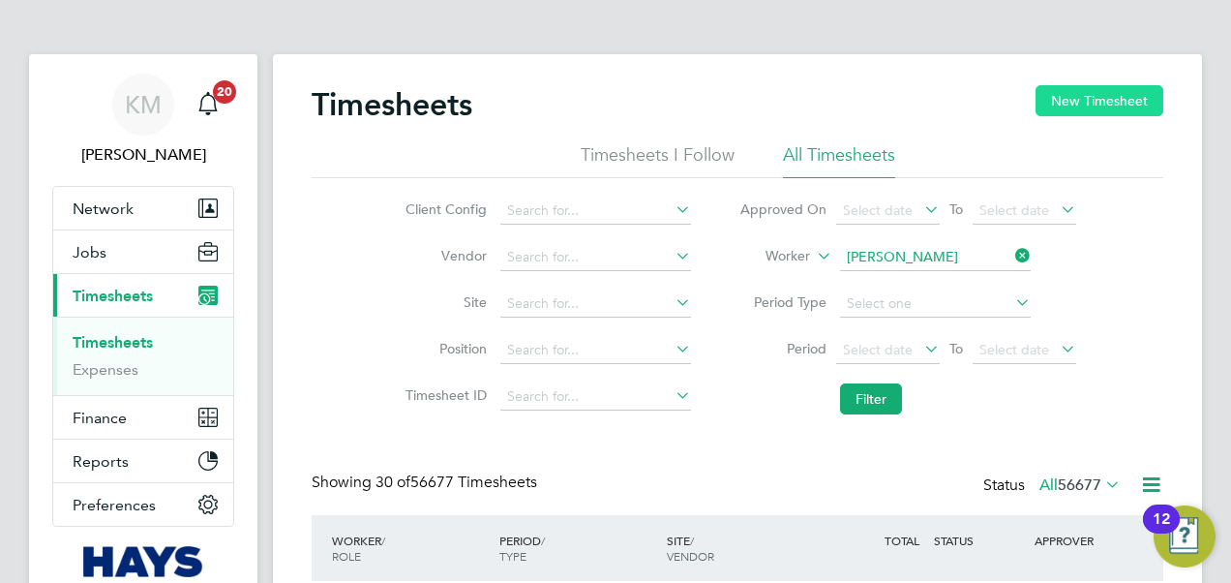
click at [1085, 99] on button "New Timesheet" at bounding box center [1100, 100] width 128 height 31
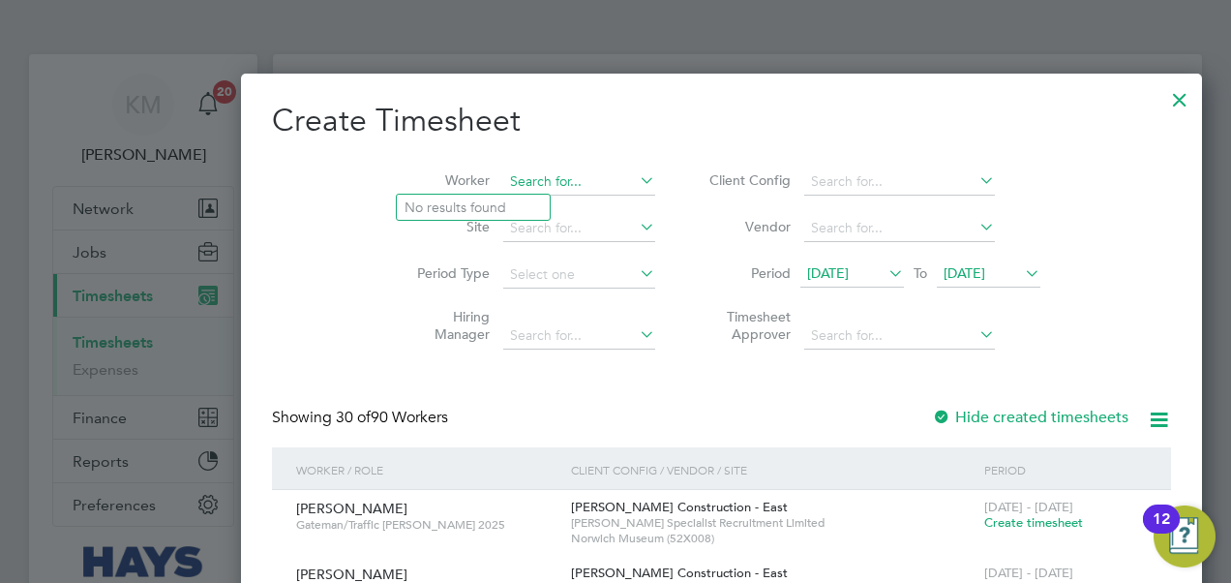
click at [503, 184] on input at bounding box center [579, 181] width 152 height 27
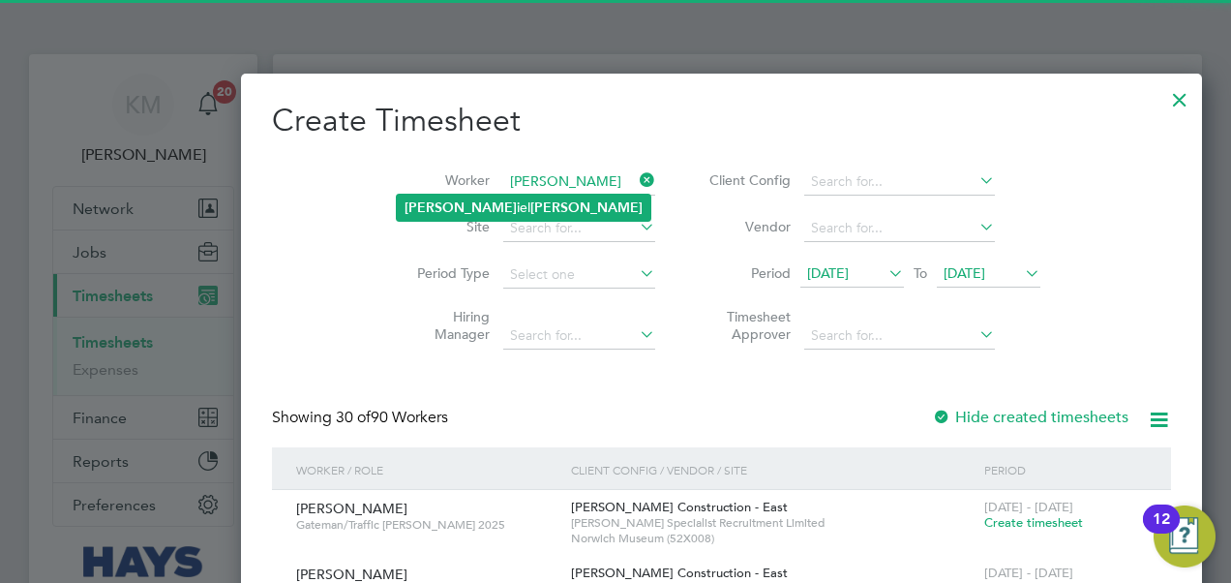
click at [441, 199] on li "Dan iel Irving" at bounding box center [524, 208] width 254 height 26
type input "Daniel Irving"
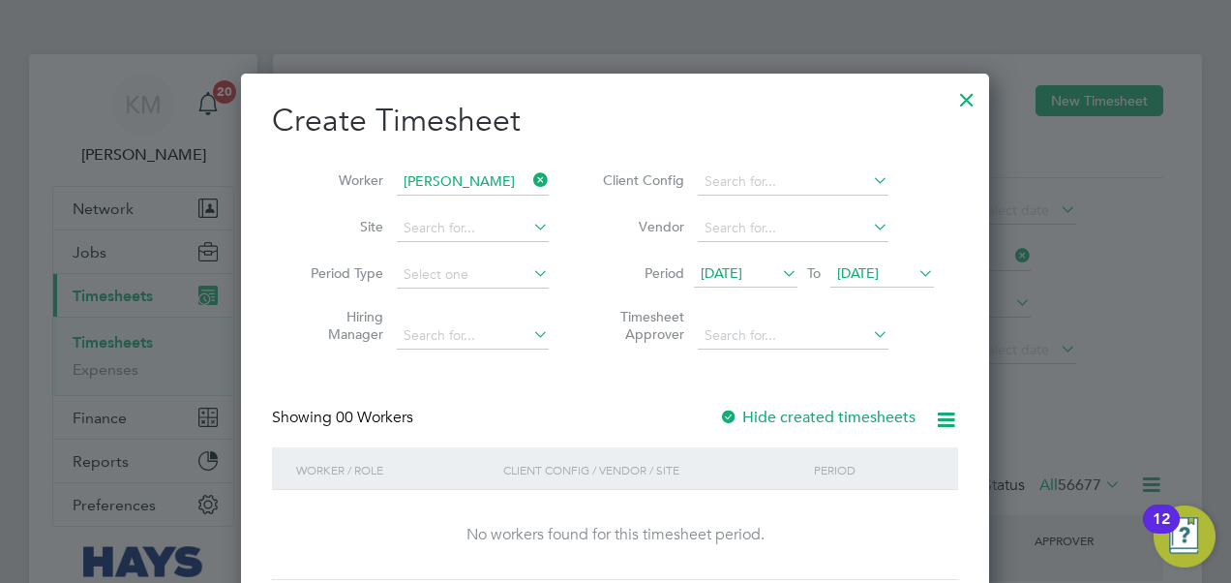
click at [915, 274] on icon at bounding box center [915, 272] width 0 height 27
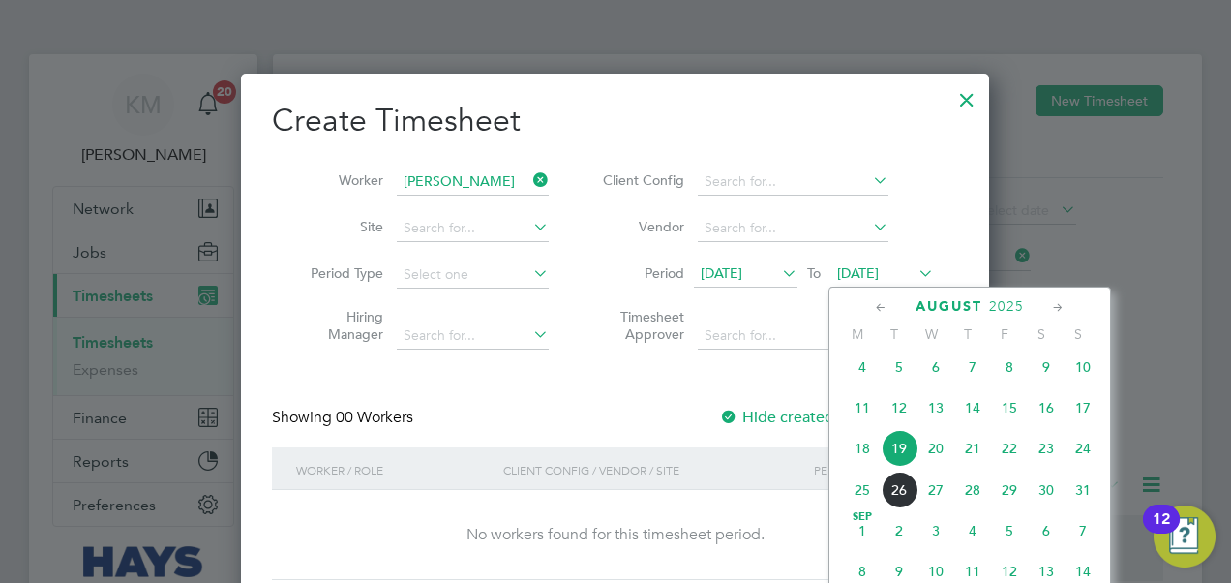
click at [1016, 500] on span "29" at bounding box center [1009, 489] width 37 height 37
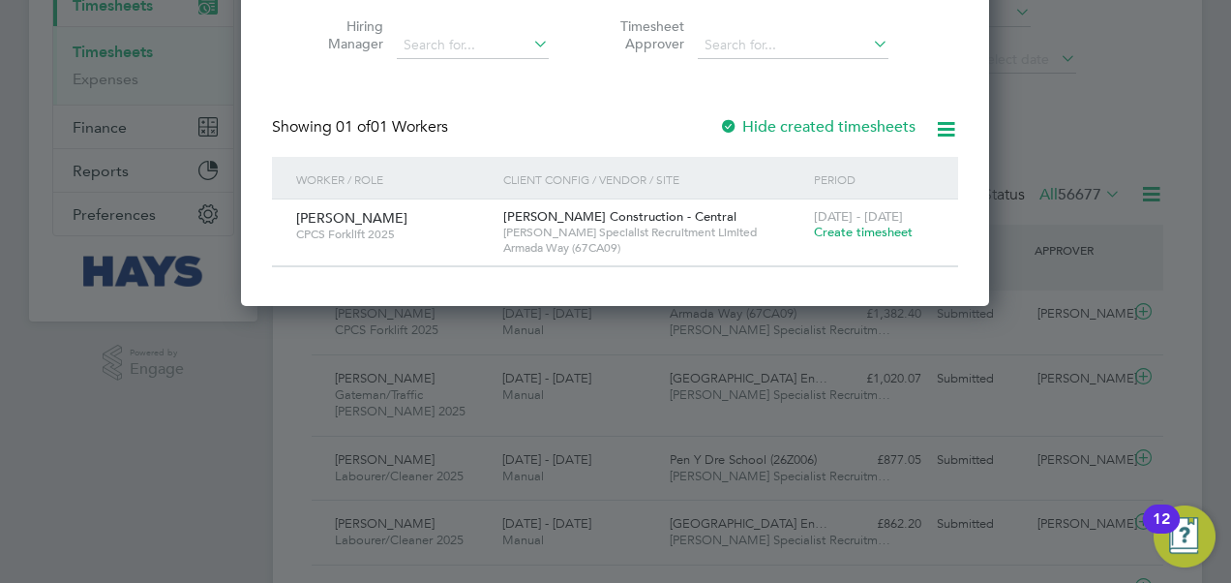
click at [866, 230] on span "Create timesheet" at bounding box center [863, 232] width 99 height 16
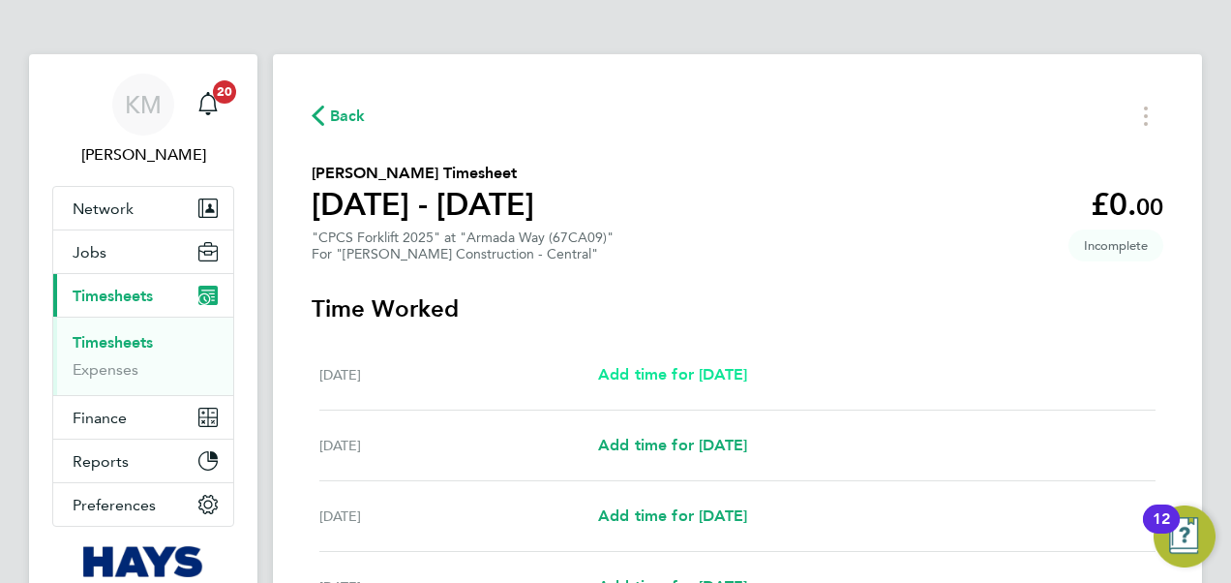
click at [716, 374] on span "Add time for Sat 23 Aug" at bounding box center [672, 374] width 149 height 18
select select "30"
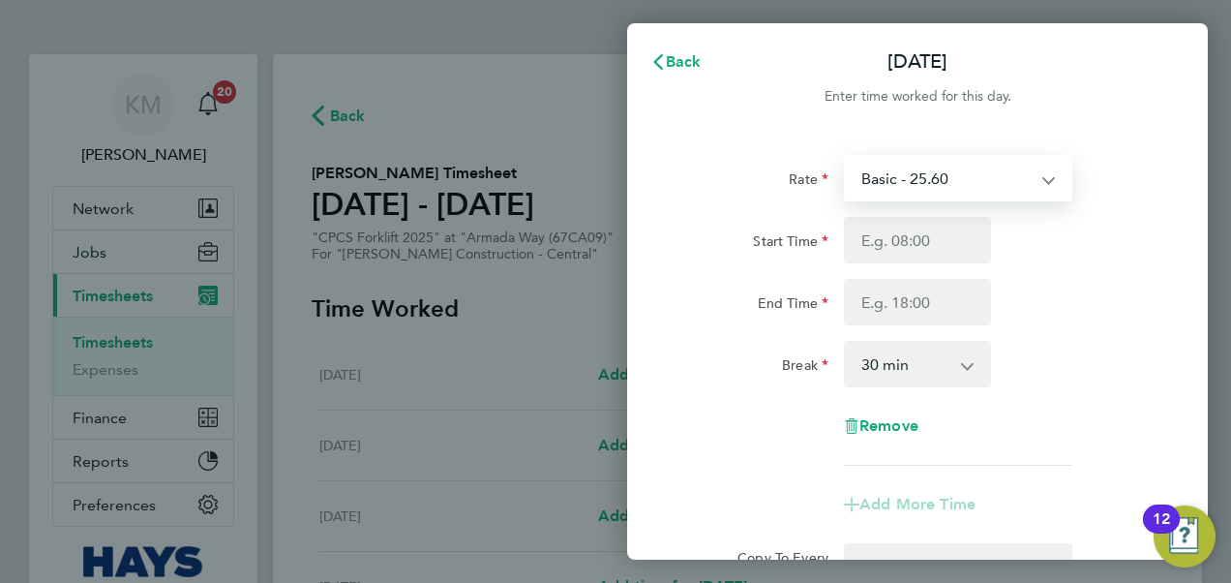
click at [1042, 176] on select "Basic - 25.60 Weekday OT 45h+ - 37.51 Sat first 4h - 37.51 Sat after 4h - 49.15…" at bounding box center [946, 178] width 201 height 43
select select "30"
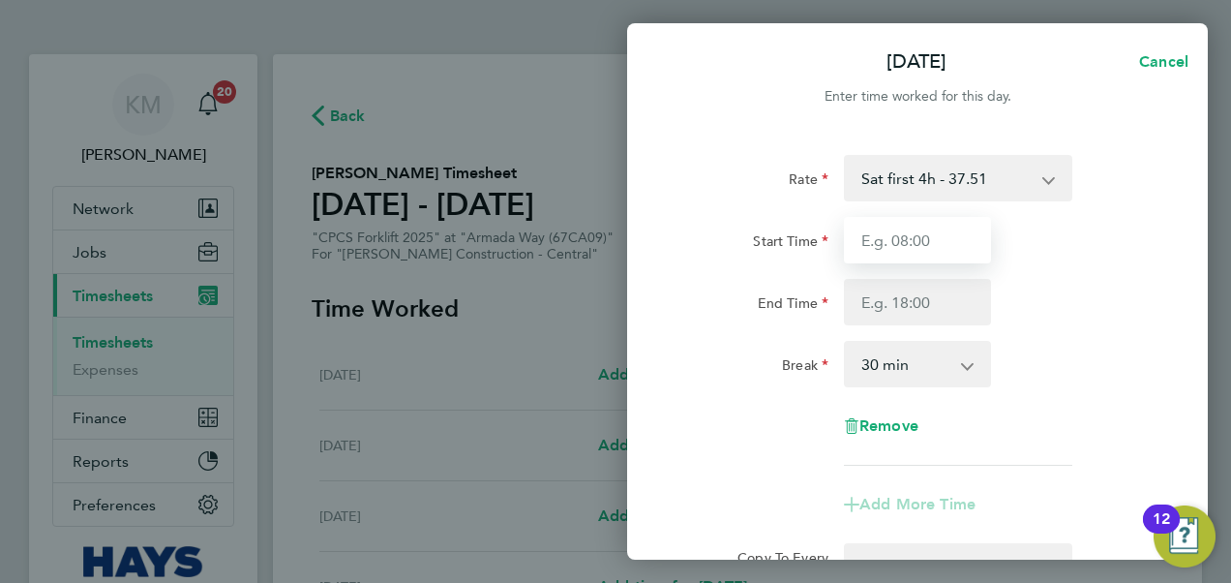
click at [937, 239] on input "Start Time" at bounding box center [917, 240] width 147 height 46
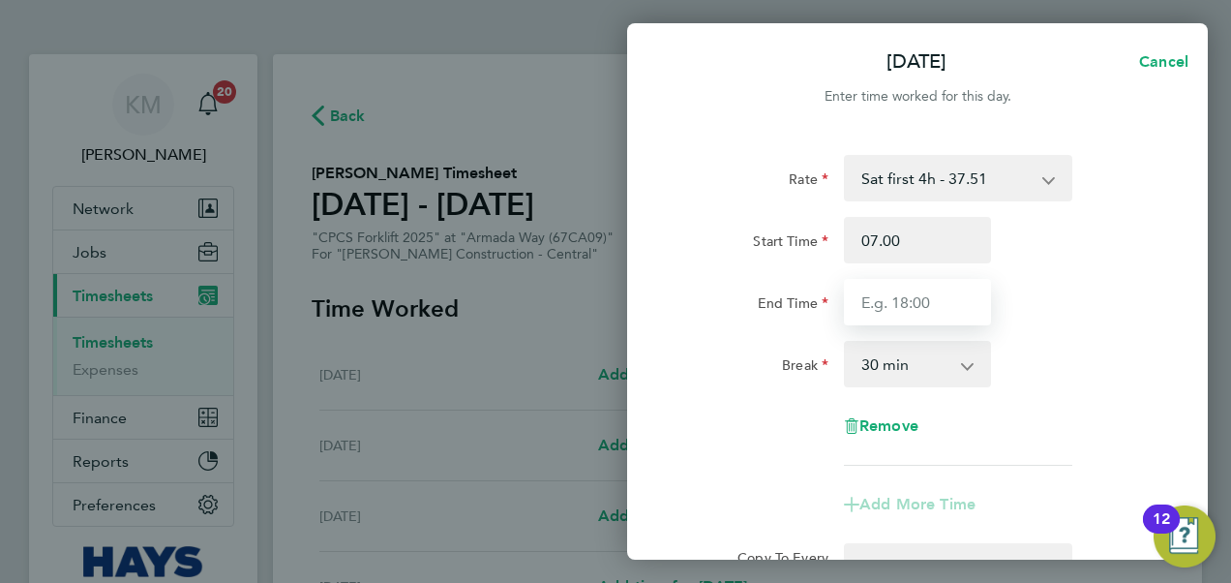
type input "07:00"
click at [928, 309] on input "End Time" at bounding box center [917, 302] width 147 height 46
type input "11:00"
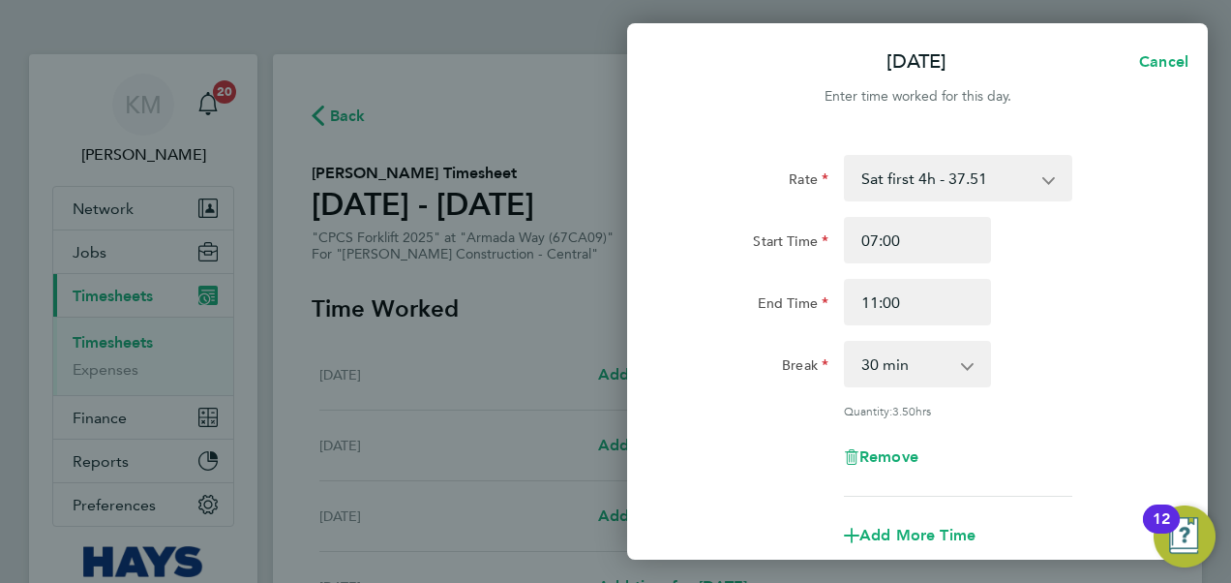
click at [1084, 302] on div "End Time 11:00" at bounding box center [918, 302] width 488 height 46
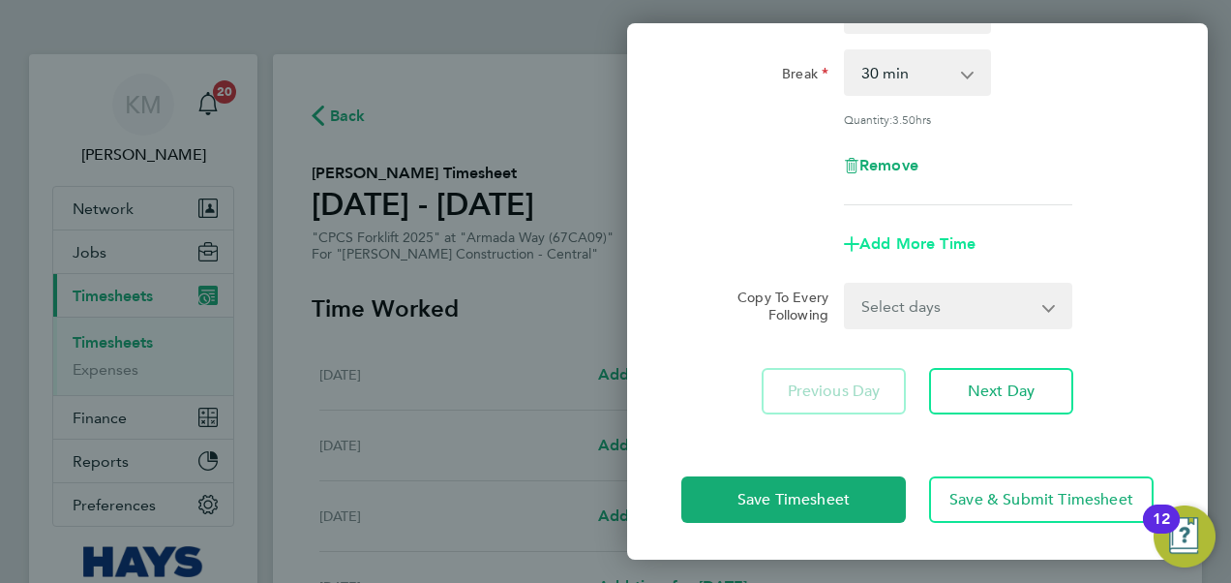
click at [871, 239] on span "Add More Time" at bounding box center [918, 243] width 116 height 18
select select "null"
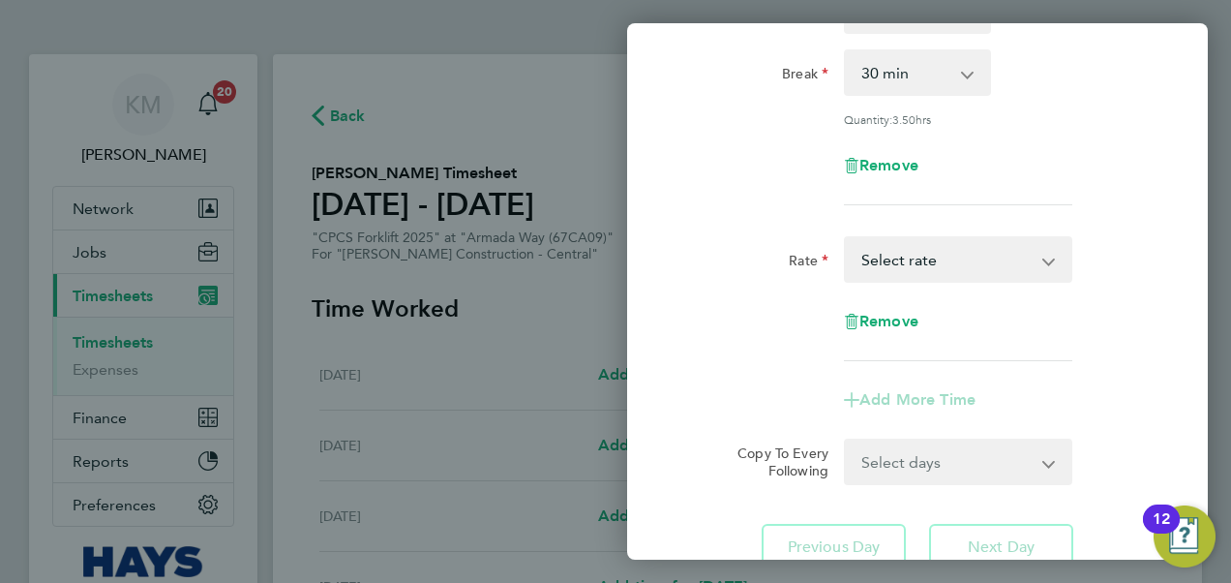
click at [903, 255] on select "Basic - 25.60 Weekday OT 45h+ - 37.51 Sat first 4h - 37.51 Sat after 4h - 49.15…" at bounding box center [946, 259] width 201 height 43
select select "30"
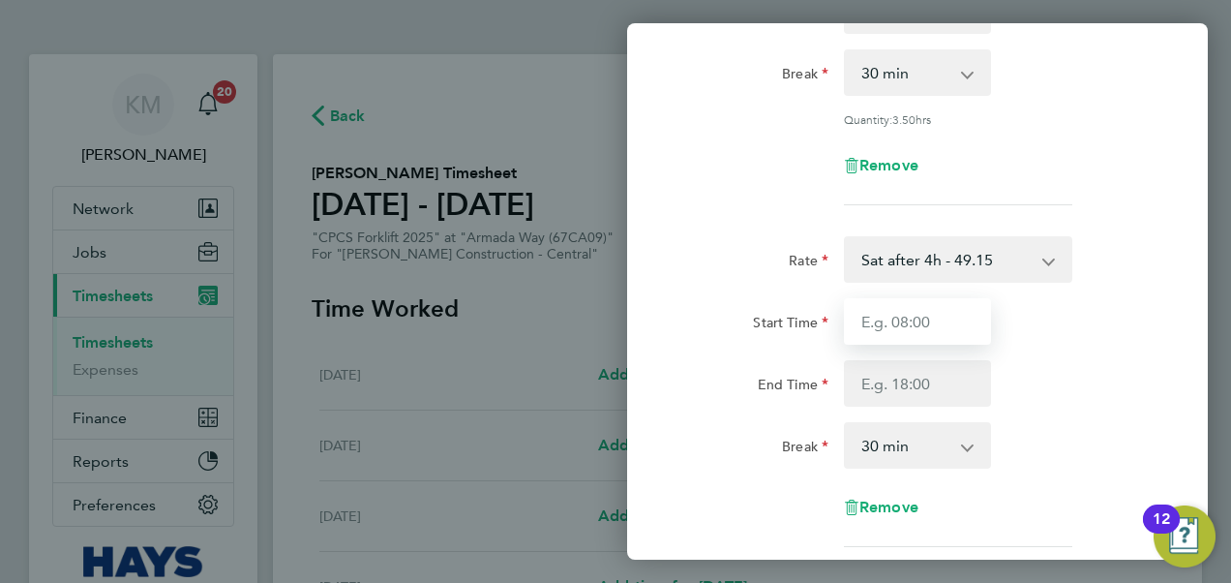
click at [895, 325] on input "Start Time" at bounding box center [917, 321] width 147 height 46
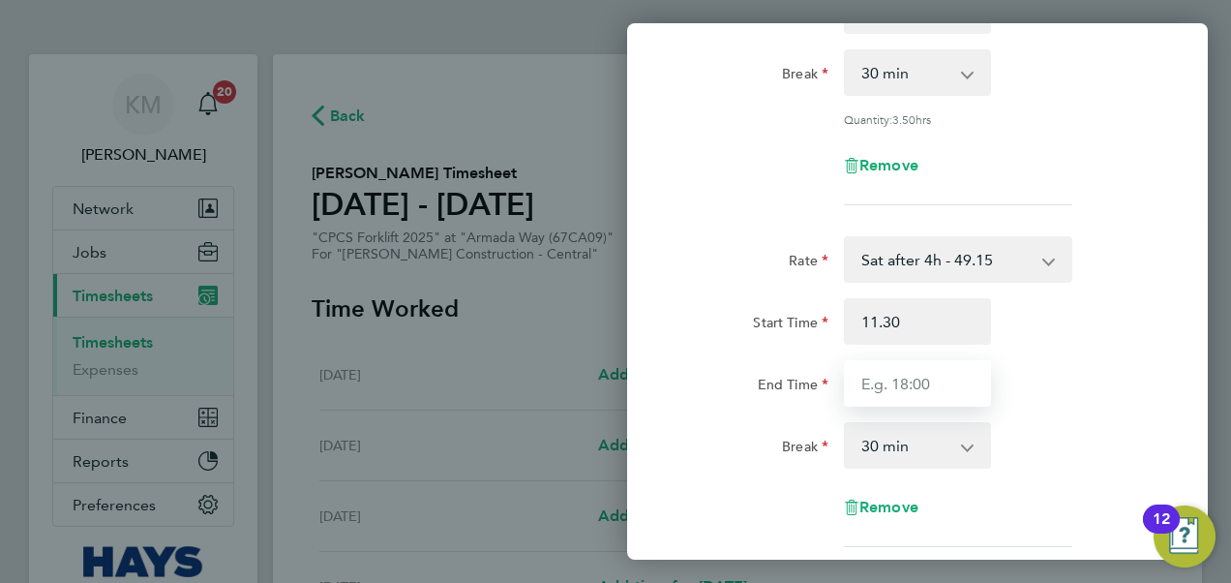
type input "11:30"
click at [893, 390] on input "End Time" at bounding box center [917, 383] width 147 height 46
type input "17:30"
click at [1085, 339] on div "Start Time 11:30" at bounding box center [918, 321] width 488 height 46
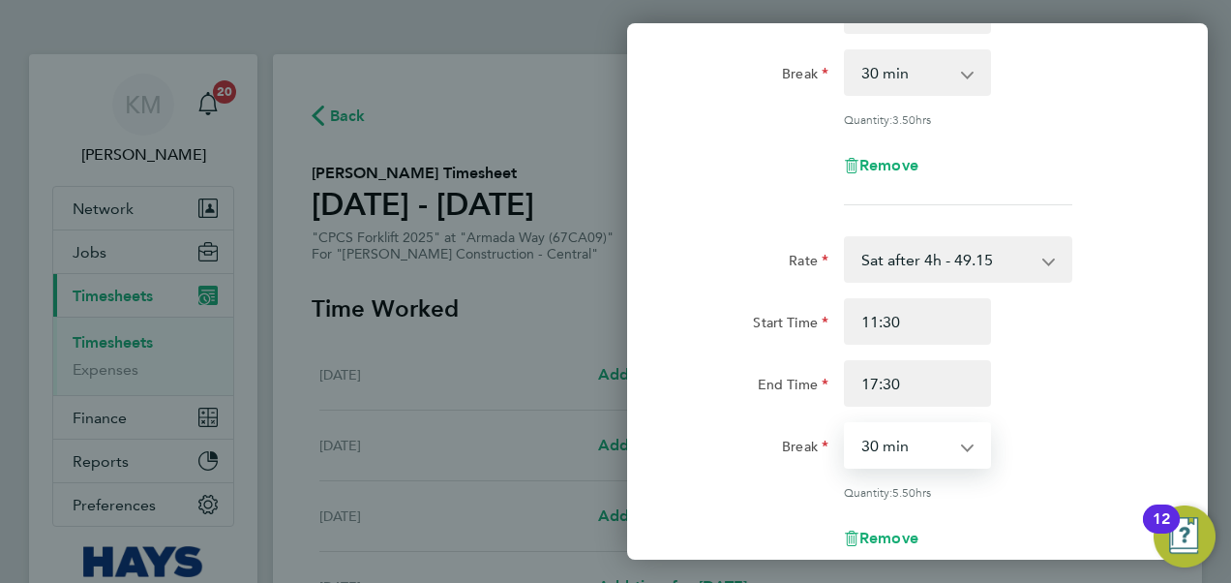
click at [952, 443] on select "0 min 15 min 30 min 45 min 60 min 75 min 90 min" at bounding box center [906, 445] width 120 height 43
select select "0"
click at [846, 424] on select "0 min 15 min 30 min 45 min 60 min 75 min 90 min" at bounding box center [906, 445] width 120 height 43
click at [1108, 416] on div "Rate Sat after 4h - 49.15 Basic - 25.60 Weekday OT 45h+ - 37.51 Sat first 4h - …" at bounding box center [918, 407] width 472 height 342
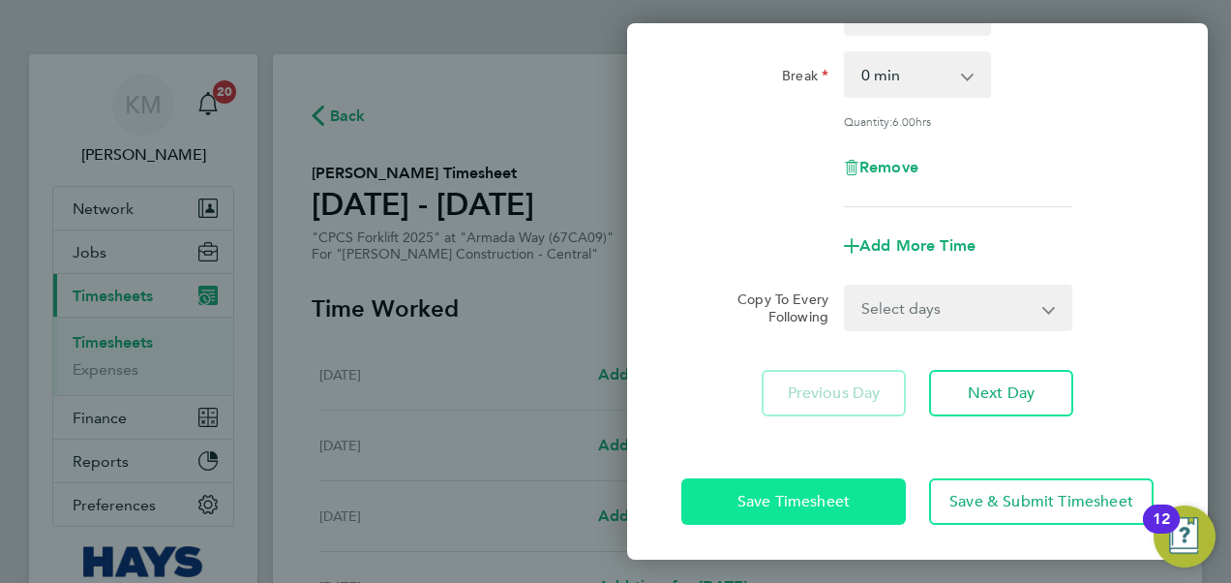
click at [798, 498] on span "Save Timesheet" at bounding box center [794, 501] width 112 height 19
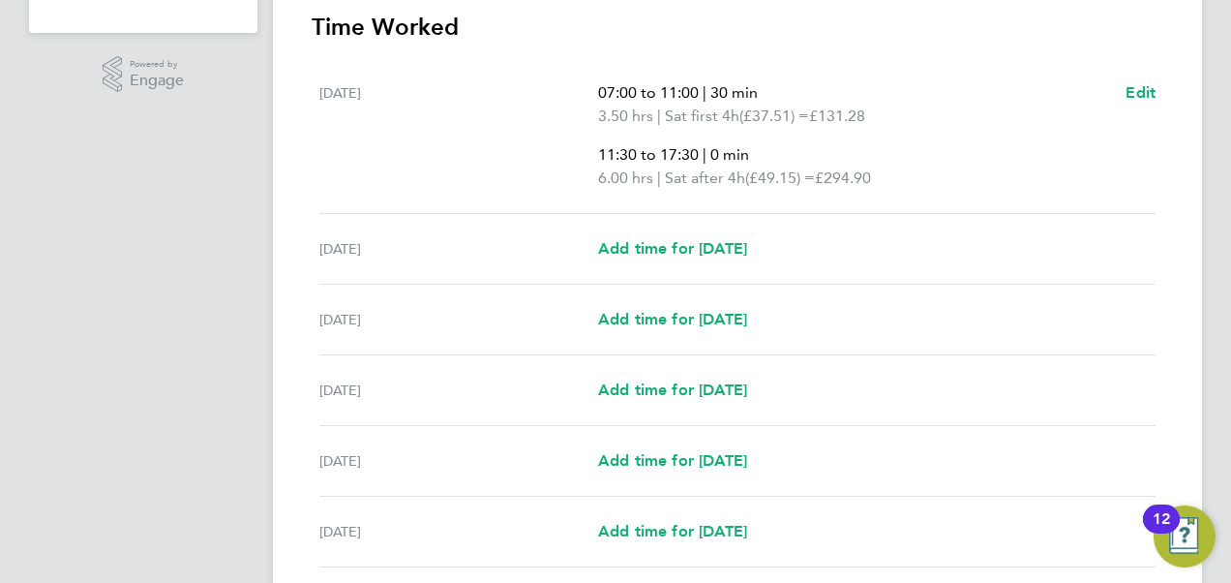
scroll to position [581, 0]
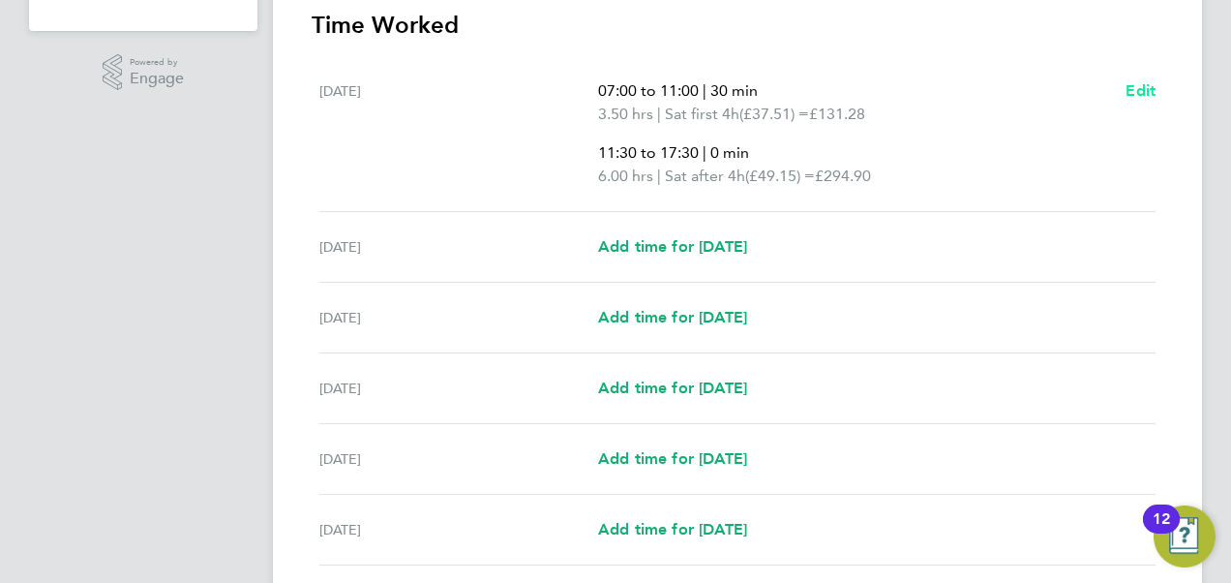
click at [1140, 88] on span "Edit" at bounding box center [1141, 90] width 30 height 18
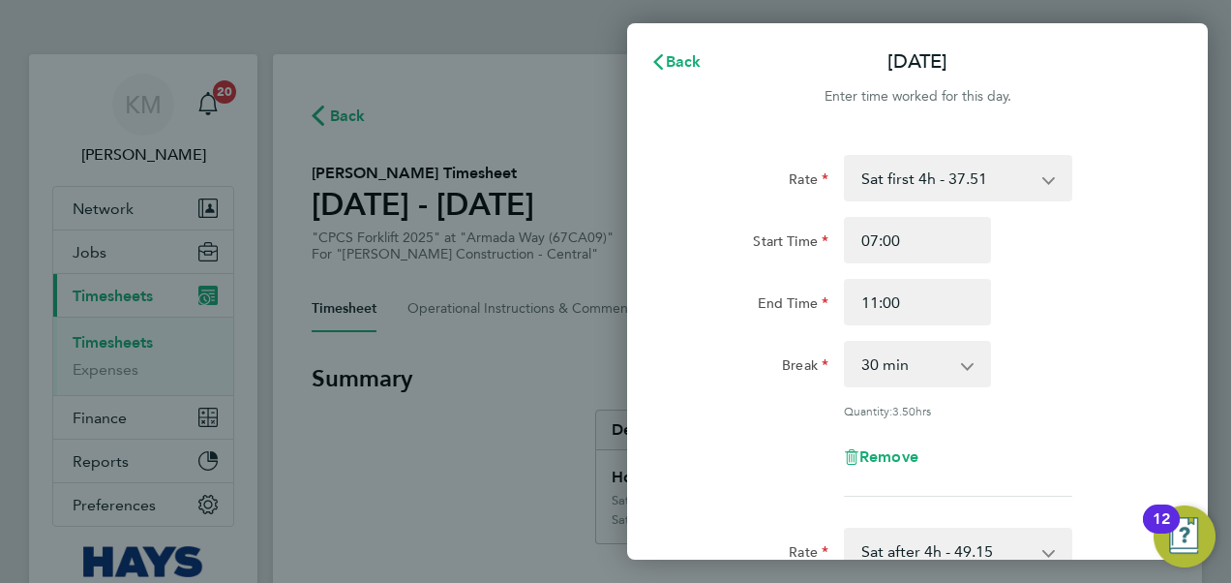
click at [971, 366] on app-icon-cross-button at bounding box center [977, 364] width 23 height 43
click at [946, 369] on select "0 min 15 min 30 min 45 min 60 min 75 min 90 min" at bounding box center [906, 364] width 120 height 43
select select "0"
click at [846, 343] on select "0 min 15 min 30 min 45 min 60 min 75 min 90 min" at bounding box center [906, 364] width 120 height 43
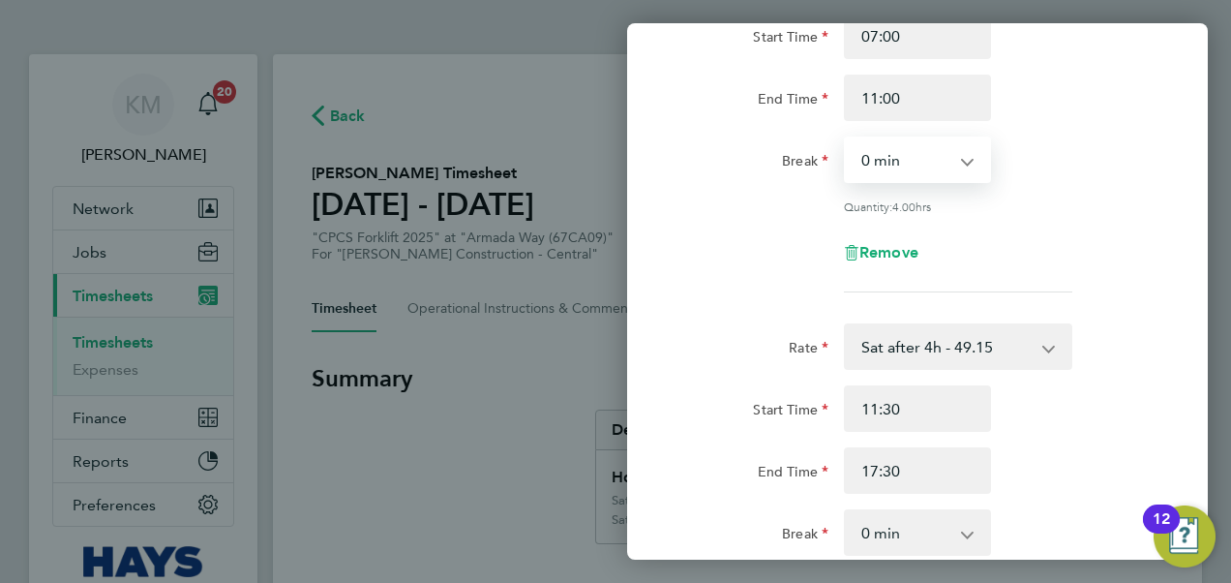
scroll to position [387, 0]
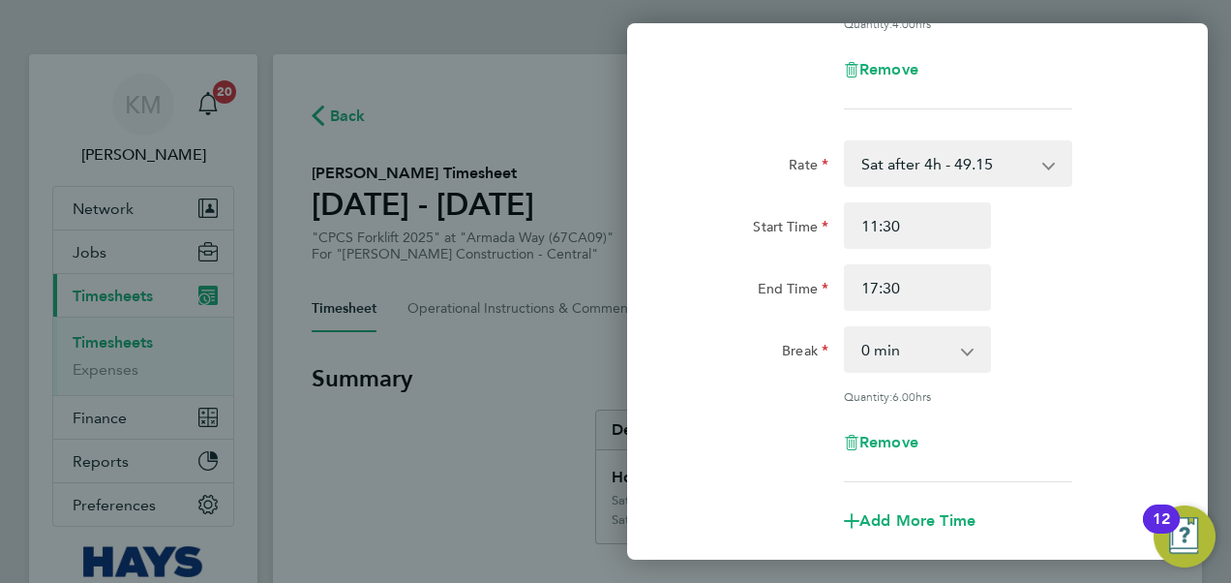
click at [969, 349] on app-icon-cross-button at bounding box center [977, 349] width 23 height 43
click at [961, 350] on select "0 min 15 min 30 min 45 min 60 min 75 min 90 min" at bounding box center [906, 349] width 120 height 43
select select "30"
click at [846, 328] on select "0 min 15 min 30 min 45 min 60 min 75 min 90 min" at bounding box center [906, 349] width 120 height 43
click at [807, 281] on div "End Time 17:30" at bounding box center [918, 287] width 488 height 46
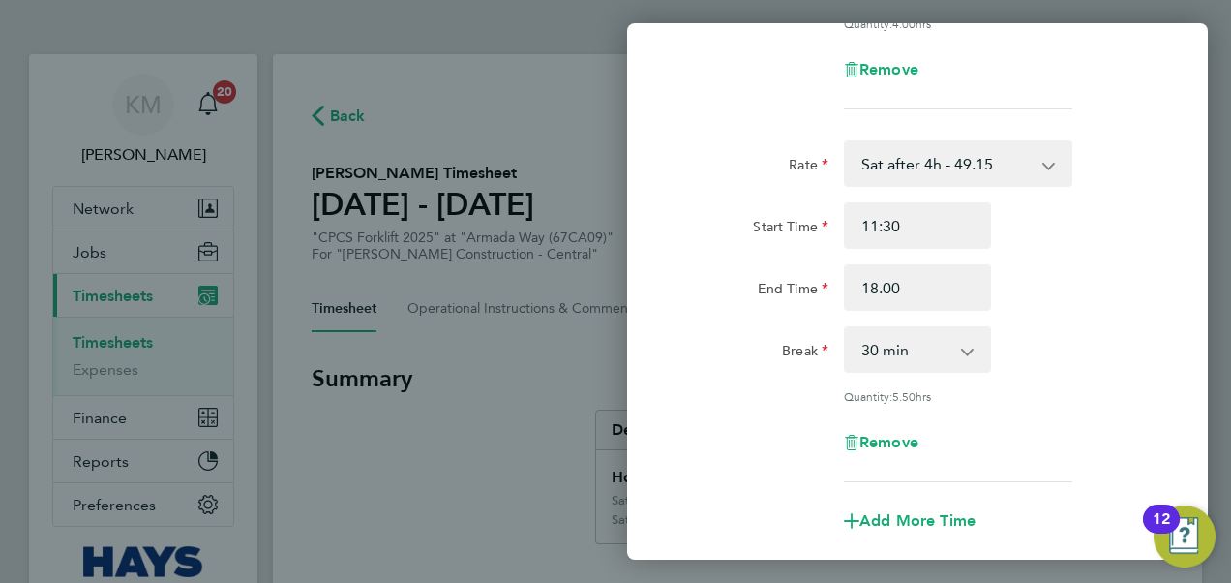
type input "18:00"
drag, startPoint x: 1048, startPoint y: 354, endPoint x: 1057, endPoint y: 355, distance: 9.7
click at [1055, 355] on div "Break 0 min 15 min 30 min 45 min 60 min 75 min 90 min" at bounding box center [918, 349] width 488 height 46
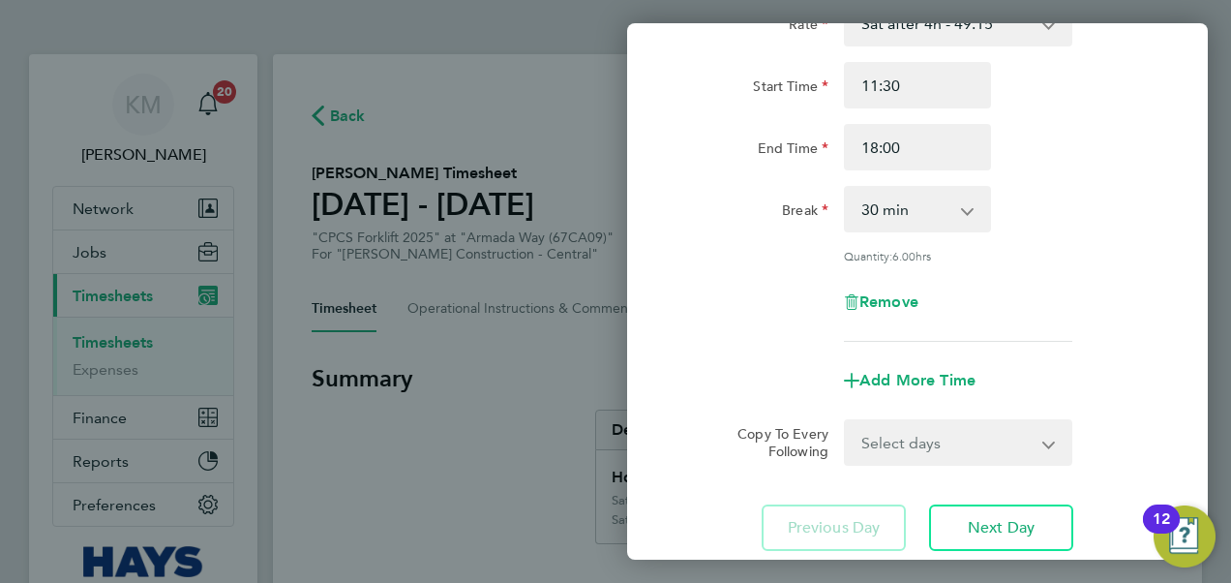
scroll to position [662, 0]
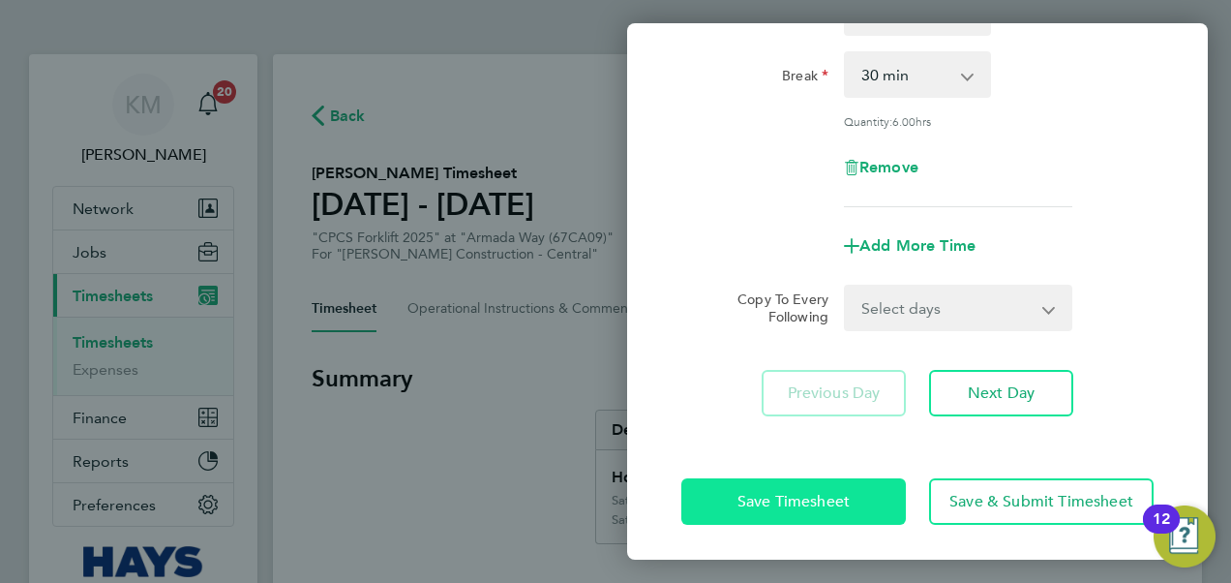
click at [715, 499] on button "Save Timesheet" at bounding box center [794, 501] width 225 height 46
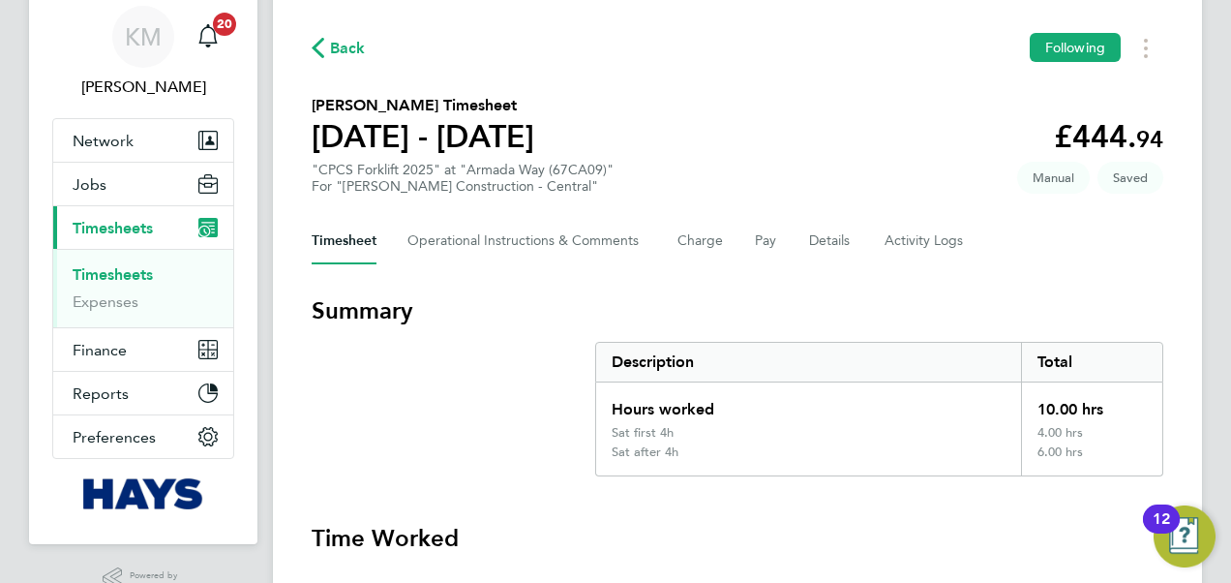
scroll to position [97, 0]
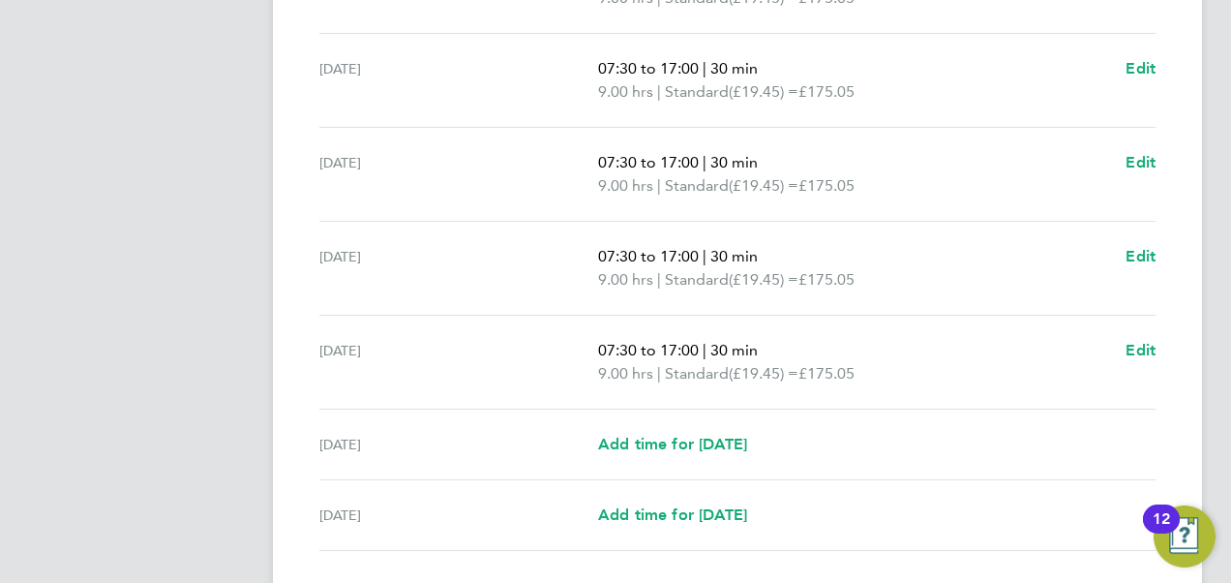
scroll to position [97, 0]
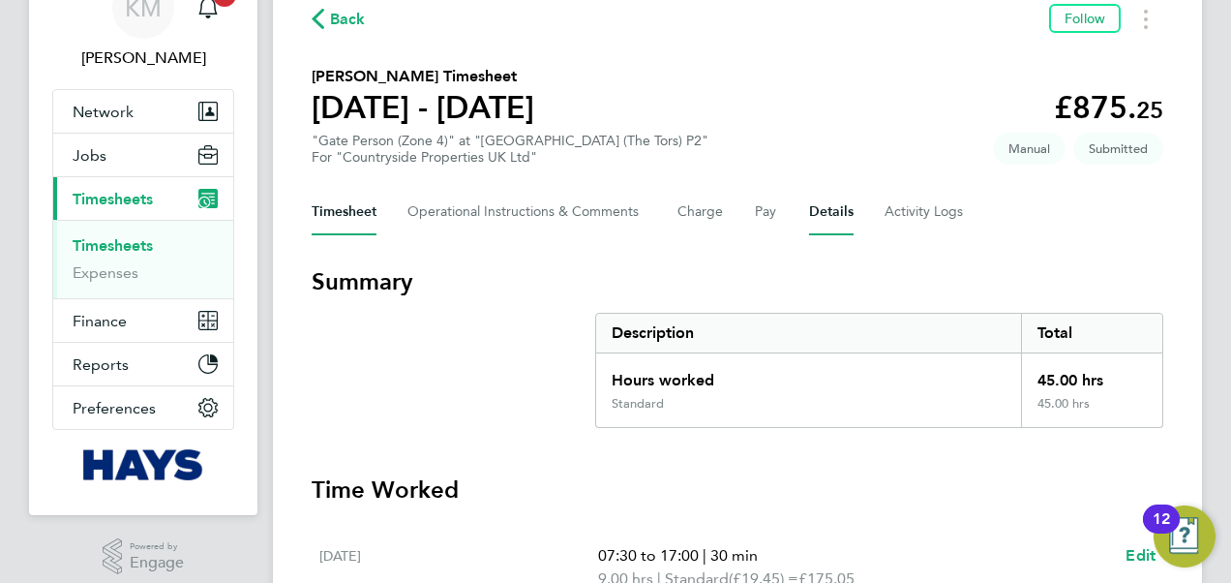
click at [838, 209] on button "Details" at bounding box center [831, 212] width 45 height 46
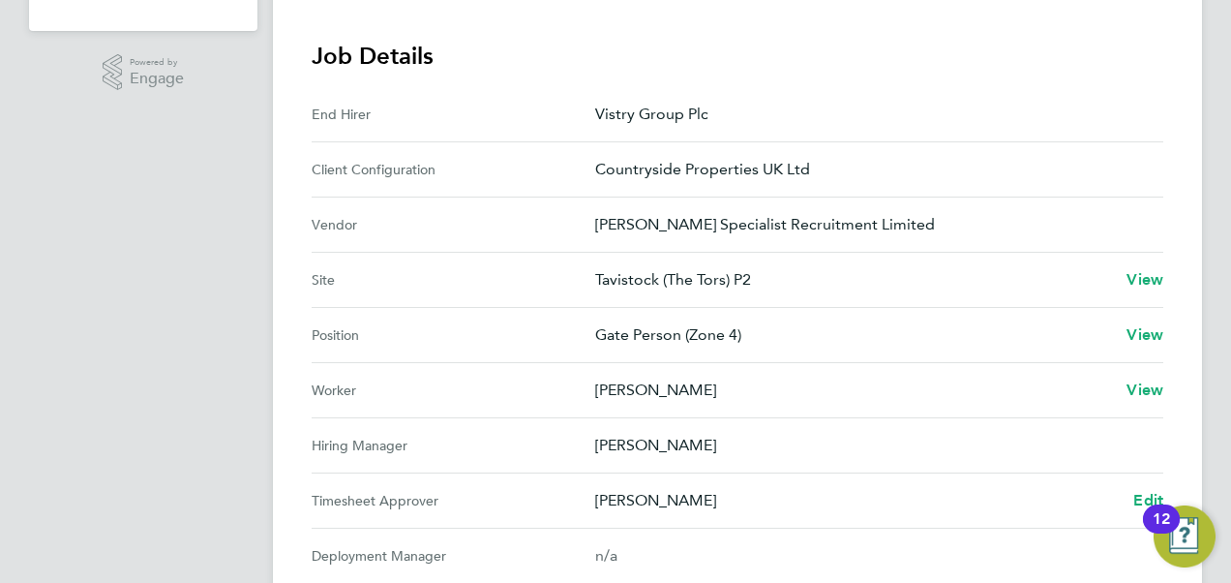
scroll to position [775, 0]
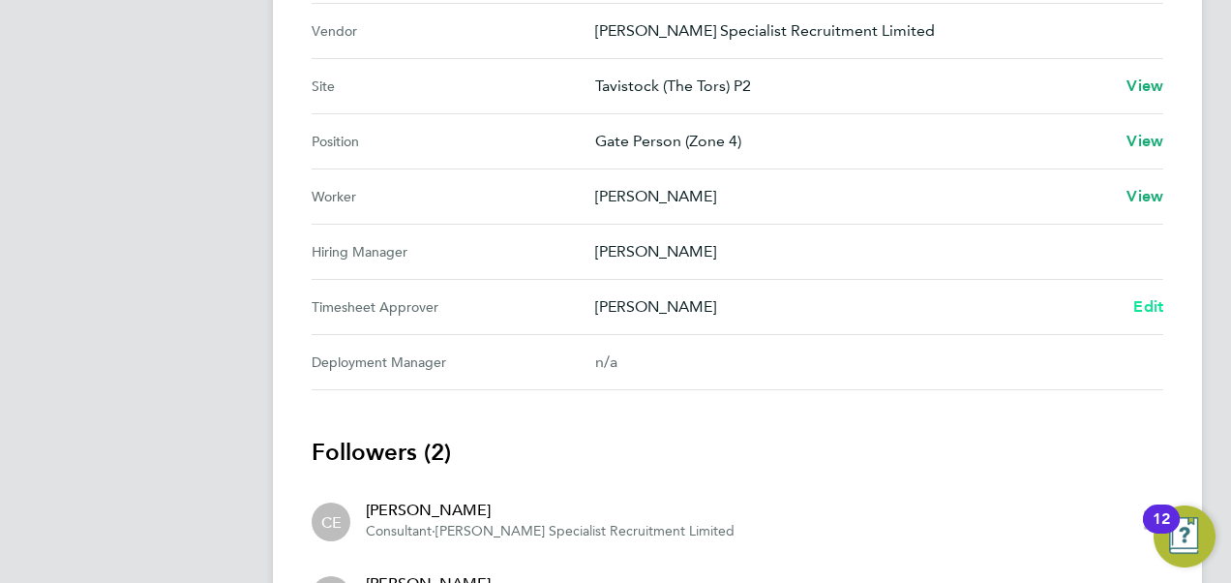
click at [1150, 303] on span "Edit" at bounding box center [1149, 306] width 30 height 18
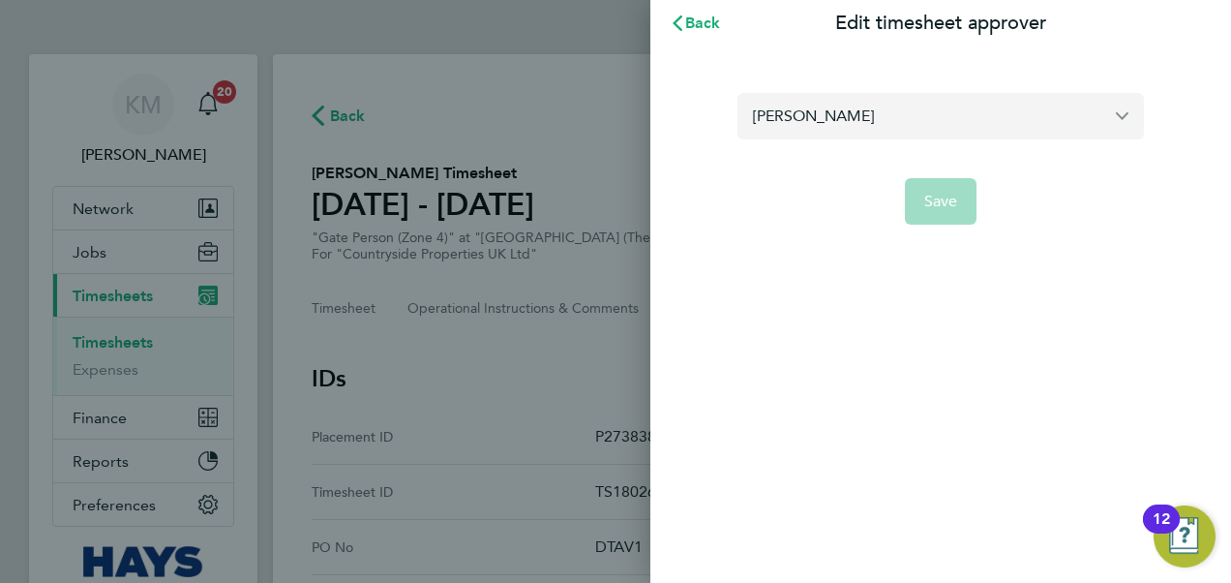
click at [995, 117] on input "[PERSON_NAME]" at bounding box center [941, 116] width 407 height 46
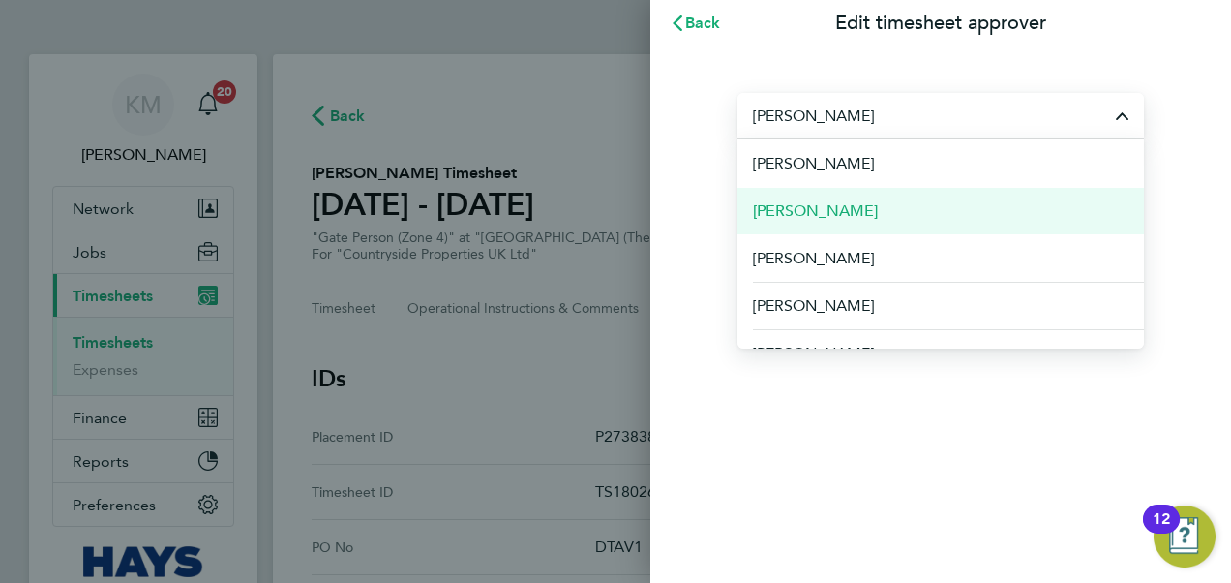
click at [823, 207] on span "[PERSON_NAME]" at bounding box center [815, 210] width 125 height 23
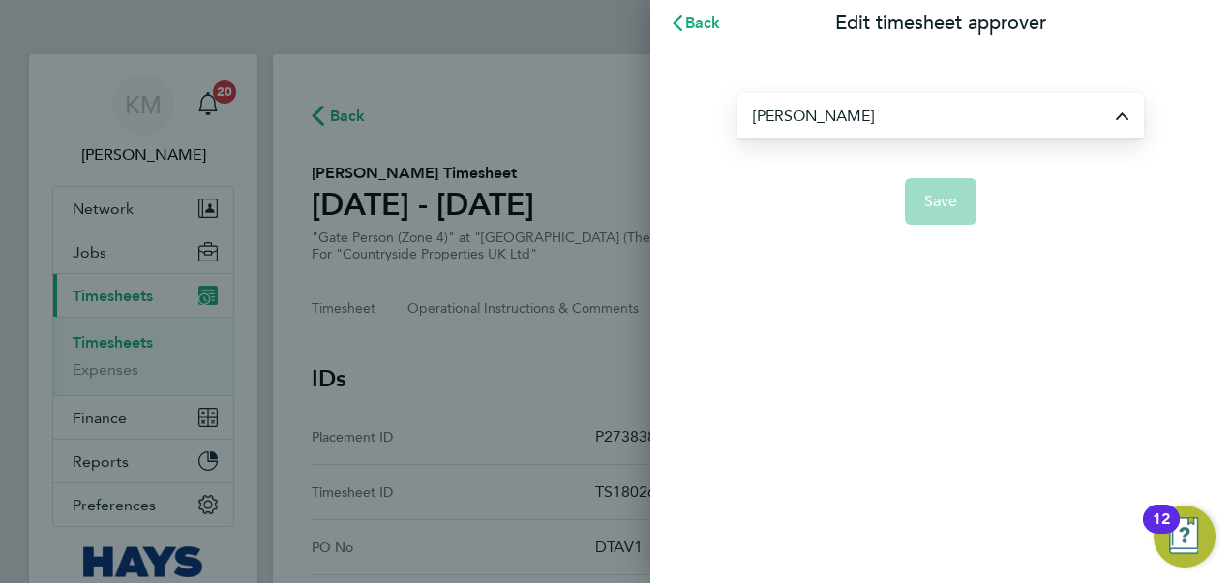
type input "[PERSON_NAME]"
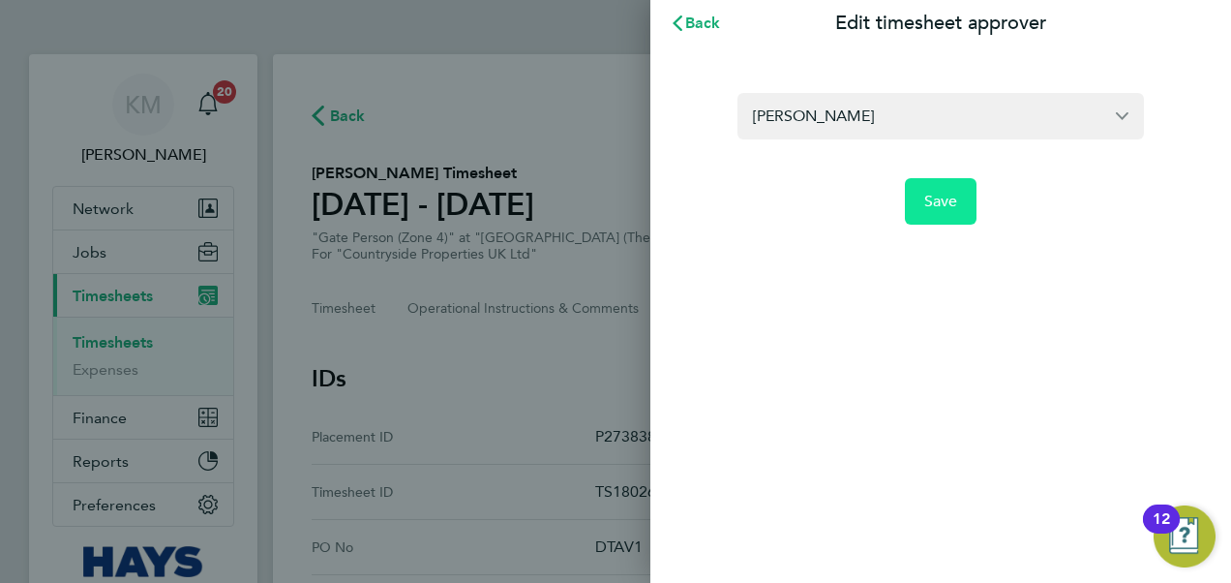
click at [949, 189] on button "Save" at bounding box center [941, 201] width 73 height 46
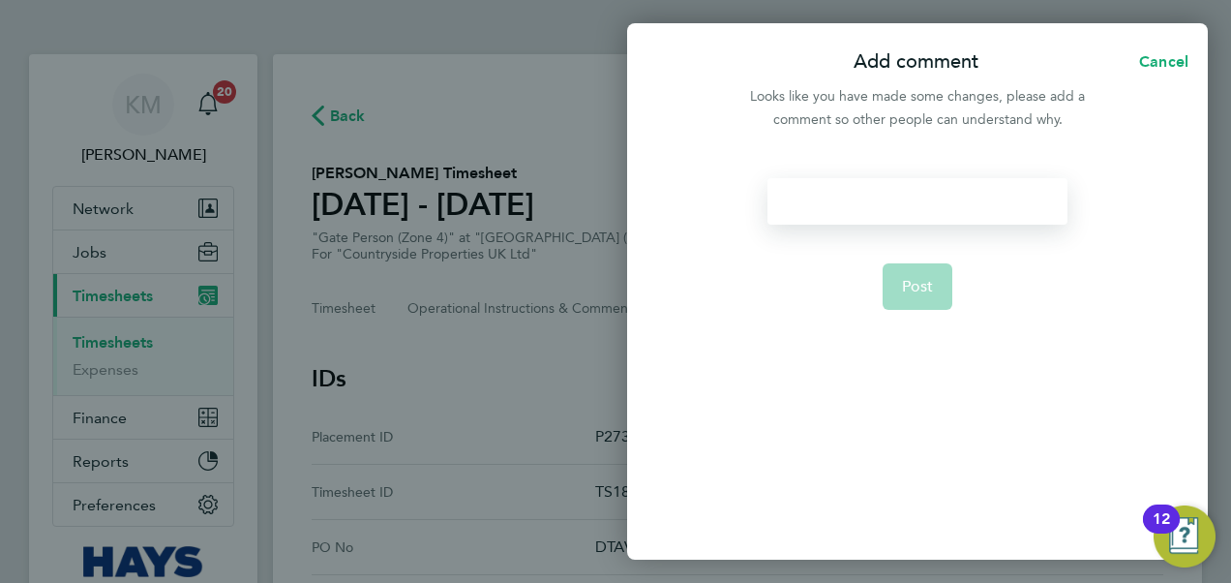
click at [949, 189] on div at bounding box center [917, 201] width 299 height 46
click at [924, 277] on span "Post" at bounding box center [918, 286] width 32 height 19
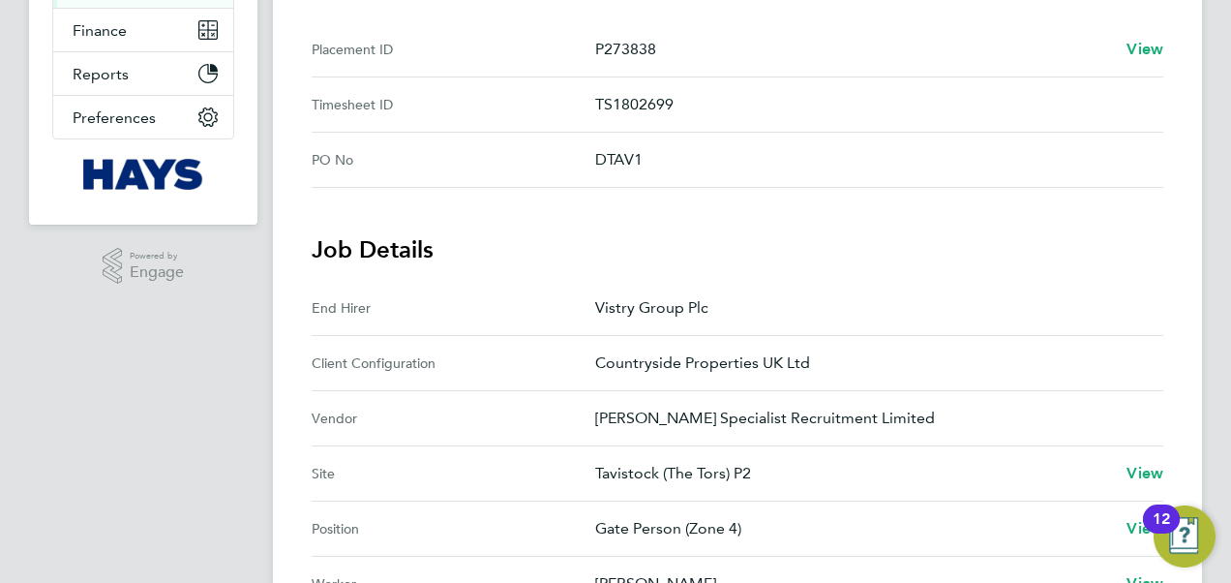
scroll to position [949, 0]
